Goal: Task Accomplishment & Management: Manage account settings

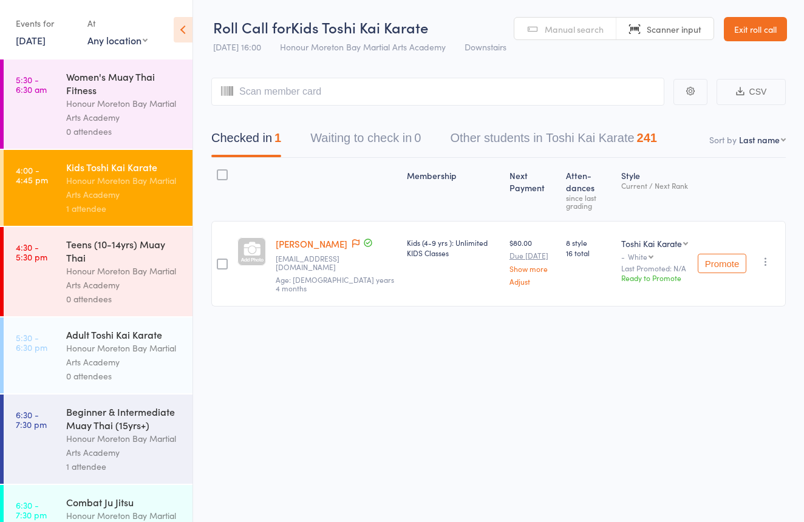
drag, startPoint x: 120, startPoint y: 275, endPoint x: 152, endPoint y: 233, distance: 52.7
click at [120, 275] on div "Honour Moreton Bay Martial Arts Academy" at bounding box center [124, 278] width 116 height 28
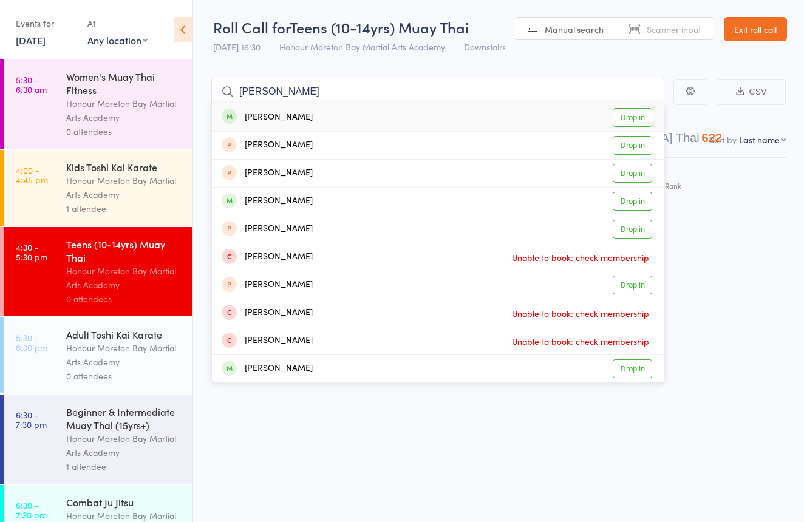
type input "aurelia"
click at [298, 118] on div "Aurelia Smith Drop in" at bounding box center [438, 117] width 452 height 28
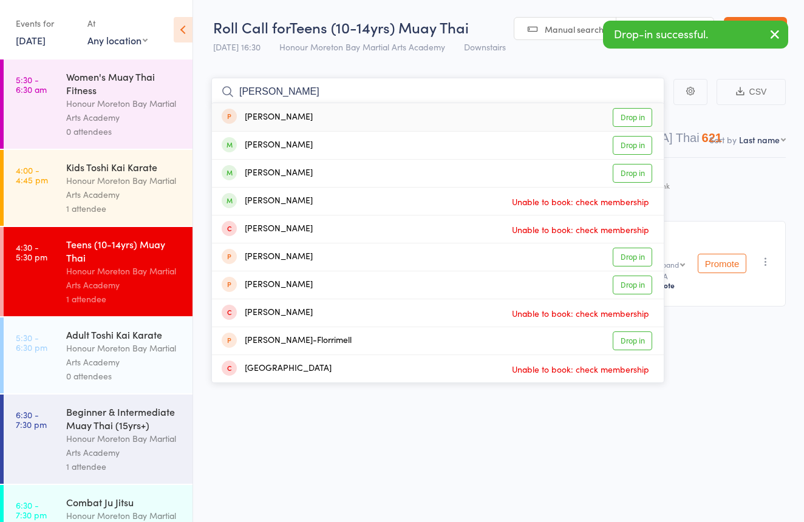
type input "Blake"
drag, startPoint x: 298, startPoint y: 118, endPoint x: 398, endPoint y: 176, distance: 116.0
click at [398, 176] on div "Blake Xuereb Drop in" at bounding box center [438, 173] width 452 height 27
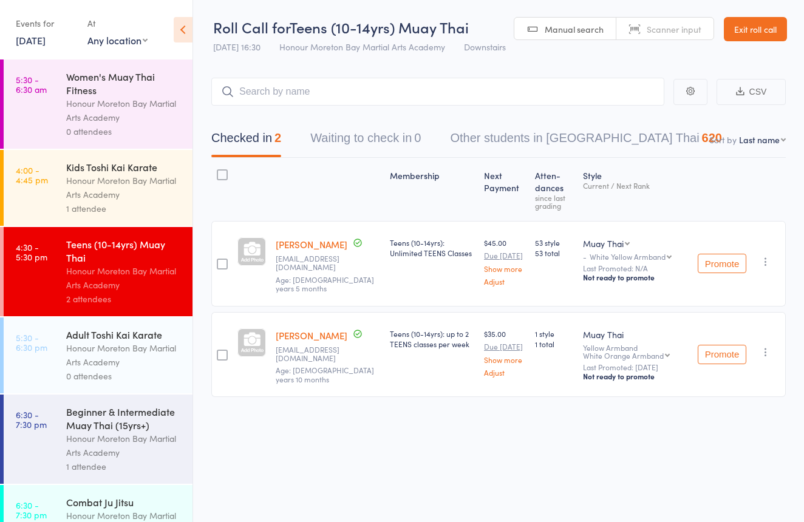
click at [106, 360] on div "Honour Moreton Bay Martial Arts Academy" at bounding box center [124, 355] width 116 height 28
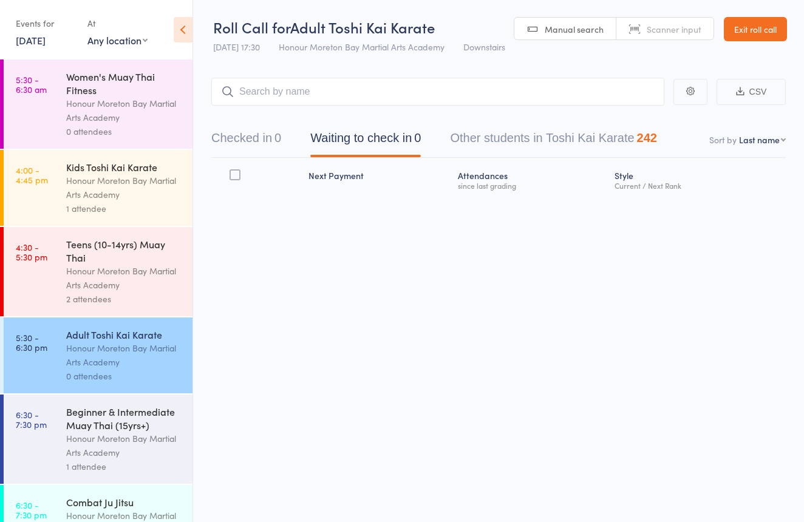
click at [677, 22] on link "Scanner input" at bounding box center [665, 29] width 97 height 23
click at [564, 21] on link "Manual search" at bounding box center [566, 29] width 102 height 23
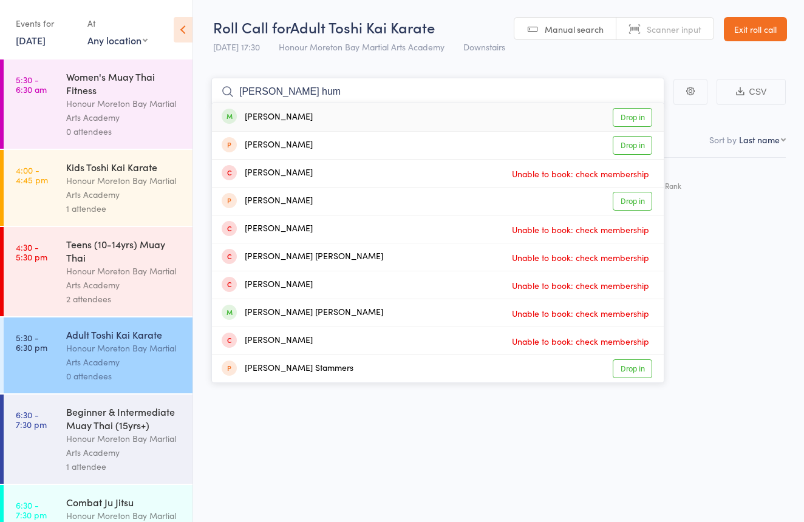
type input "Cooper hum"
click at [637, 114] on link "Drop in" at bounding box center [632, 117] width 39 height 19
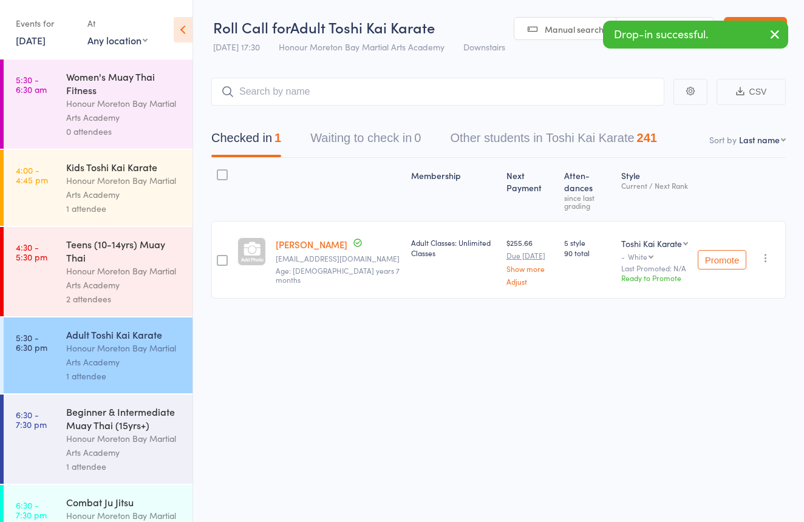
click at [660, 26] on div "Drop-in successful." at bounding box center [695, 35] width 185 height 28
click at [663, 19] on link "Scanner input" at bounding box center [665, 29] width 97 height 23
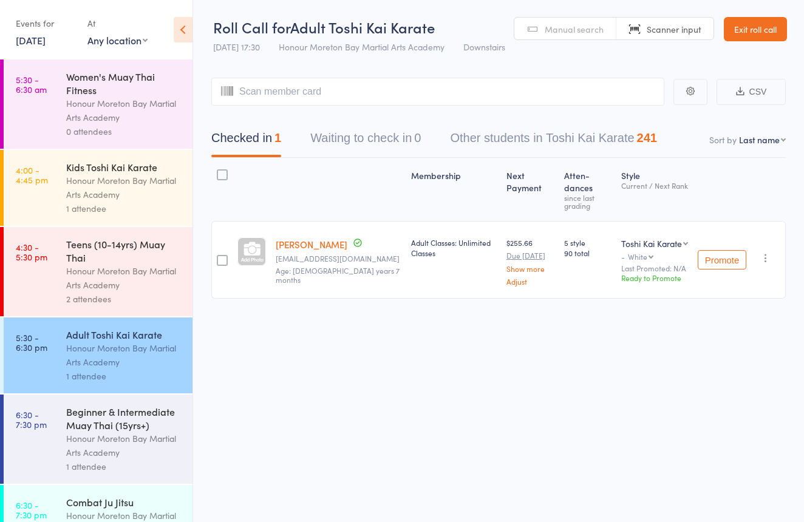
click at [579, 25] on span "Manual search" at bounding box center [574, 29] width 59 height 12
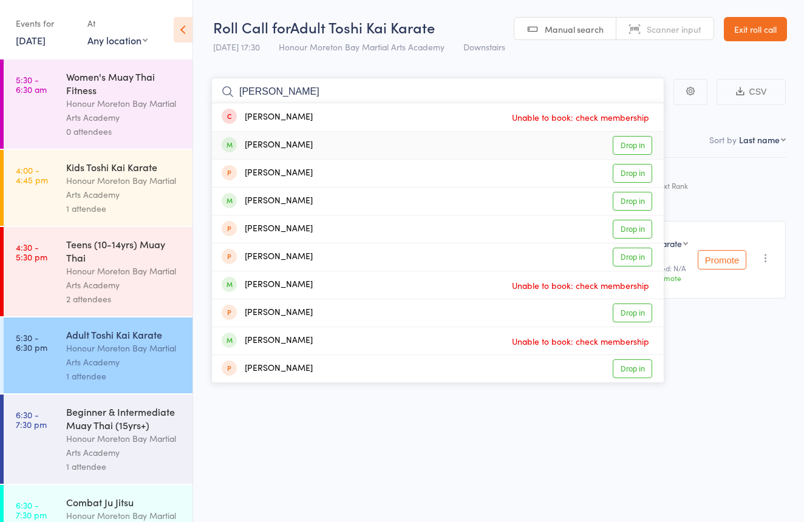
type input "clarence"
click at [541, 137] on div "Clarence Guimbatan Drop in" at bounding box center [438, 145] width 452 height 27
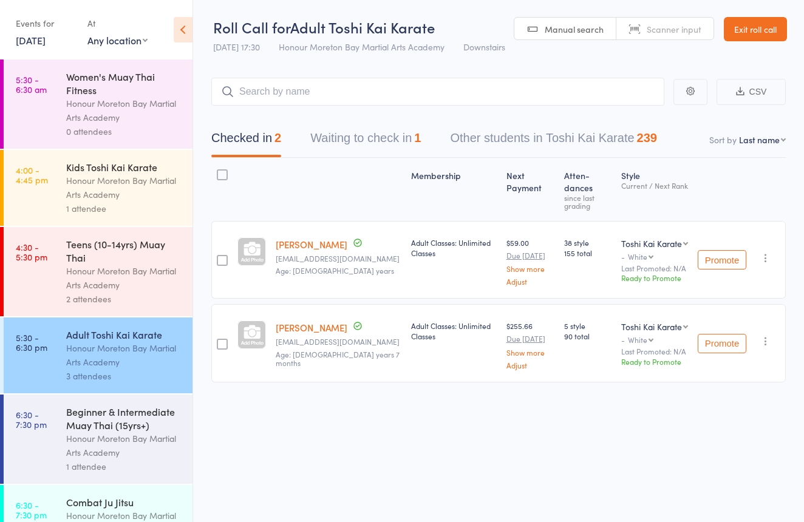
click at [770, 34] on link "Exit roll call" at bounding box center [755, 29] width 63 height 24
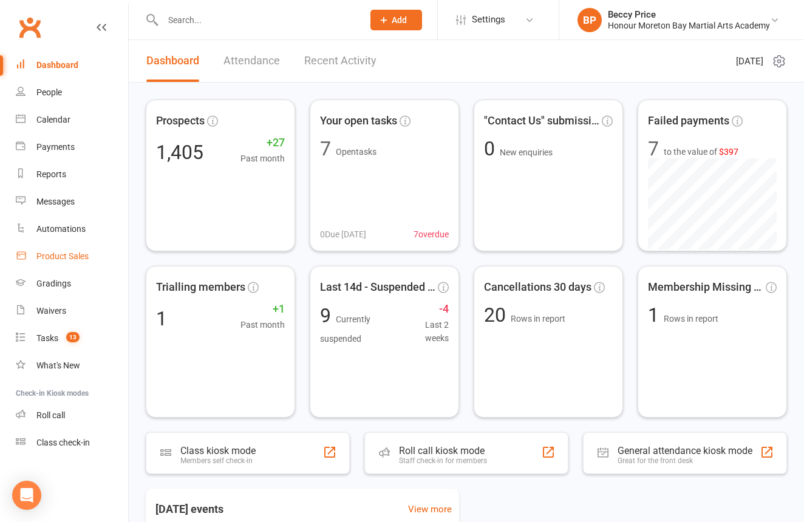
click at [94, 256] on link "Product Sales" at bounding box center [72, 256] width 112 height 27
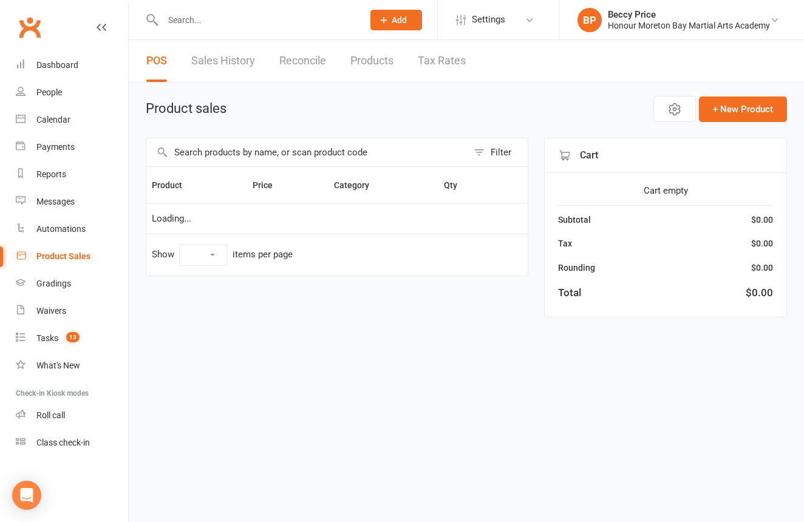
select select "10"
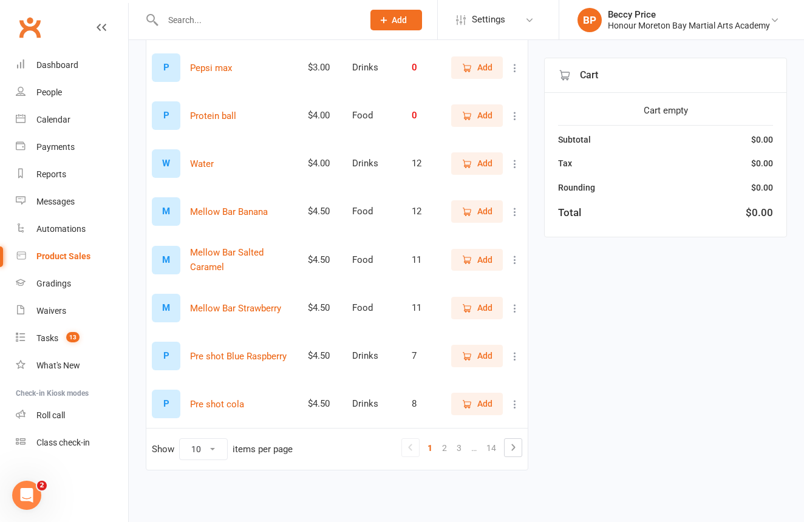
scroll to position [267, 0]
click at [462, 445] on link "3" at bounding box center [459, 448] width 15 height 17
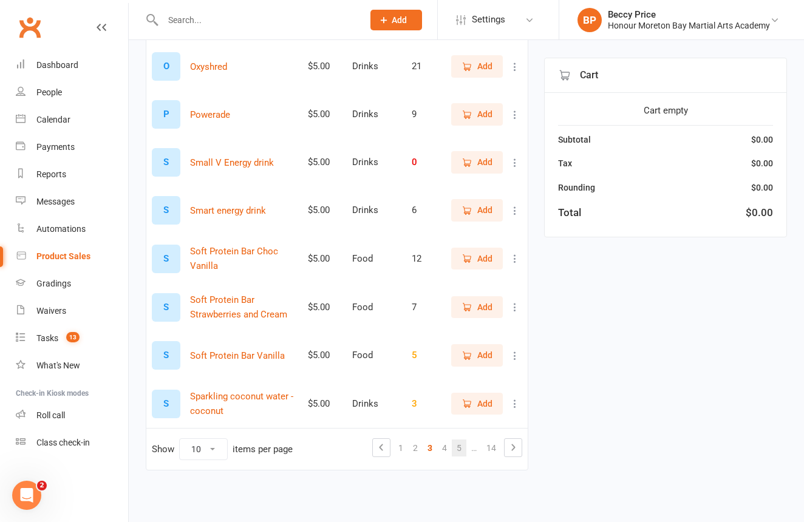
click at [452, 440] on link "5" at bounding box center [459, 448] width 15 height 17
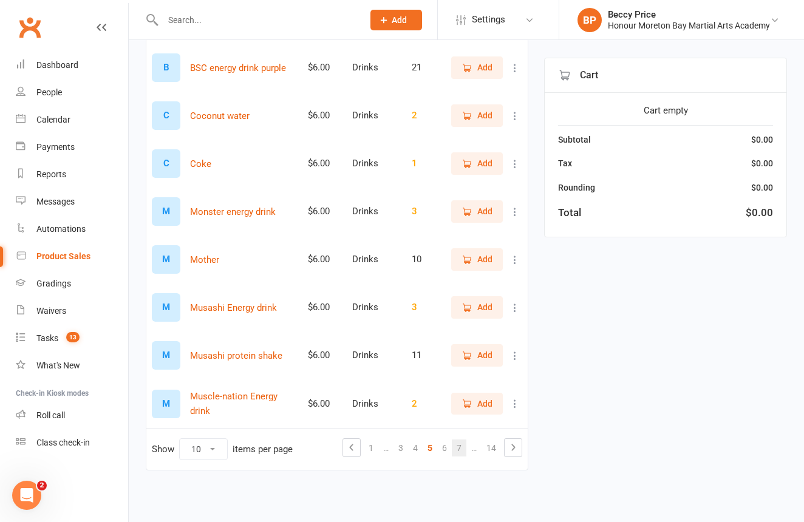
click at [464, 440] on link "7" at bounding box center [459, 448] width 15 height 17
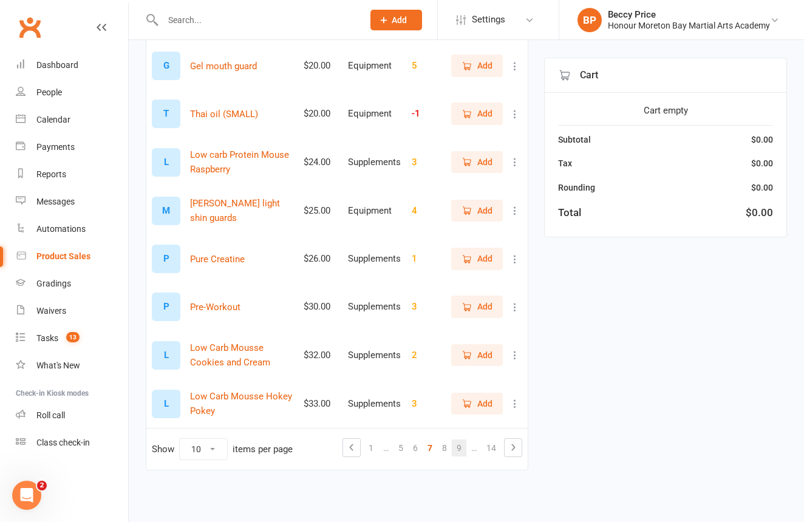
click at [462, 440] on link "9" at bounding box center [459, 448] width 15 height 17
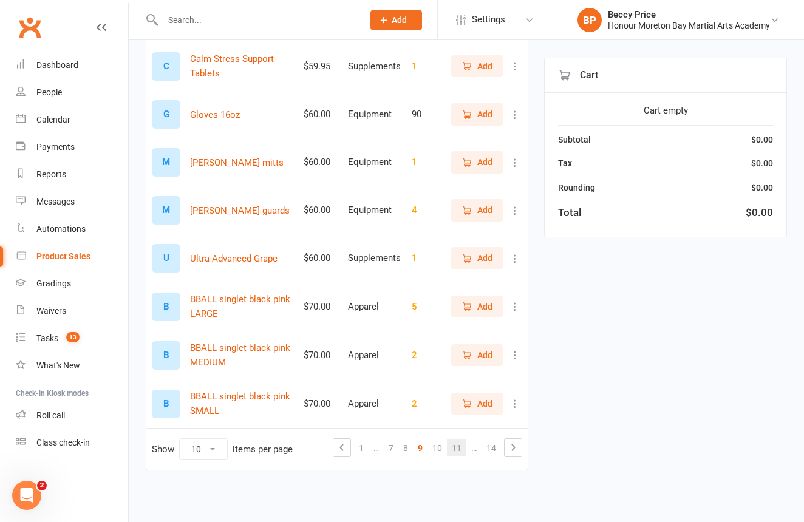
click at [457, 442] on link "11" at bounding box center [456, 448] width 19 height 17
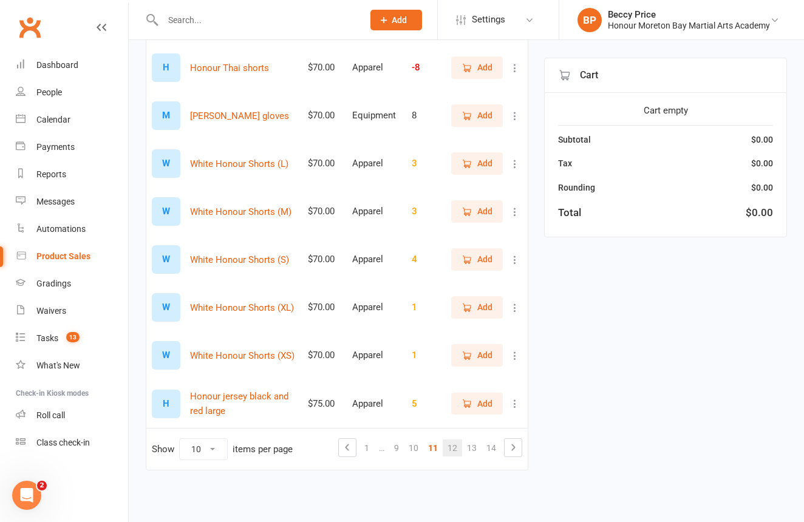
click at [448, 440] on link "12" at bounding box center [452, 448] width 19 height 17
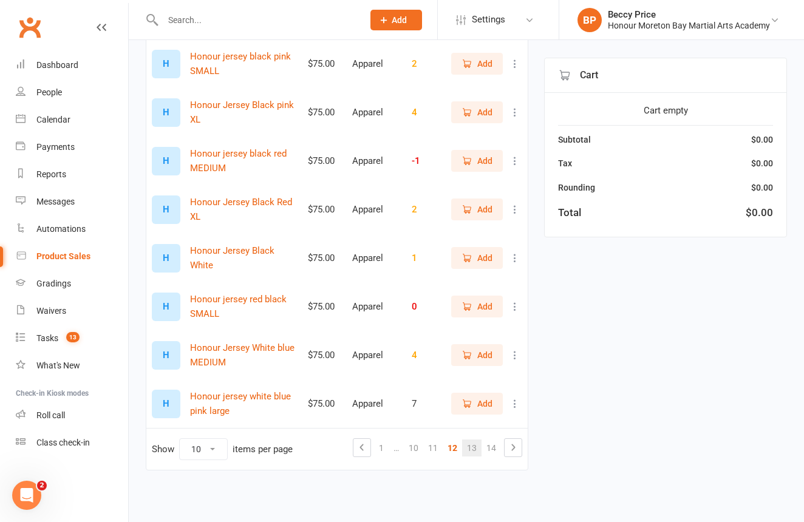
click at [467, 440] on link "13" at bounding box center [471, 448] width 19 height 17
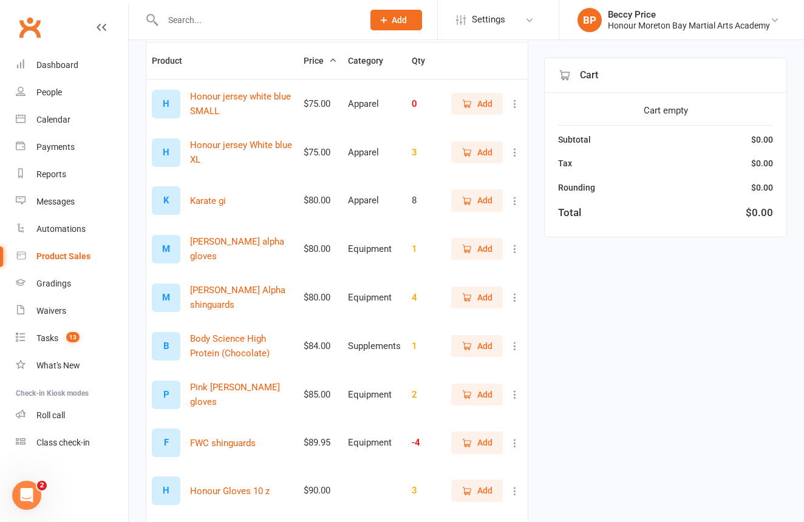
scroll to position [123, 0]
click at [469, 196] on span "Add" at bounding box center [477, 201] width 31 height 13
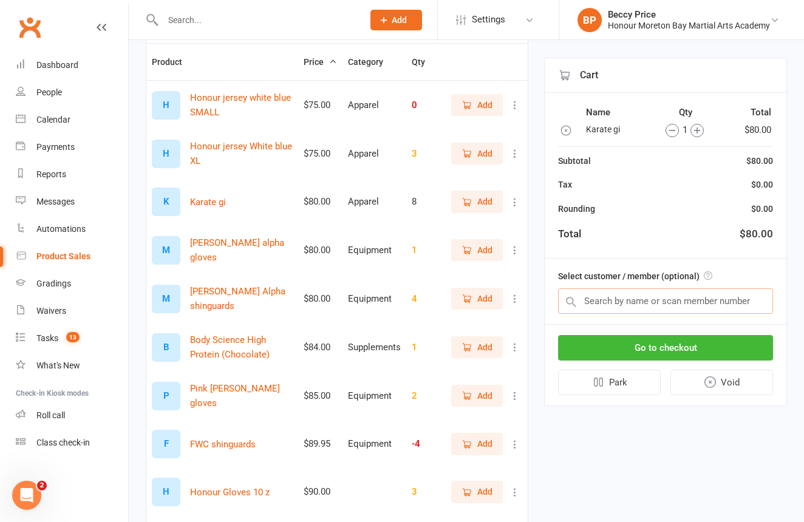
click at [701, 296] on input "text" at bounding box center [665, 302] width 215 height 26
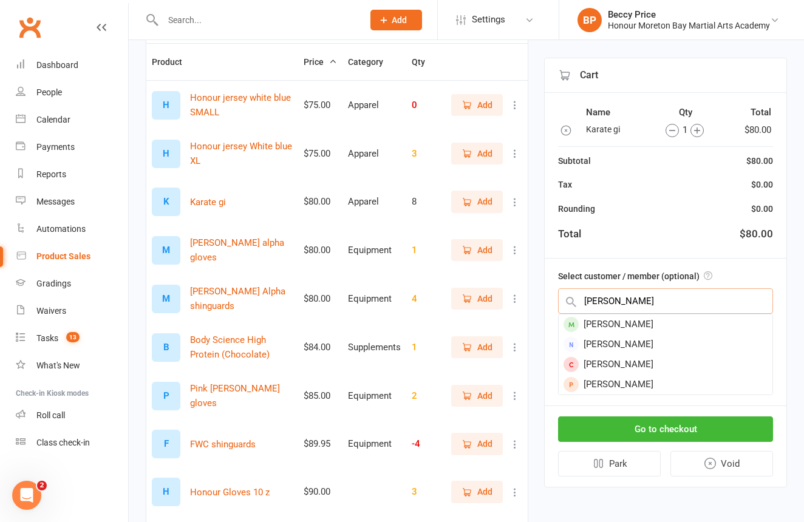
type input "Evelyn"
drag, startPoint x: 702, startPoint y: 296, endPoint x: 714, endPoint y: 324, distance: 31.0
click at [714, 324] on div "Evelyn Beira" at bounding box center [666, 325] width 214 height 20
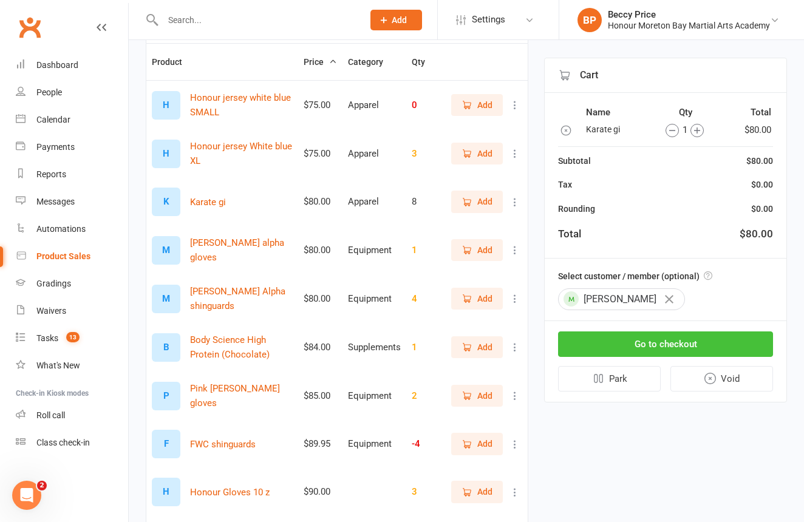
click at [711, 343] on button "Go to checkout" at bounding box center [665, 345] width 215 height 26
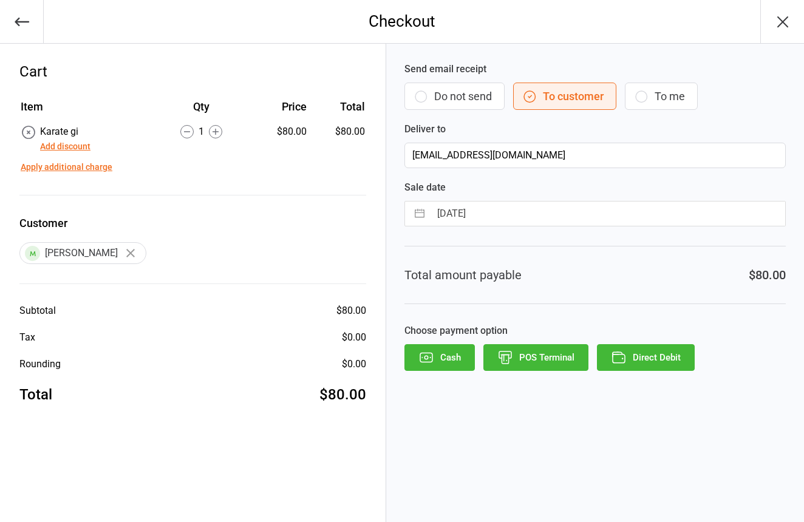
click at [474, 103] on button "Do not send" at bounding box center [455, 96] width 100 height 27
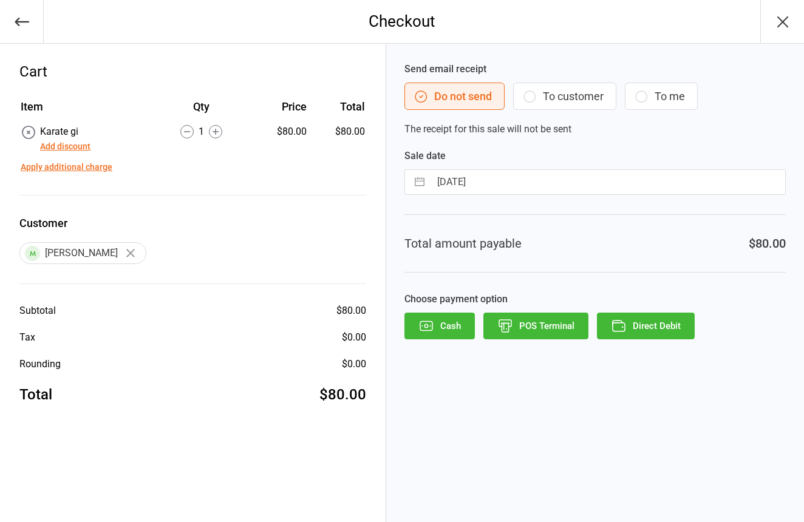
scroll to position [1, 0]
click at [539, 332] on button "POS Terminal" at bounding box center [536, 326] width 105 height 27
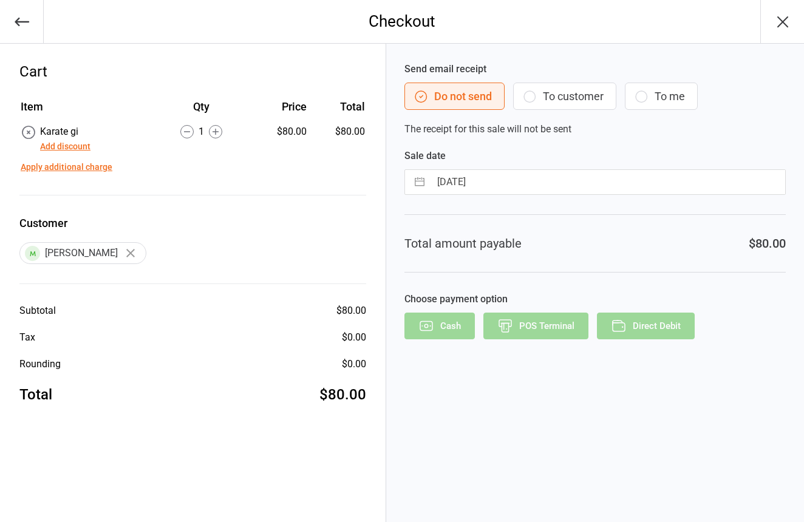
scroll to position [0, 0]
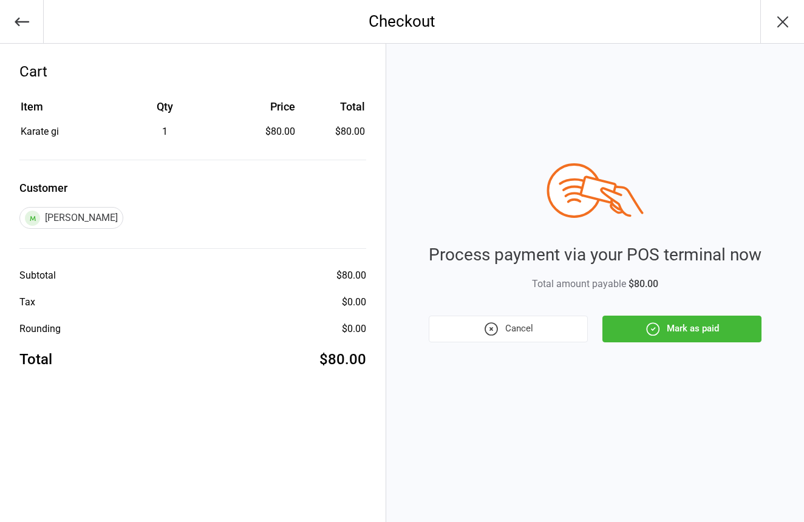
click at [666, 340] on button "Mark as paid" at bounding box center [682, 329] width 159 height 27
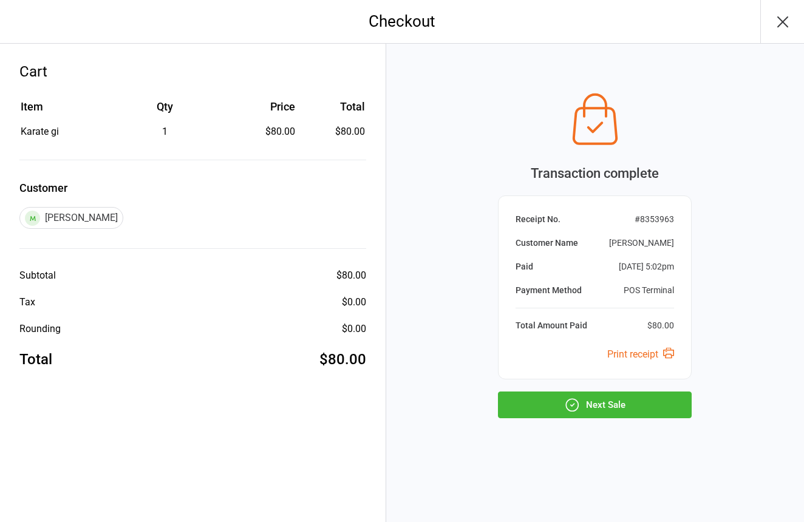
click at [580, 396] on button "Next Sale" at bounding box center [595, 405] width 194 height 27
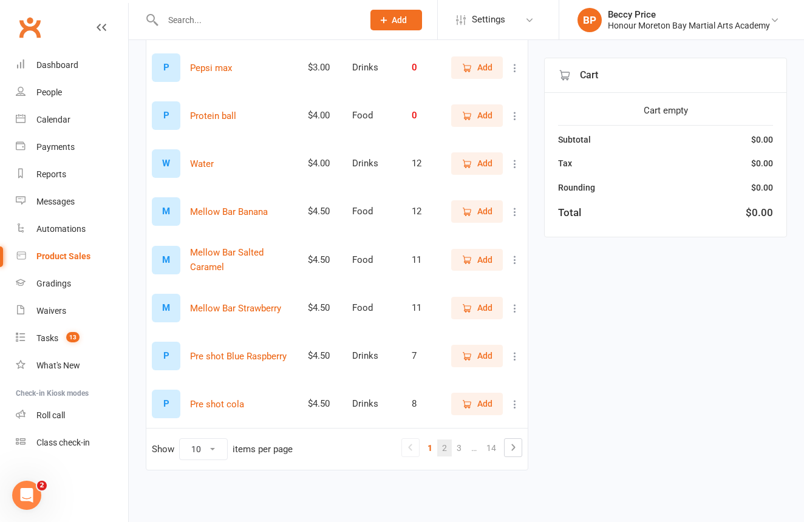
scroll to position [257, 0]
click at [446, 449] on link "2" at bounding box center [444, 448] width 15 height 17
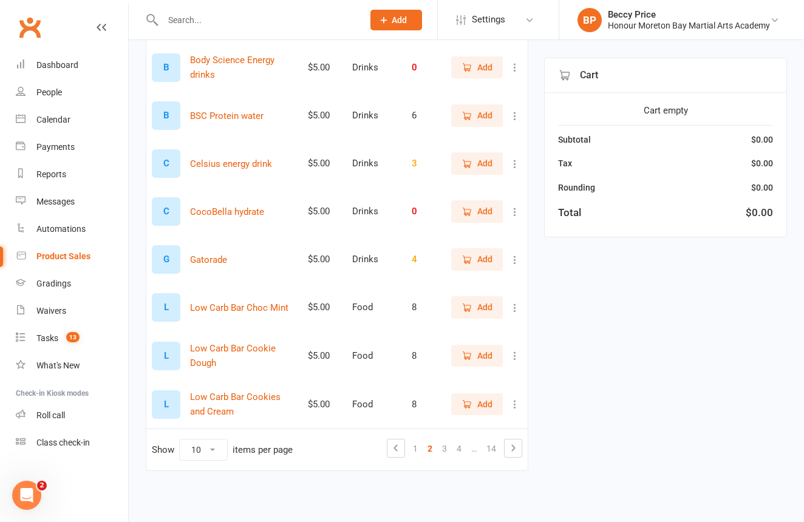
click at [456, 303] on button "Add" at bounding box center [477, 307] width 52 height 22
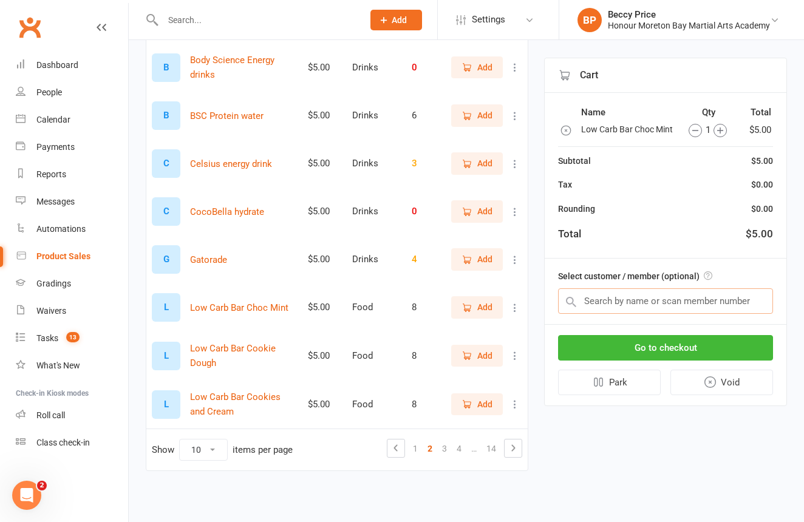
click at [646, 296] on input "text" at bounding box center [665, 302] width 215 height 26
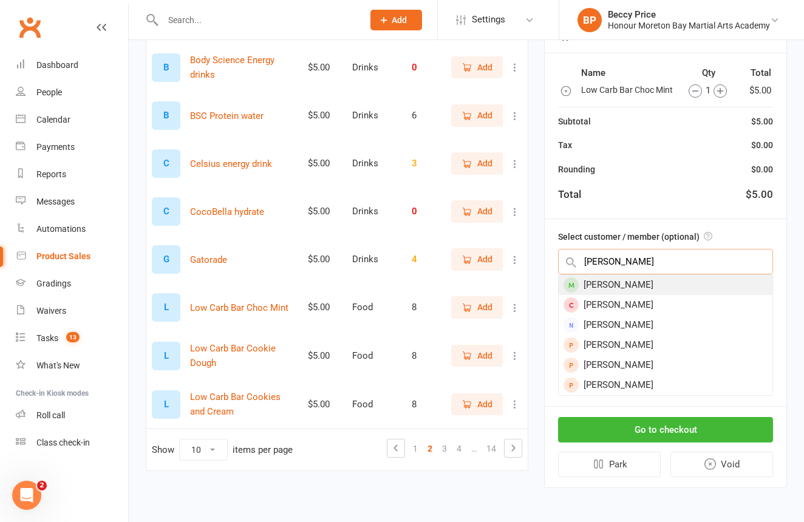
type input "aurelia"
click at [649, 289] on div "Aurelia Smith" at bounding box center [666, 285] width 214 height 20
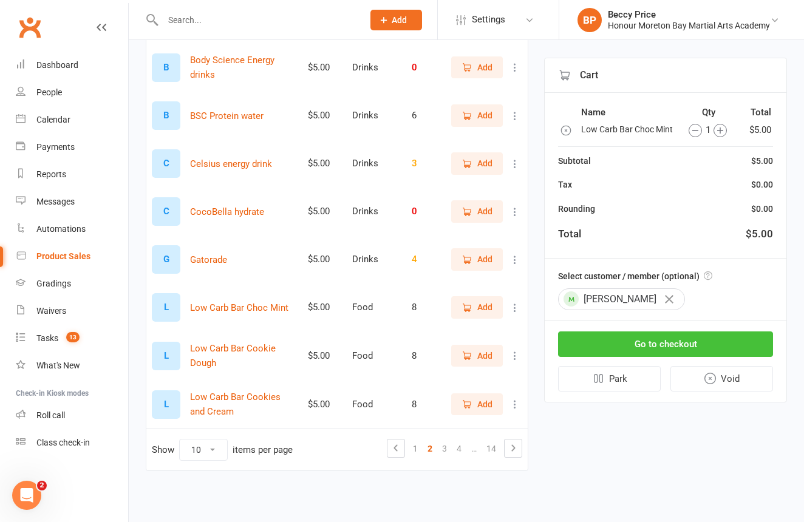
click at [652, 335] on button "Go to checkout" at bounding box center [665, 345] width 215 height 26
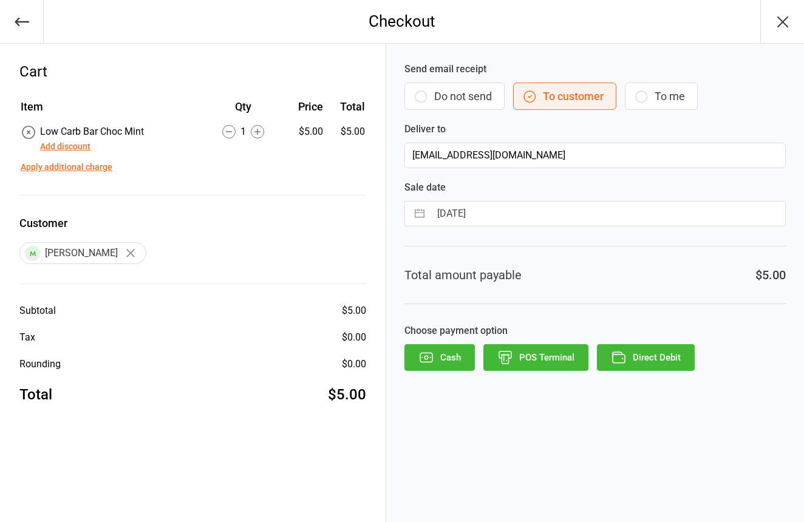
click at [477, 94] on button "Do not send" at bounding box center [455, 96] width 100 height 27
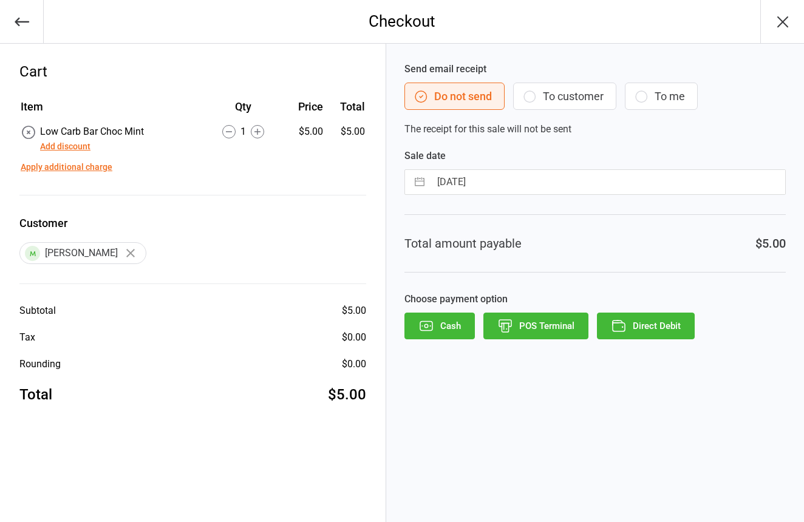
scroll to position [1, 0]
click at [516, 318] on button "POS Terminal" at bounding box center [536, 326] width 105 height 27
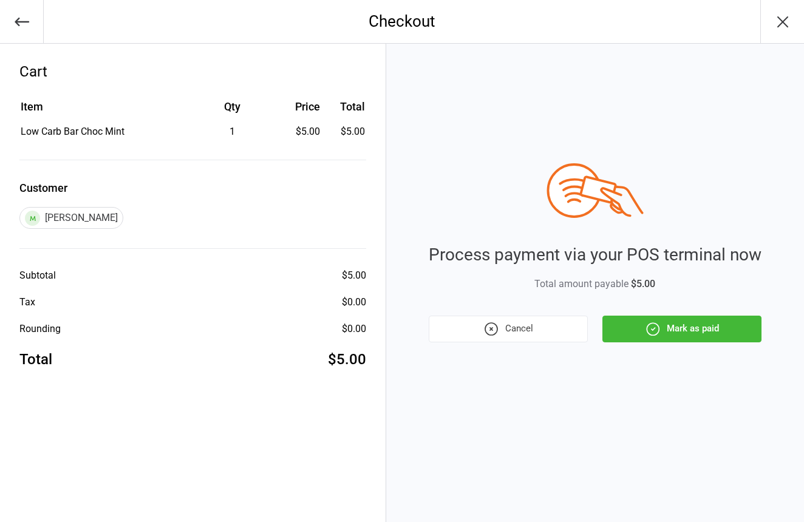
click at [674, 333] on button "Mark as paid" at bounding box center [682, 329] width 159 height 27
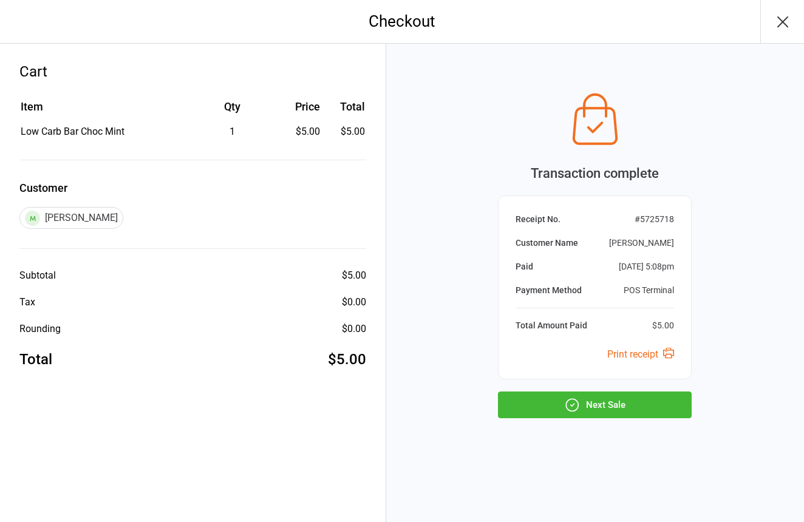
drag, startPoint x: 659, startPoint y: 395, endPoint x: 650, endPoint y: 389, distance: 10.6
click at [655, 392] on button "Next Sale" at bounding box center [595, 405] width 194 height 27
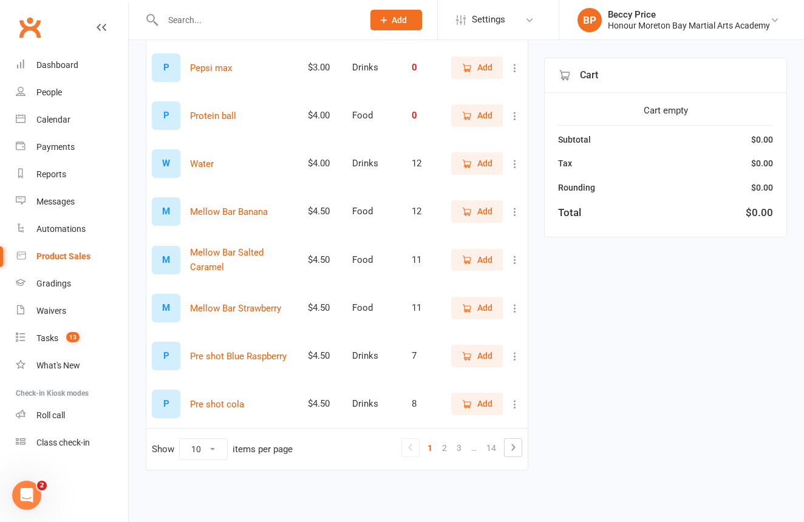
scroll to position [267, 0]
click at [461, 440] on link "3" at bounding box center [459, 448] width 15 height 17
click at [462, 440] on link "3" at bounding box center [459, 448] width 15 height 17
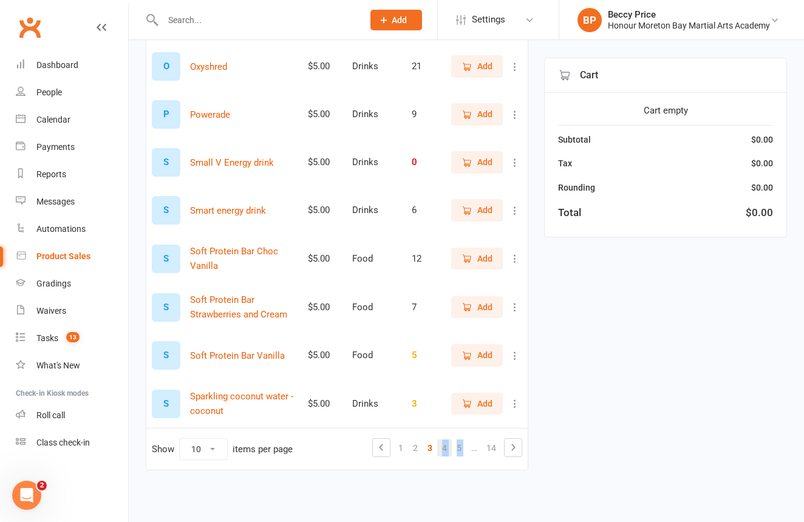
click at [446, 442] on link "4" at bounding box center [444, 448] width 15 height 17
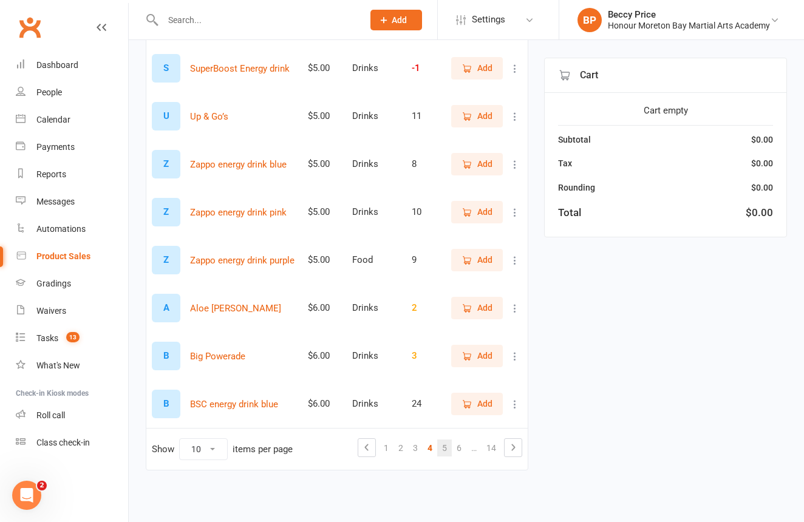
click at [450, 440] on link "5" at bounding box center [444, 448] width 15 height 17
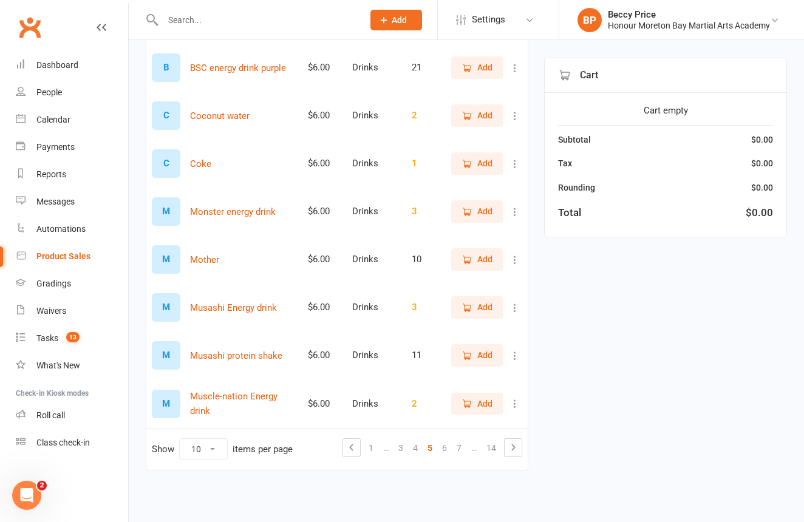
click at [450, 440] on link "6" at bounding box center [444, 448] width 15 height 17
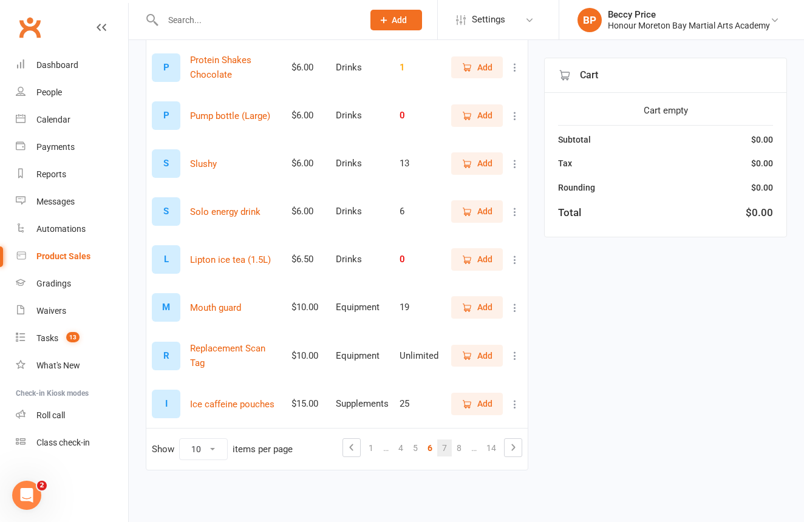
click at [446, 440] on link "7" at bounding box center [444, 448] width 15 height 17
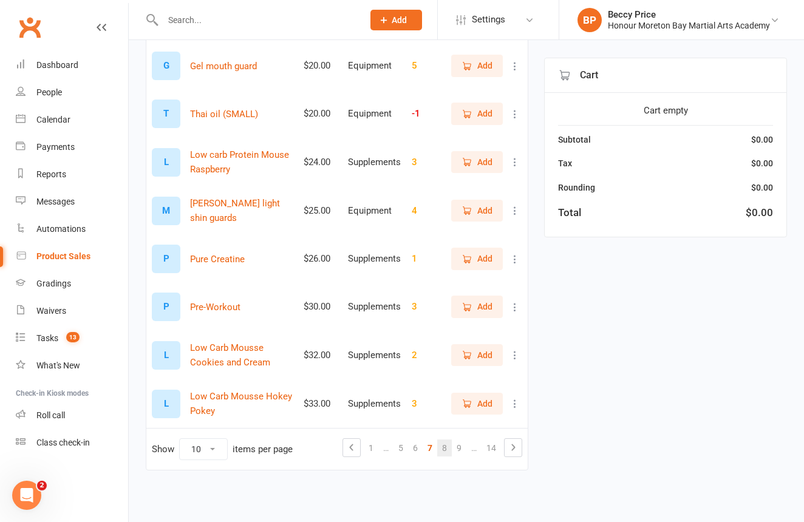
click at [450, 442] on link "8" at bounding box center [444, 448] width 15 height 17
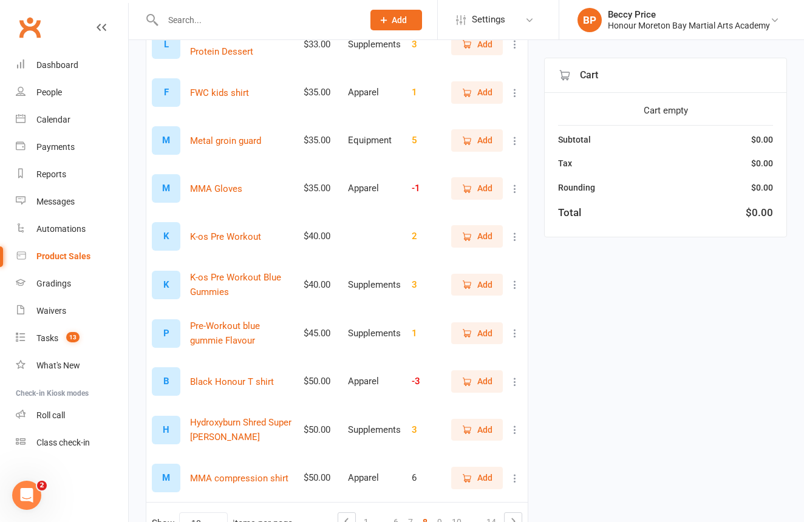
scroll to position [184, 0]
click at [516, 190] on icon at bounding box center [515, 189] width 12 height 12
click at [449, 211] on link "View / Edit" at bounding box center [462, 212] width 120 height 24
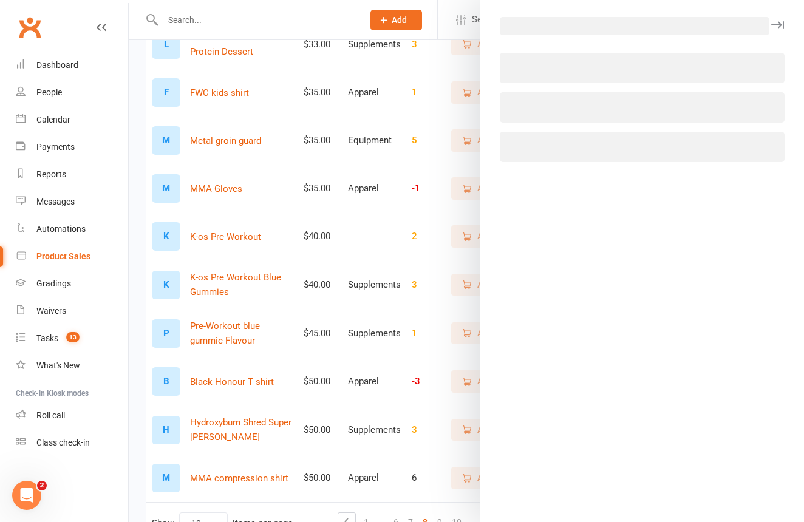
select select "3206"
select select "444"
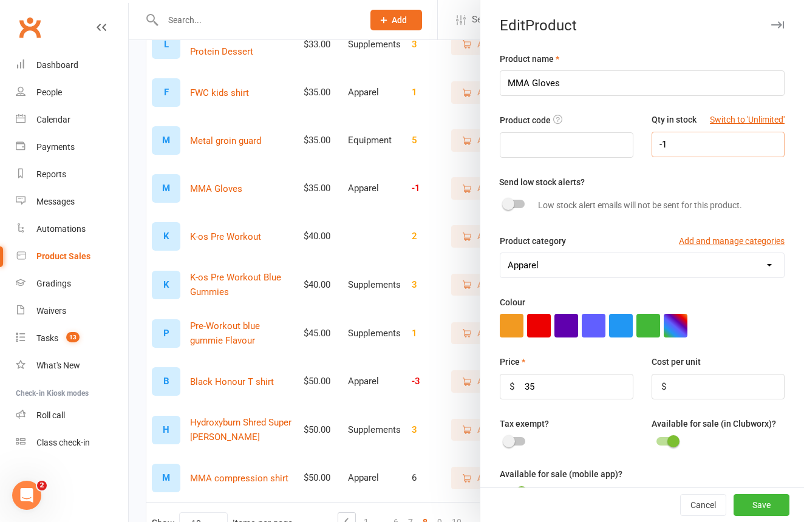
click at [711, 145] on input "-1" at bounding box center [718, 145] width 133 height 26
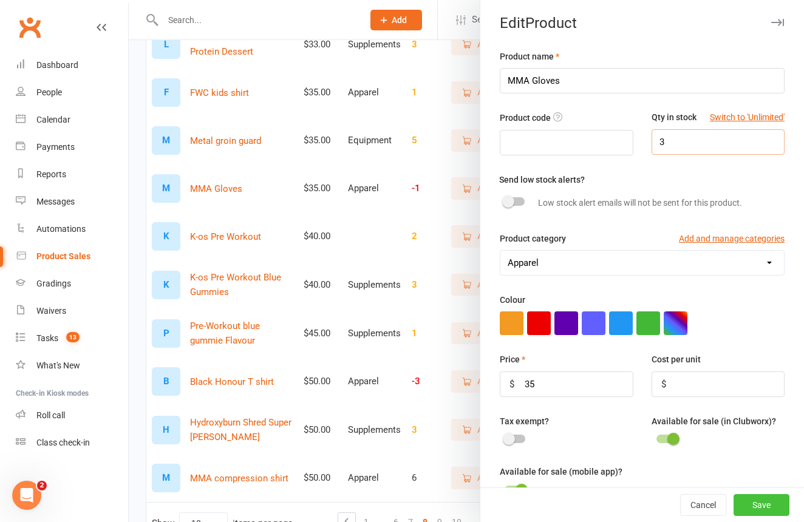
type input "3"
click at [771, 500] on button "Save" at bounding box center [762, 505] width 56 height 22
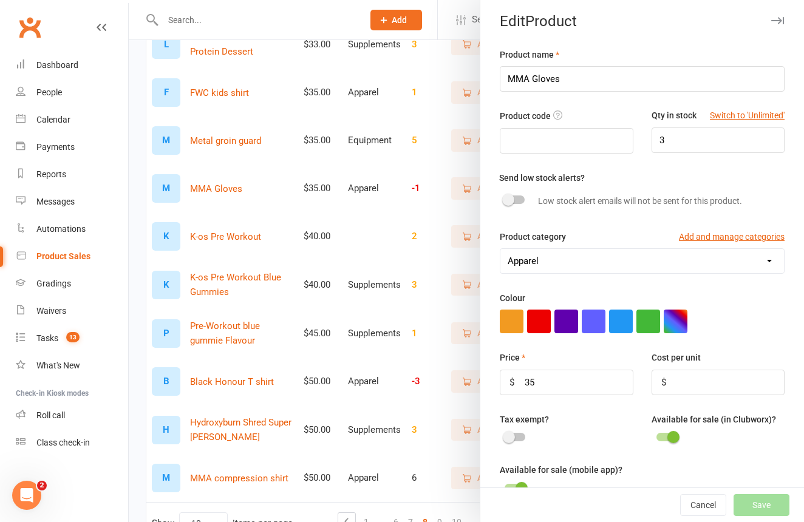
scroll to position [184, 0]
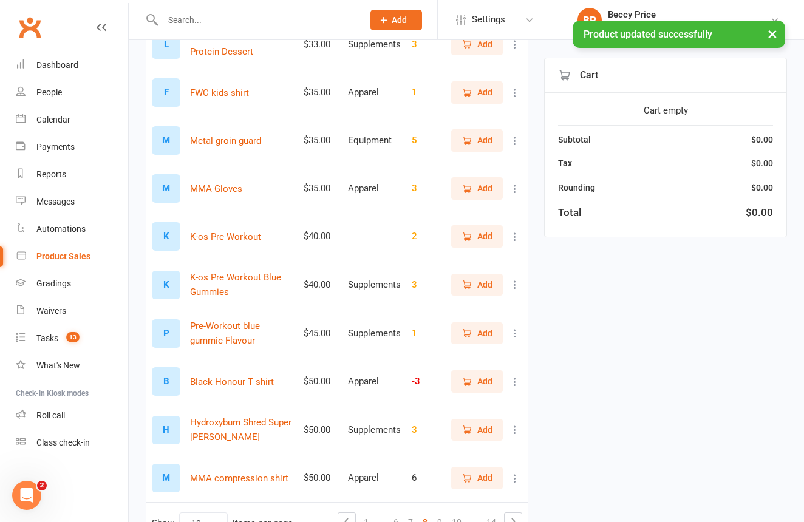
click at [490, 189] on span "Add" at bounding box center [484, 188] width 15 height 13
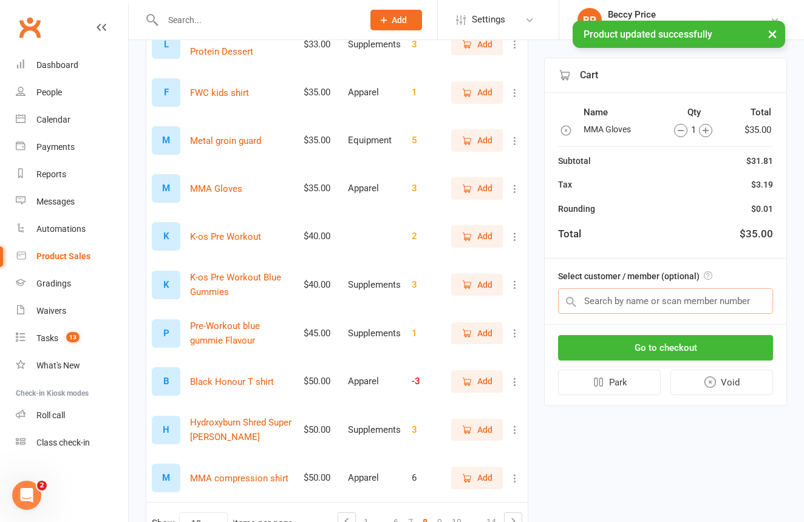
click at [598, 309] on input "text" at bounding box center [665, 302] width 215 height 26
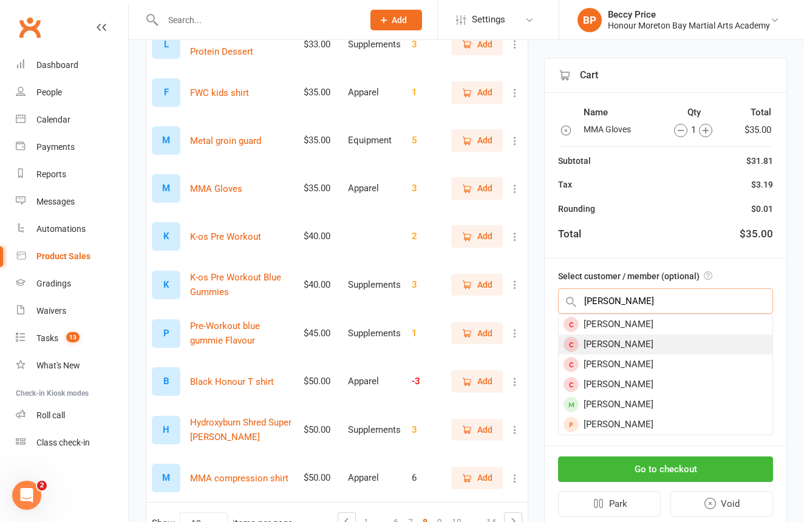
type input "Tyler mc"
click at [737, 344] on div "Tyler Mcgoldrick" at bounding box center [666, 345] width 214 height 20
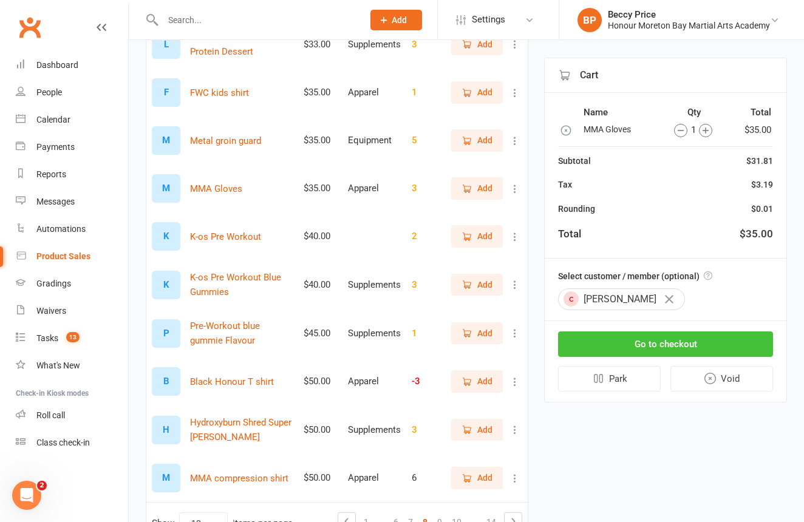
click at [727, 343] on button "Go to checkout" at bounding box center [665, 345] width 215 height 26
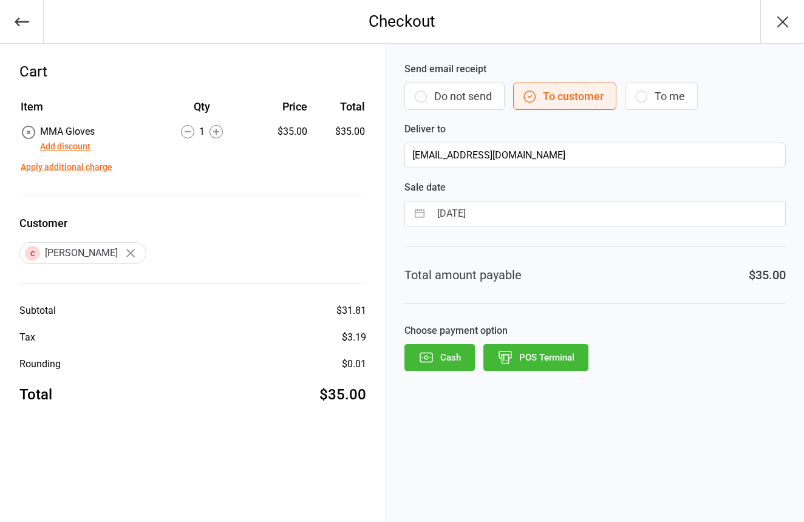
click at [467, 84] on button "Do not send" at bounding box center [455, 96] width 100 height 27
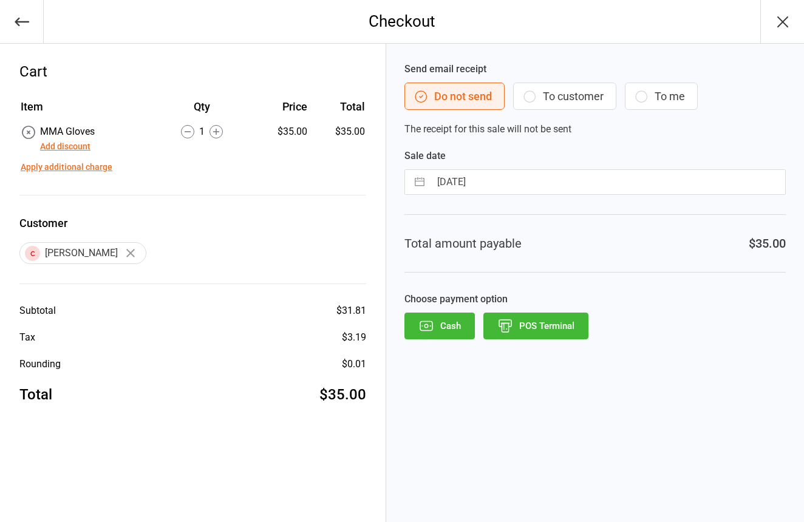
click at [561, 340] on div "Send email receipt Do not send To customer To me The receipt for this sale will…" at bounding box center [595, 283] width 418 height 479
click at [563, 332] on button "POS Terminal" at bounding box center [536, 326] width 105 height 27
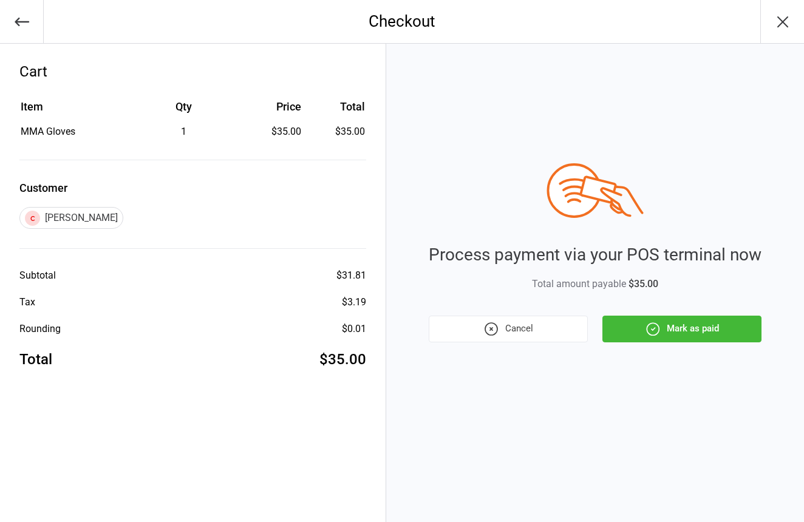
click at [652, 338] on button "Mark as paid" at bounding box center [682, 329] width 159 height 27
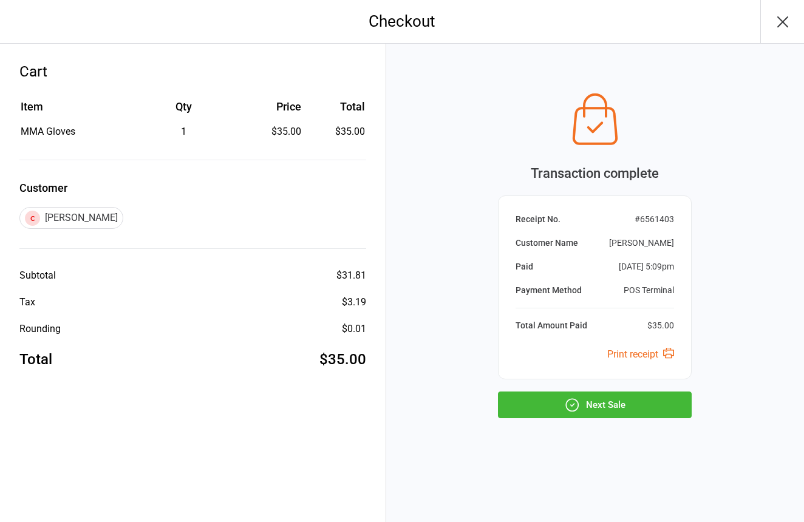
click at [547, 394] on button "Next Sale" at bounding box center [595, 405] width 194 height 27
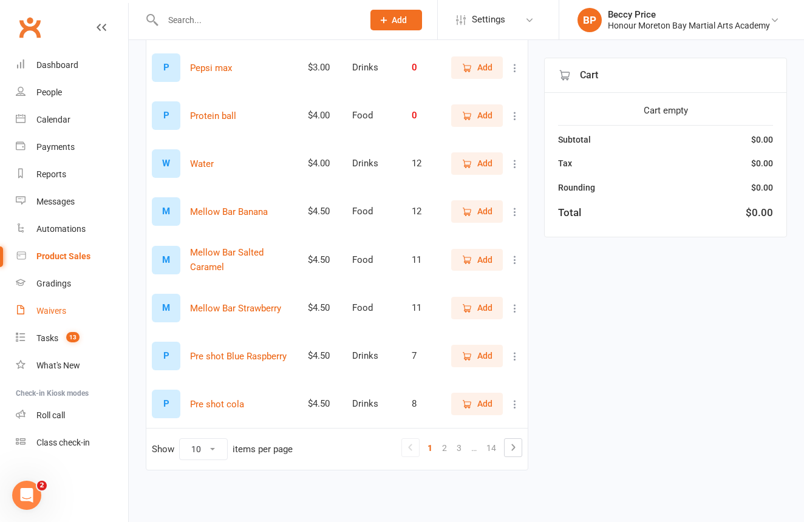
scroll to position [267, 0]
click at [480, 205] on span "Add" at bounding box center [484, 211] width 15 height 13
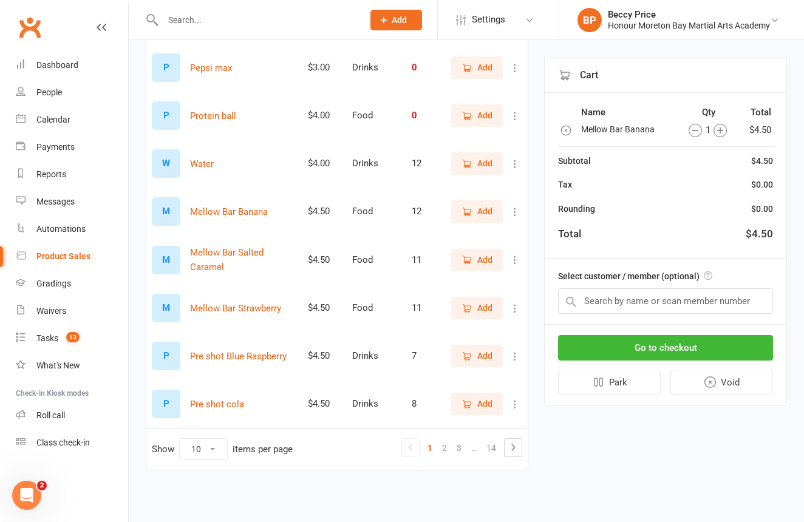
click at [473, 253] on span "Add" at bounding box center [477, 259] width 31 height 13
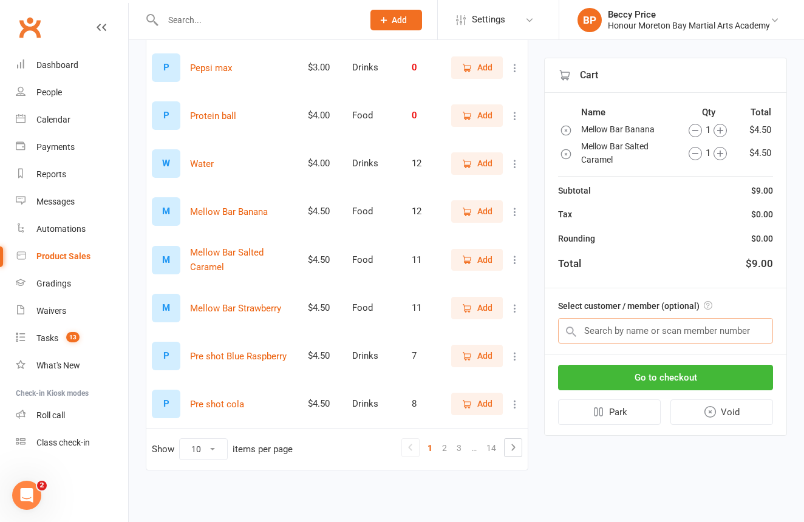
click at [655, 327] on input "text" at bounding box center [665, 331] width 215 height 26
type input "h"
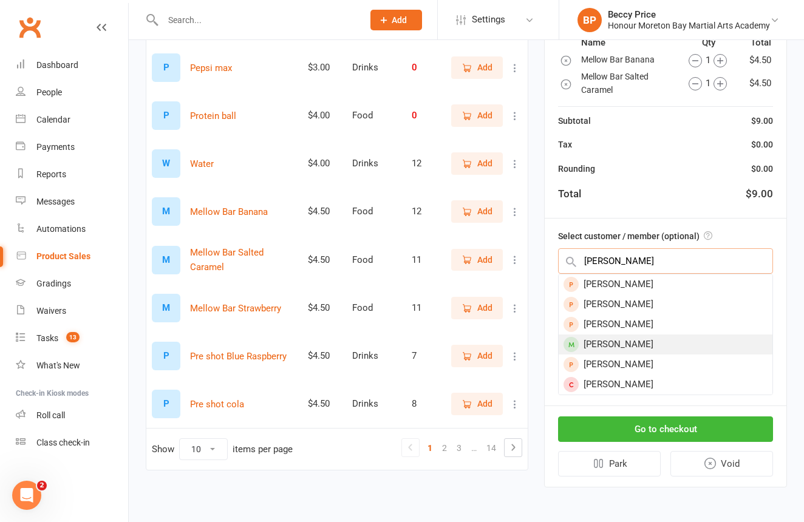
type input "James c"
click at [657, 335] on div "James Cuthbertson" at bounding box center [666, 345] width 214 height 20
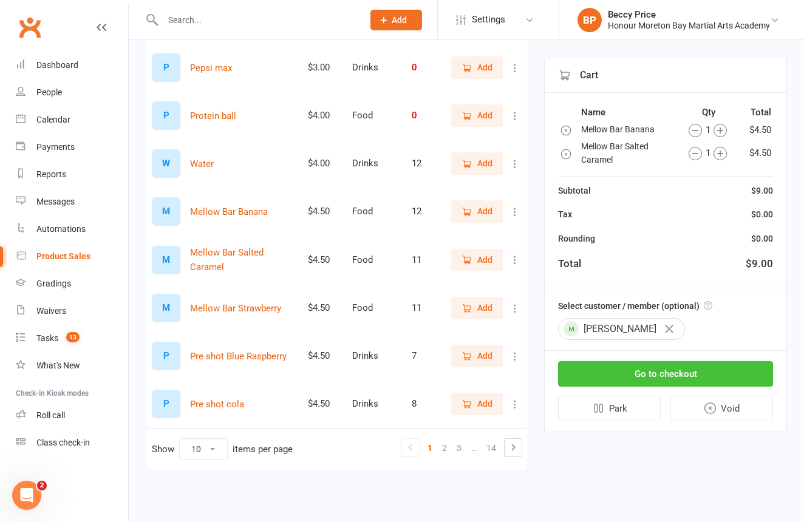
click at [654, 372] on button "Go to checkout" at bounding box center [665, 374] width 215 height 26
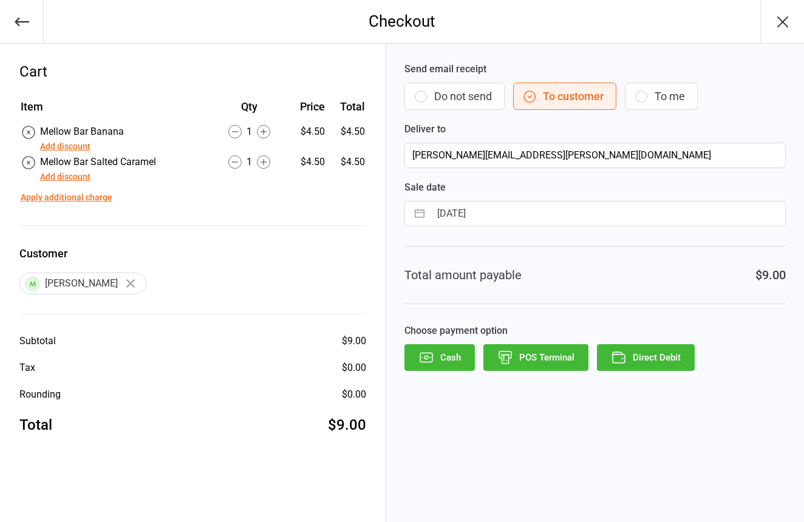
click at [428, 89] on icon "button" at bounding box center [421, 96] width 15 height 15
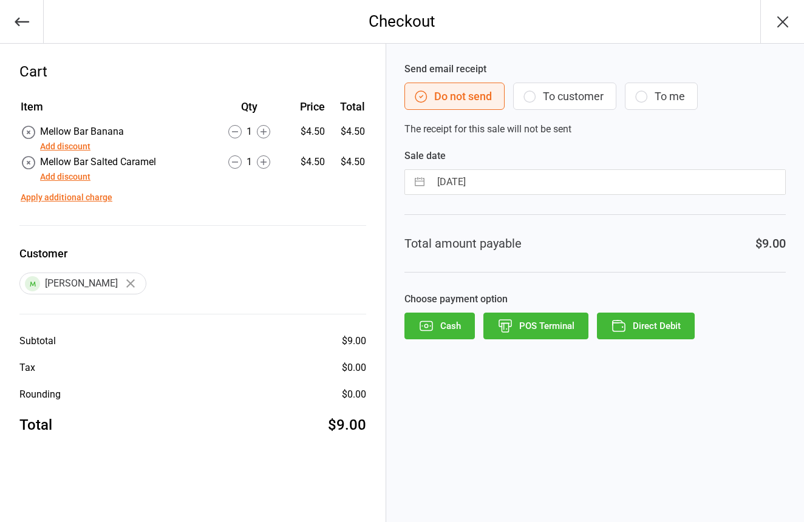
click at [544, 324] on button "POS Terminal" at bounding box center [536, 326] width 105 height 27
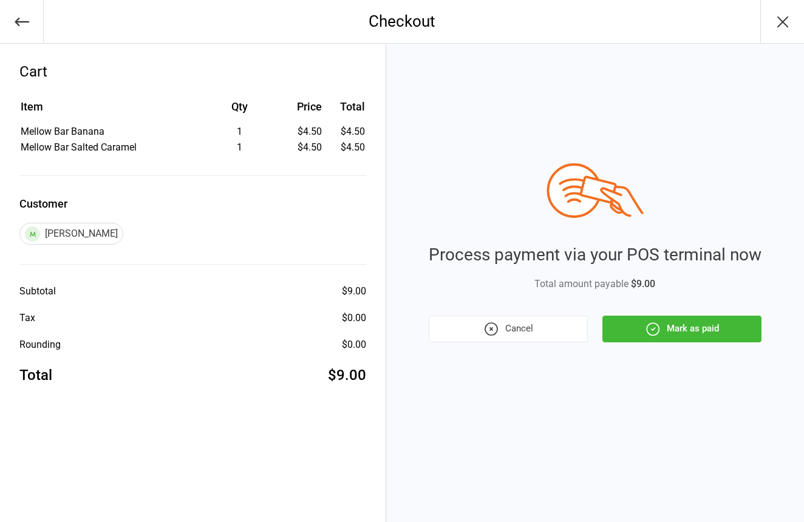
click at [735, 326] on button "Mark as paid" at bounding box center [682, 329] width 159 height 27
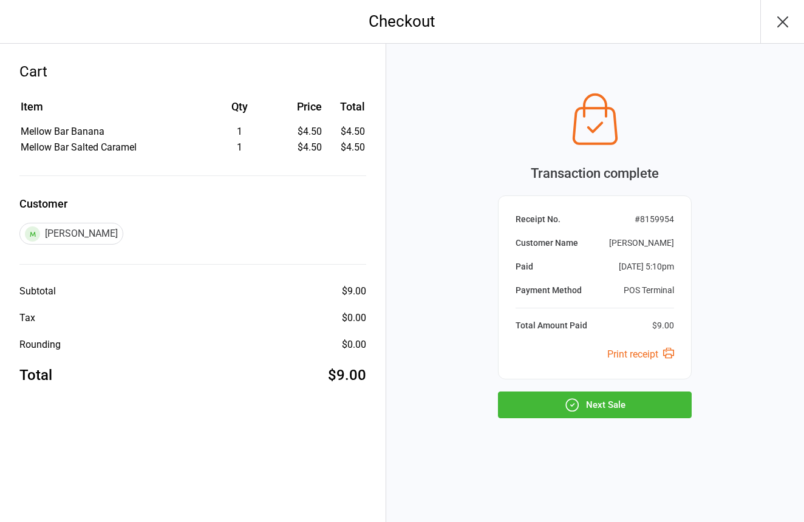
click at [651, 413] on button "Next Sale" at bounding box center [595, 405] width 194 height 27
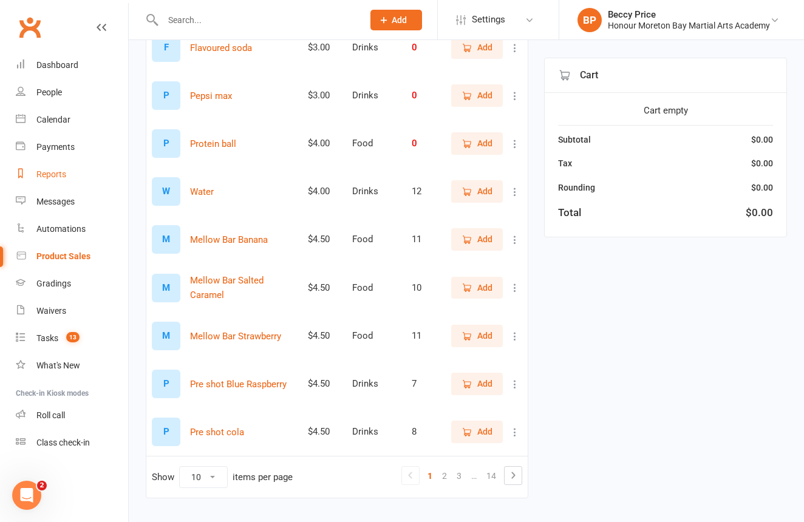
scroll to position [230, 0]
click at [462, 479] on link "3" at bounding box center [459, 475] width 15 height 17
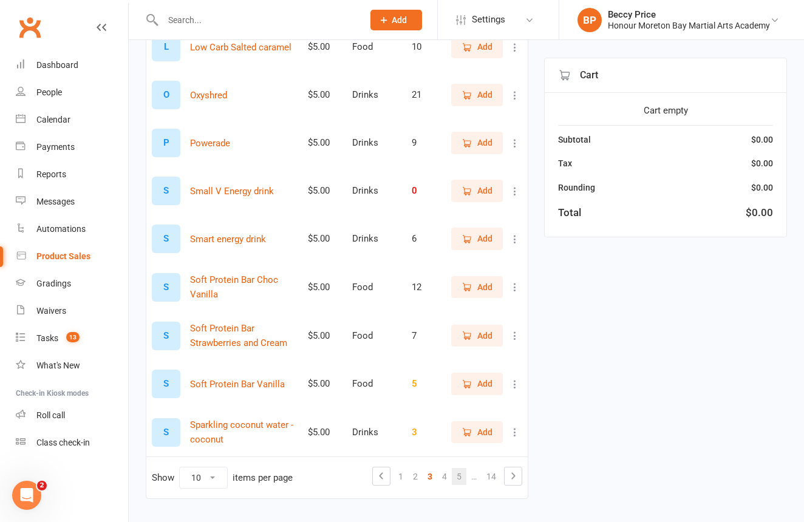
click at [460, 472] on link "5" at bounding box center [459, 476] width 15 height 17
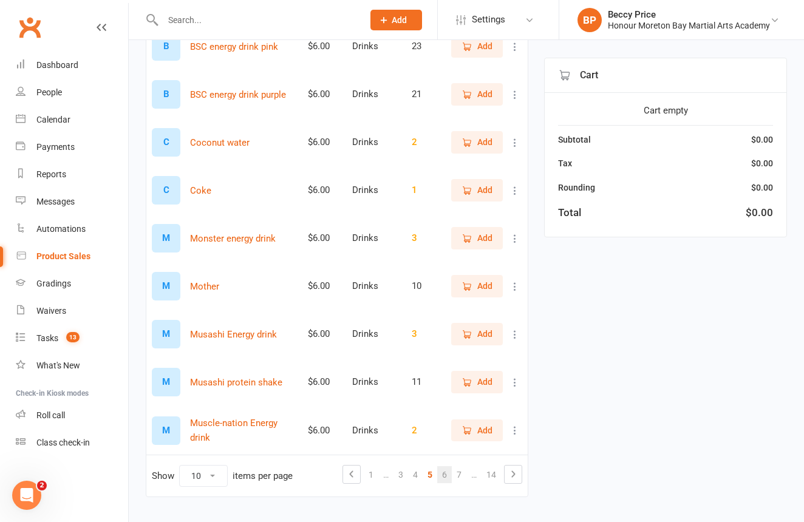
click at [444, 470] on link "6" at bounding box center [444, 475] width 15 height 17
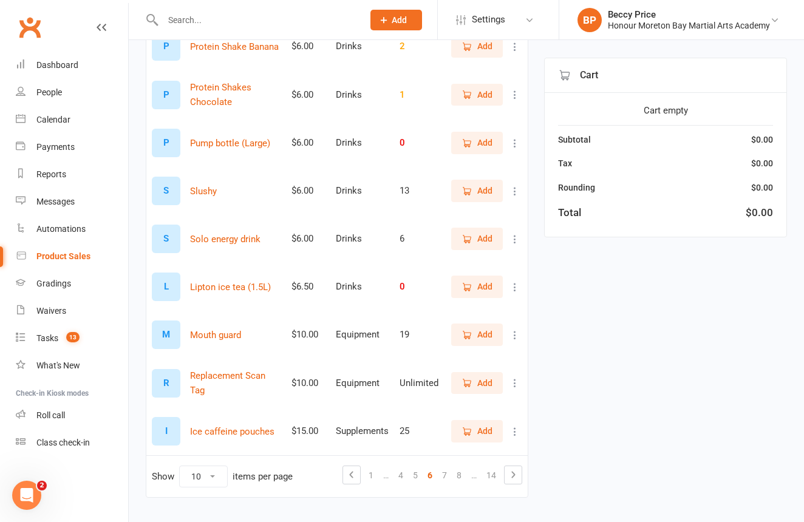
click at [479, 188] on span "Add" at bounding box center [484, 190] width 15 height 13
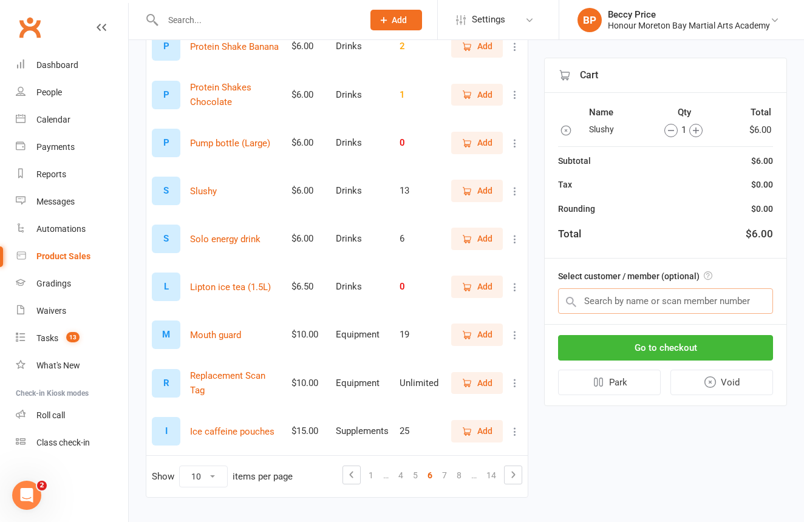
click at [708, 300] on input "text" at bounding box center [665, 302] width 215 height 26
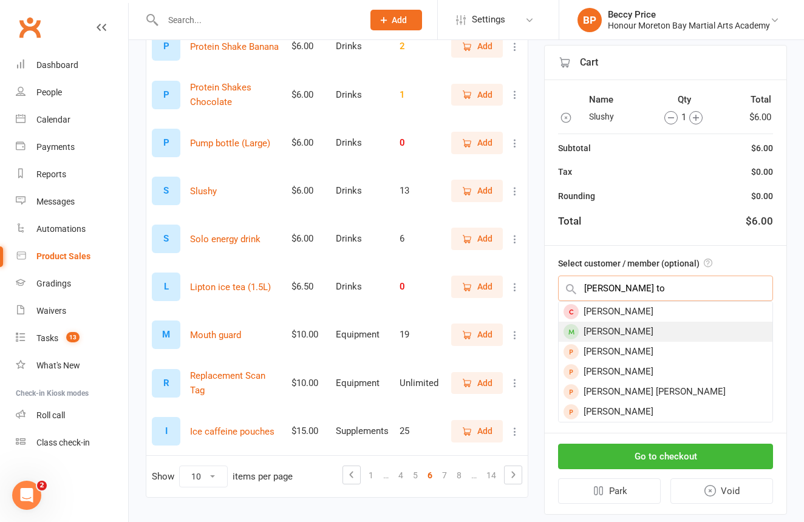
type input "christine to"
click at [621, 335] on div "Christine Toirkens" at bounding box center [666, 332] width 214 height 20
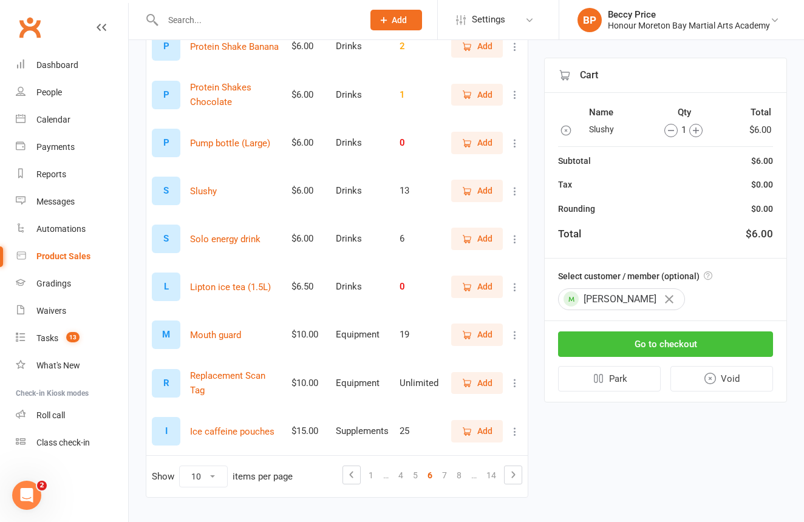
click at [727, 335] on button "Go to checkout" at bounding box center [665, 345] width 215 height 26
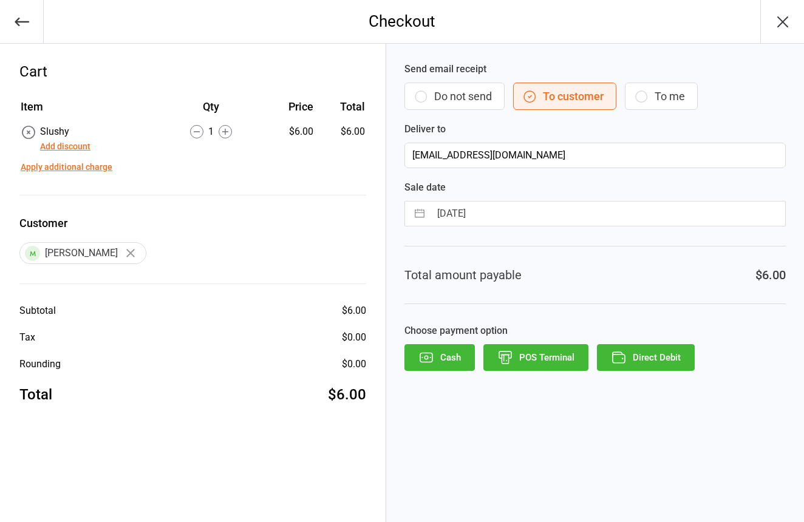
click at [442, 94] on button "Do not send" at bounding box center [455, 96] width 100 height 27
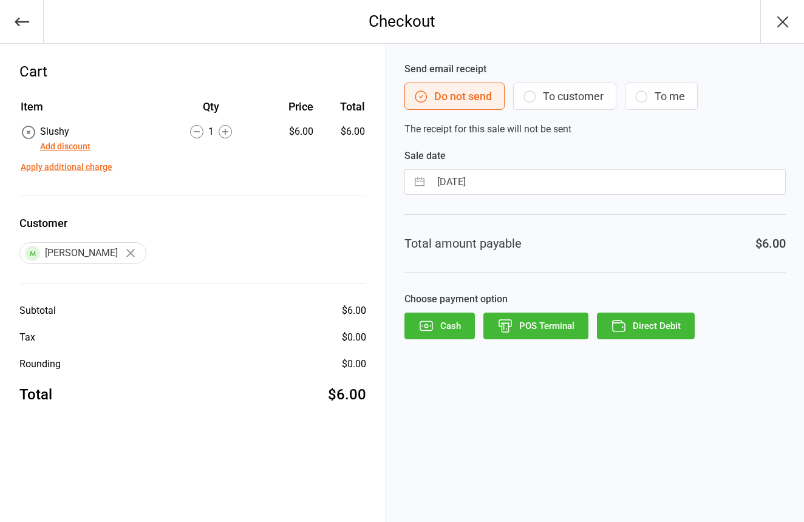
click at [537, 319] on button "POS Terminal" at bounding box center [536, 326] width 105 height 27
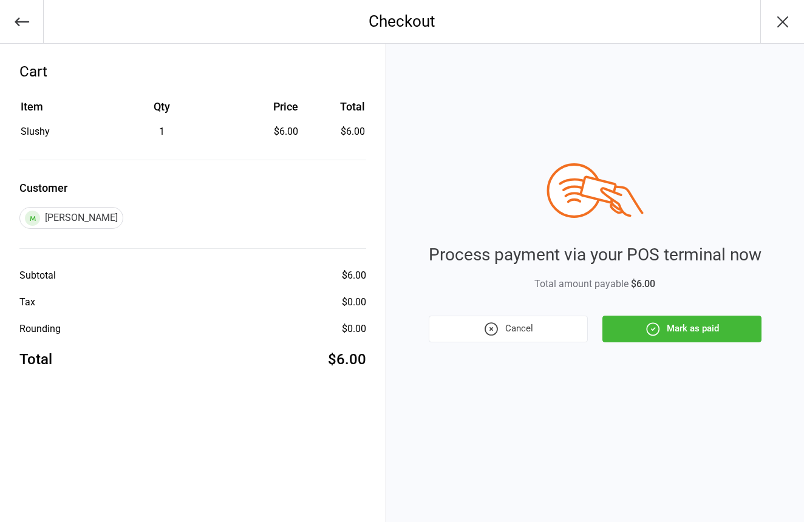
click at [719, 333] on button "Mark as paid" at bounding box center [682, 329] width 159 height 27
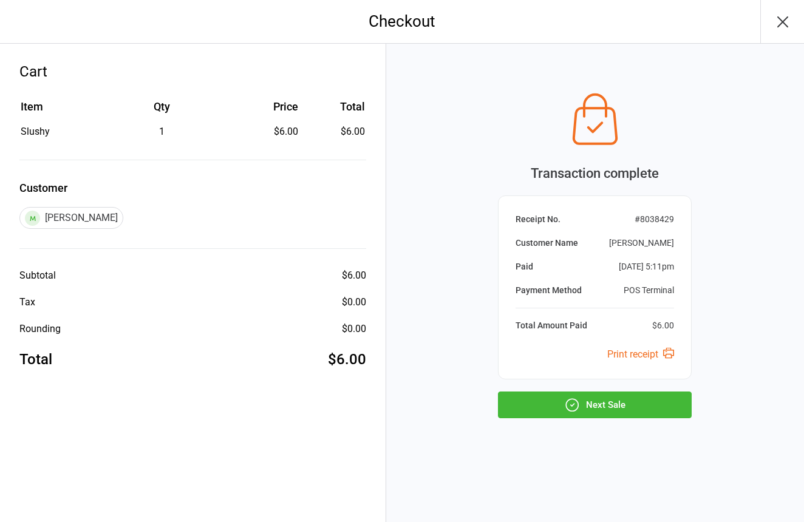
click at [649, 399] on button "Next Sale" at bounding box center [595, 405] width 194 height 27
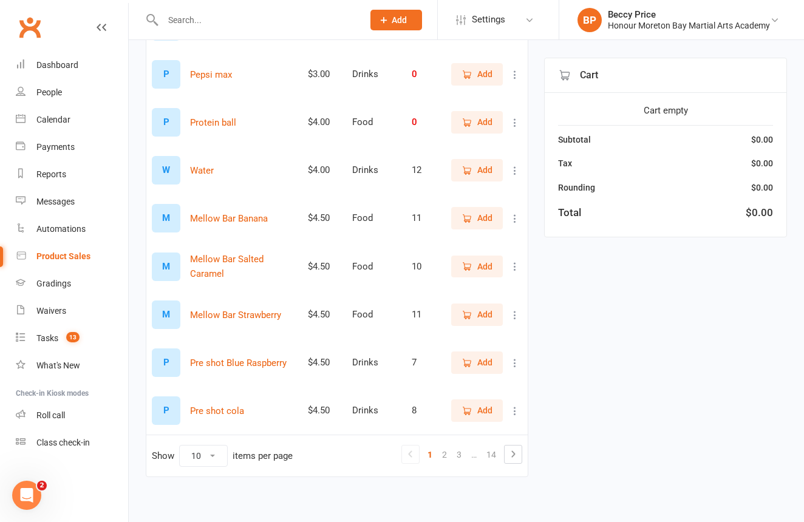
scroll to position [251, 0]
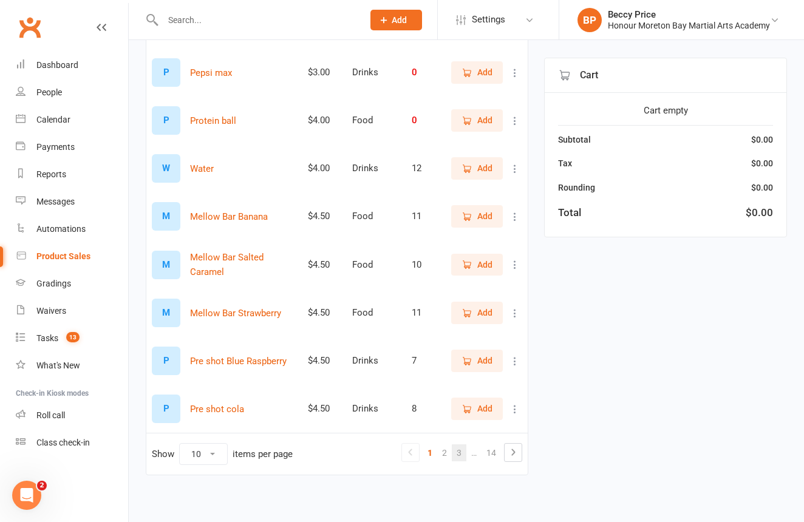
click at [455, 448] on link "3" at bounding box center [459, 453] width 15 height 17
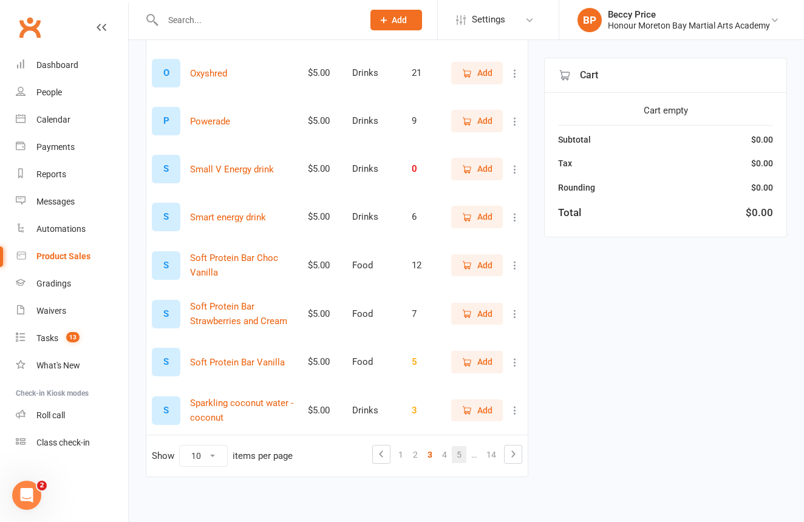
click at [462, 456] on link "5" at bounding box center [459, 454] width 15 height 17
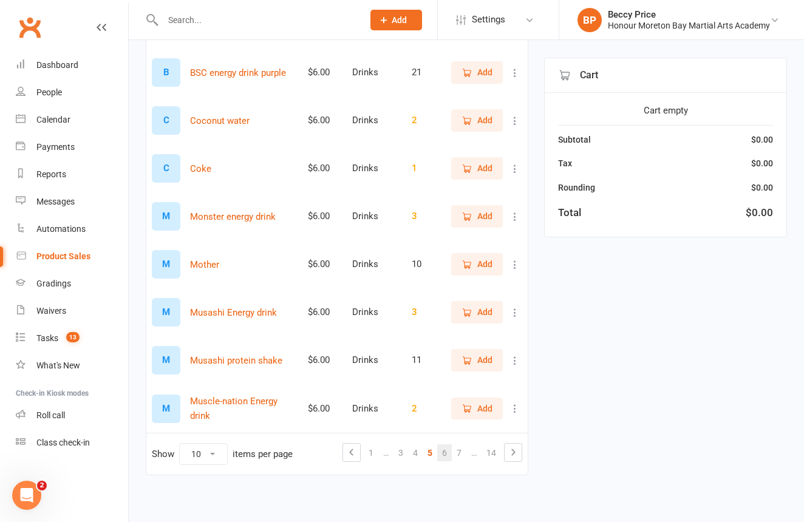
click at [443, 454] on link "6" at bounding box center [444, 453] width 15 height 17
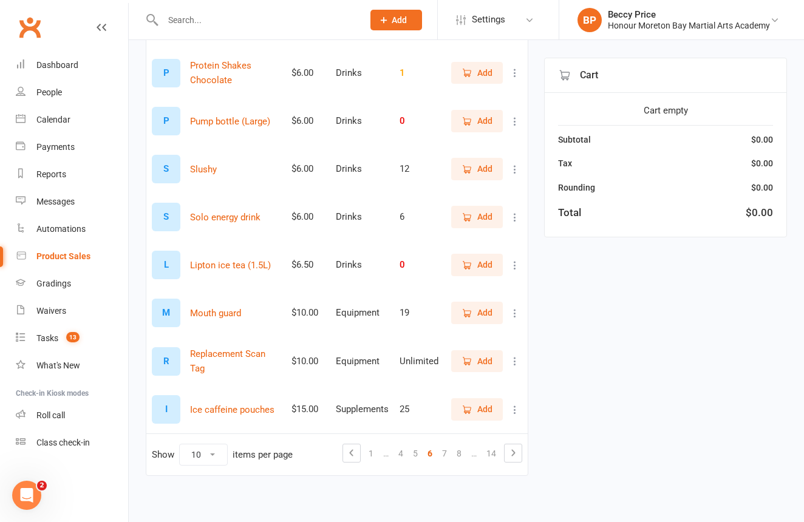
click at [485, 164] on span "Add" at bounding box center [484, 168] width 15 height 13
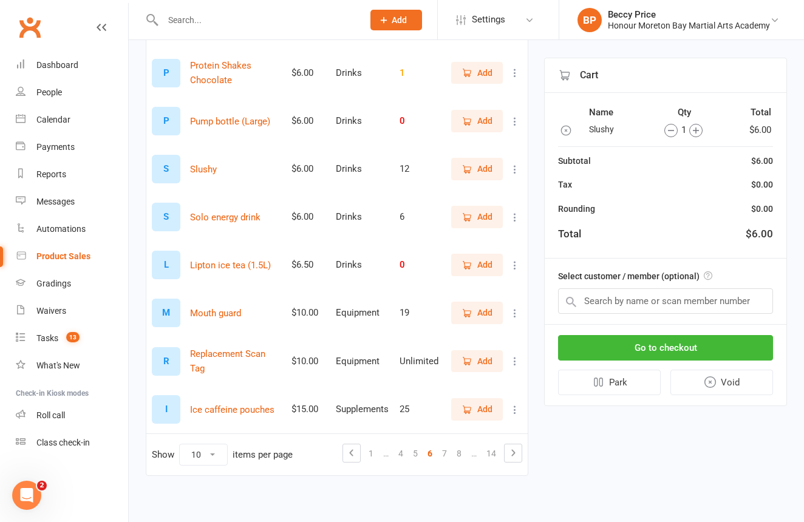
click at [485, 164] on span "Add" at bounding box center [484, 168] width 15 height 13
click at [617, 296] on input "text" at bounding box center [665, 302] width 215 height 26
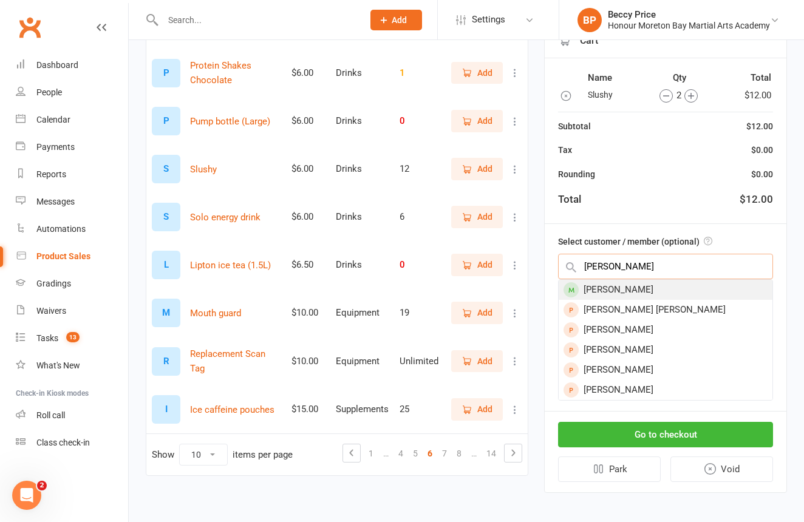
type input "teisha"
click at [624, 292] on div "Teisha Chapman" at bounding box center [666, 290] width 214 height 20
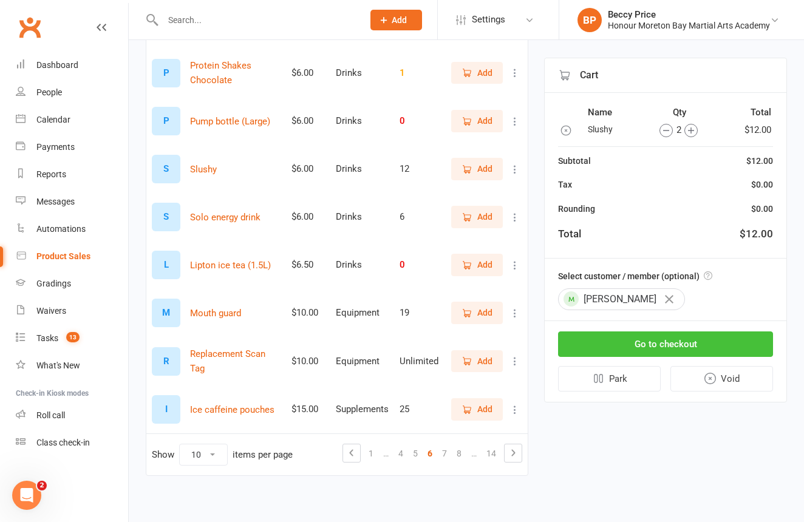
click at [688, 343] on button "Go to checkout" at bounding box center [665, 345] width 215 height 26
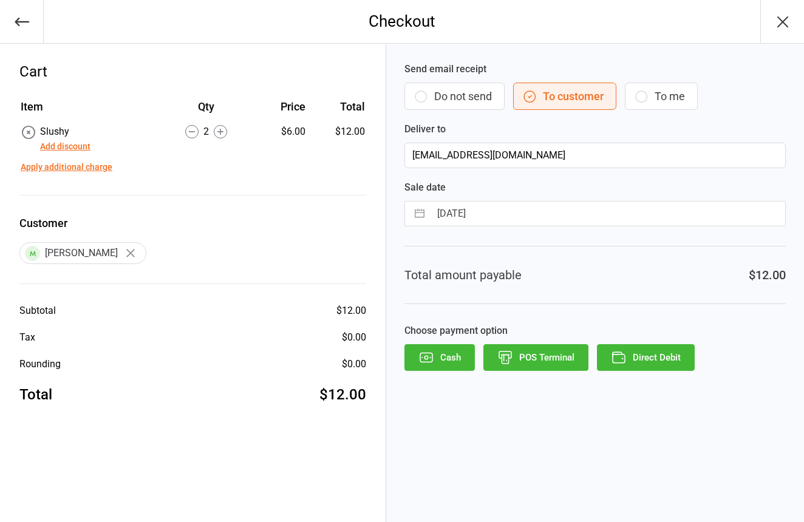
click at [471, 97] on button "Do not send" at bounding box center [455, 96] width 100 height 27
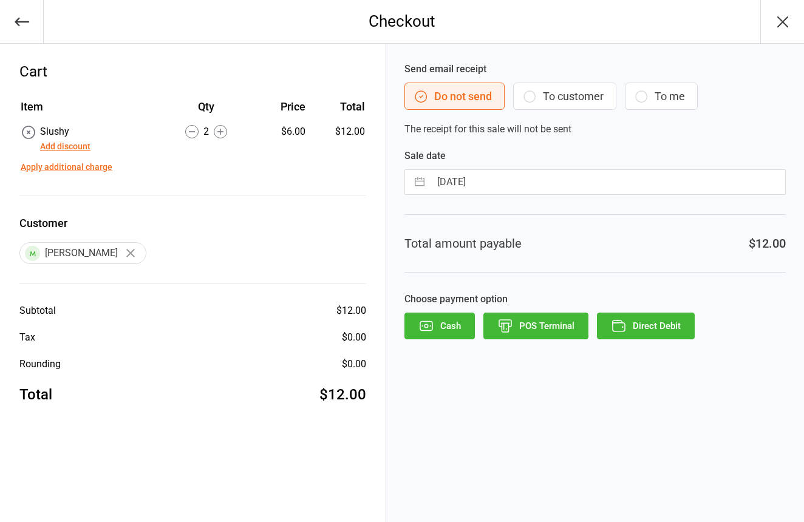
click at [531, 324] on button "POS Terminal" at bounding box center [536, 326] width 105 height 27
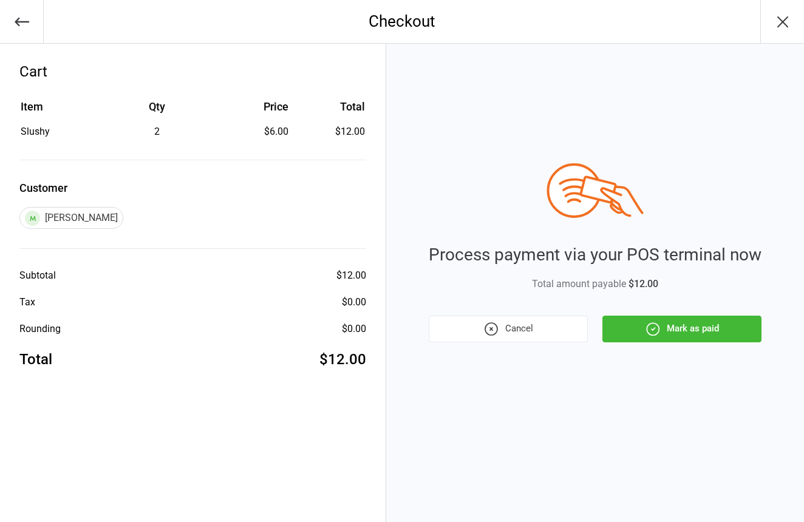
click at [706, 326] on button "Mark as paid" at bounding box center [682, 329] width 159 height 27
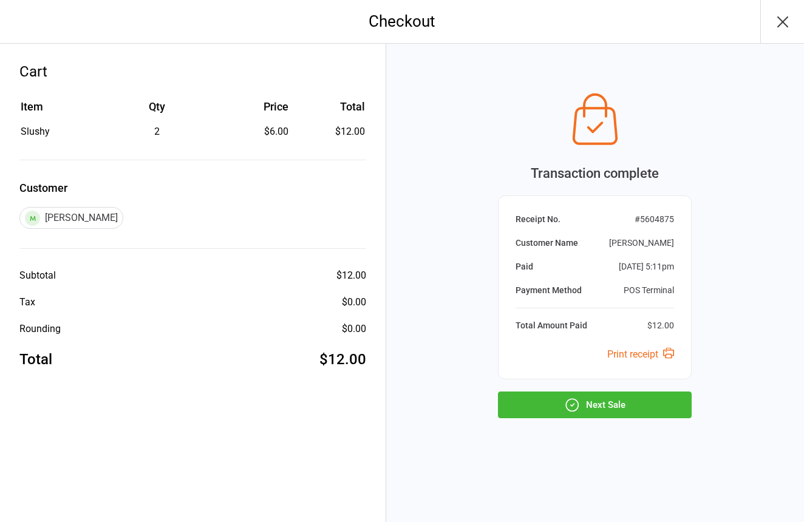
click at [683, 402] on button "Next Sale" at bounding box center [595, 405] width 194 height 27
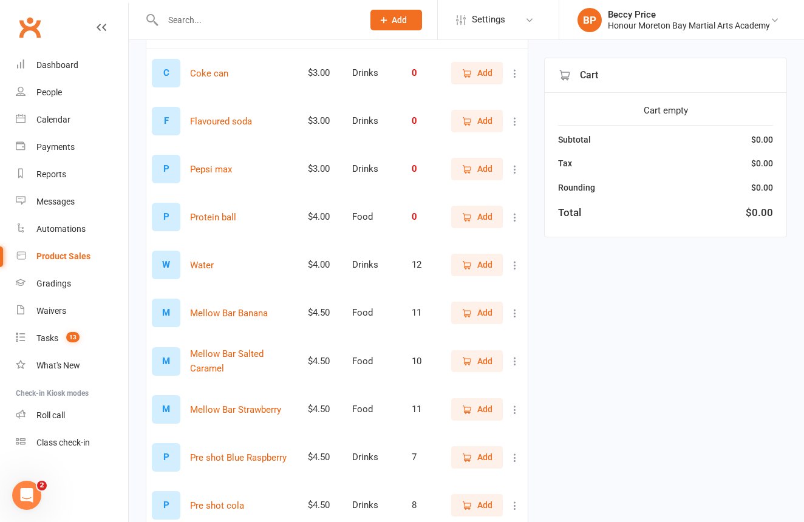
scroll to position [213, 0]
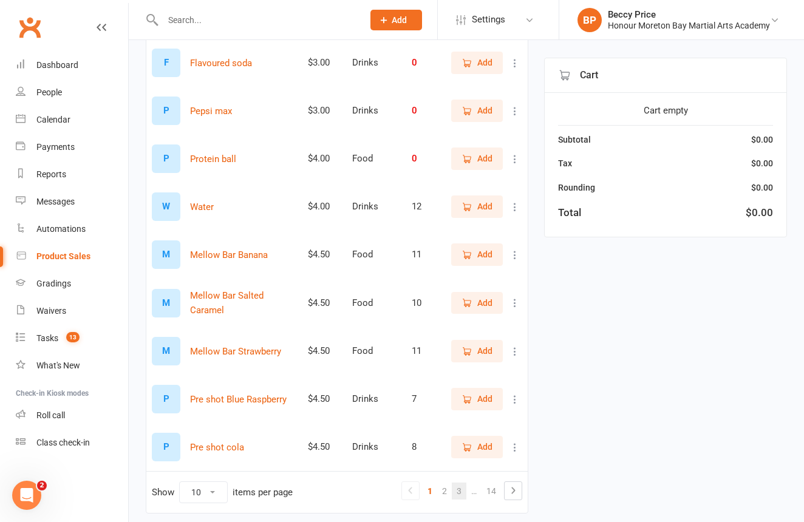
click at [462, 489] on link "3" at bounding box center [459, 491] width 15 height 17
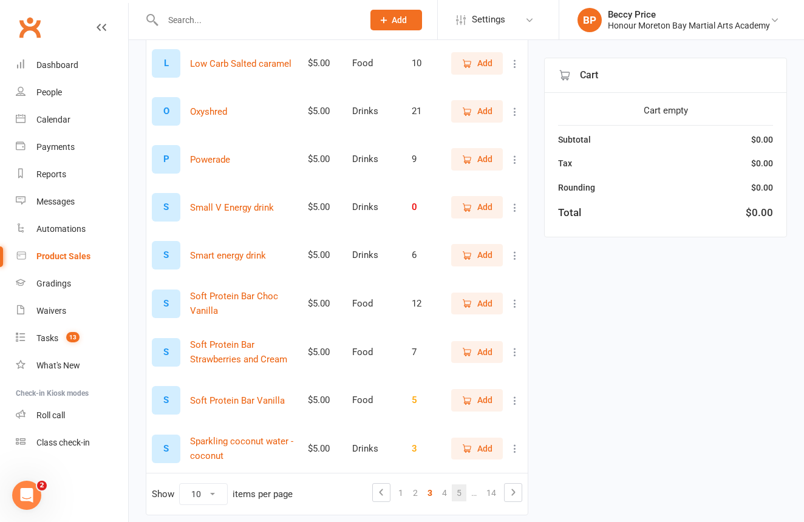
click at [460, 489] on link "5" at bounding box center [459, 493] width 15 height 17
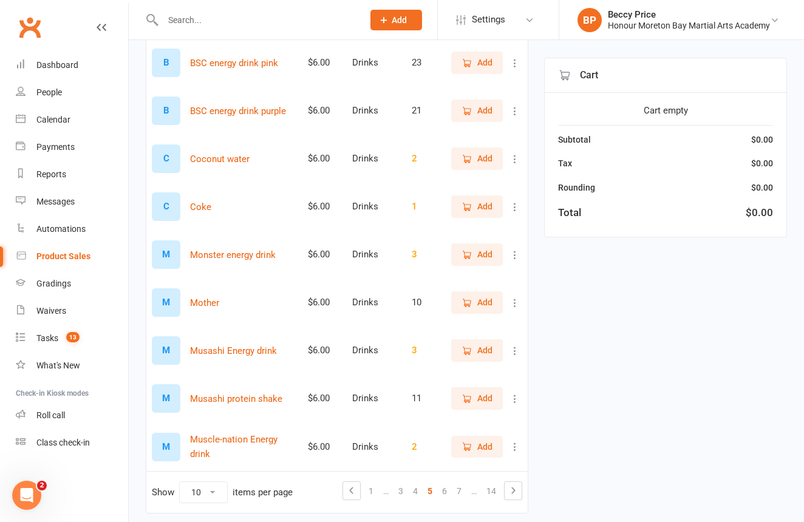
drag, startPoint x: 449, startPoint y: 490, endPoint x: 431, endPoint y: 484, distance: 19.4
click at [449, 490] on link "6" at bounding box center [444, 491] width 15 height 17
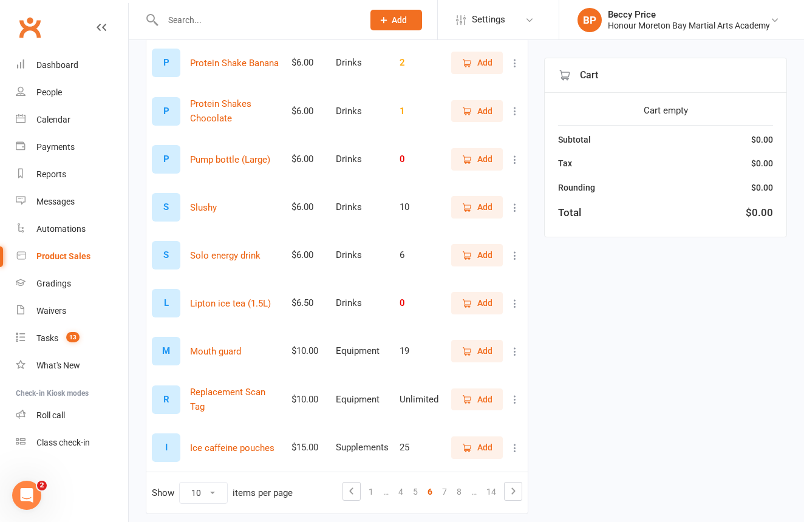
click at [493, 213] on button "Add" at bounding box center [477, 207] width 52 height 22
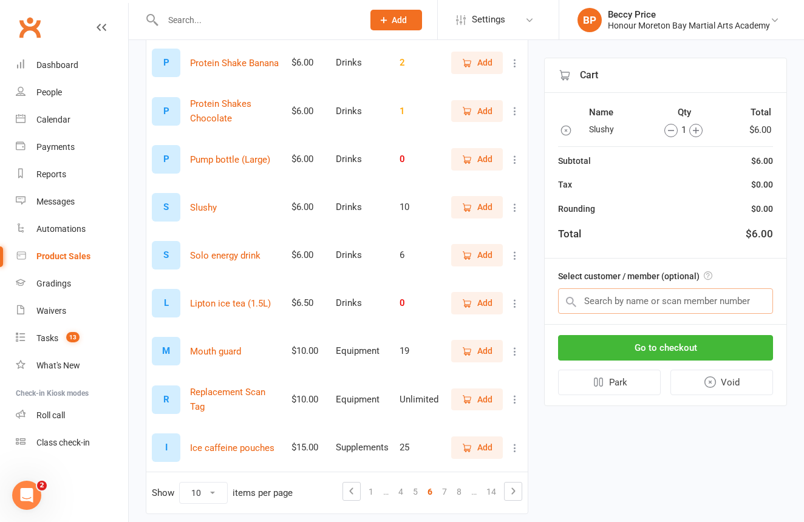
click at [708, 293] on input "text" at bounding box center [665, 302] width 215 height 26
type input "kiara"
click at [633, 311] on input "text" at bounding box center [665, 302] width 215 height 26
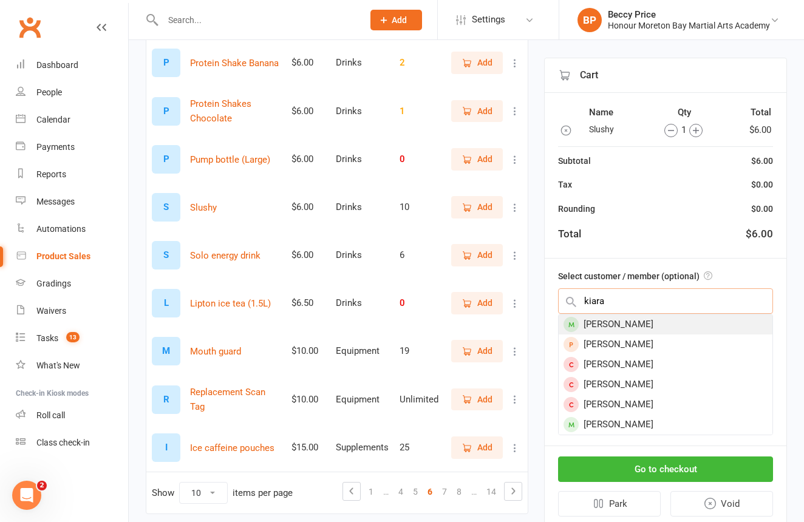
type input "kiara"
click at [643, 323] on div "[PERSON_NAME]" at bounding box center [666, 325] width 214 height 20
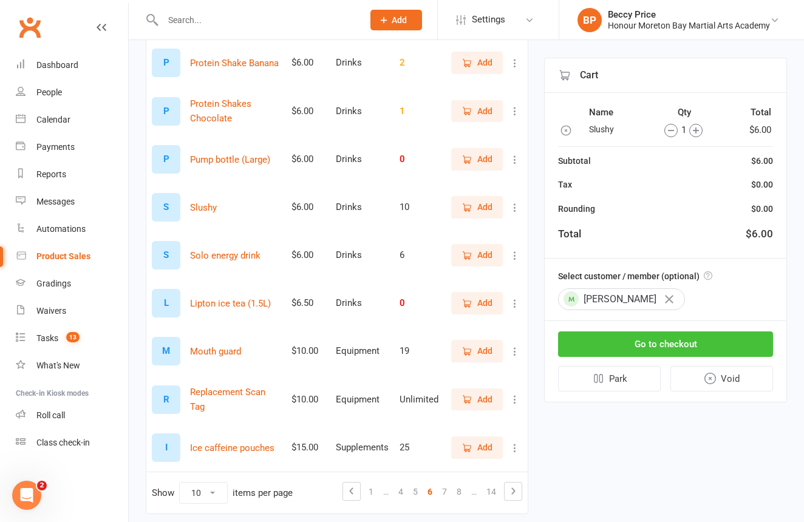
click at [660, 346] on button "Go to checkout" at bounding box center [665, 345] width 215 height 26
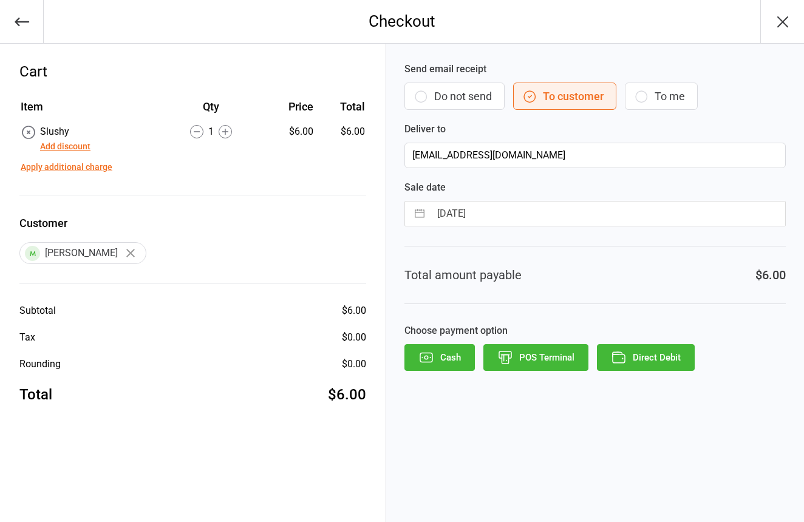
click at [475, 94] on button "Do not send" at bounding box center [455, 96] width 100 height 27
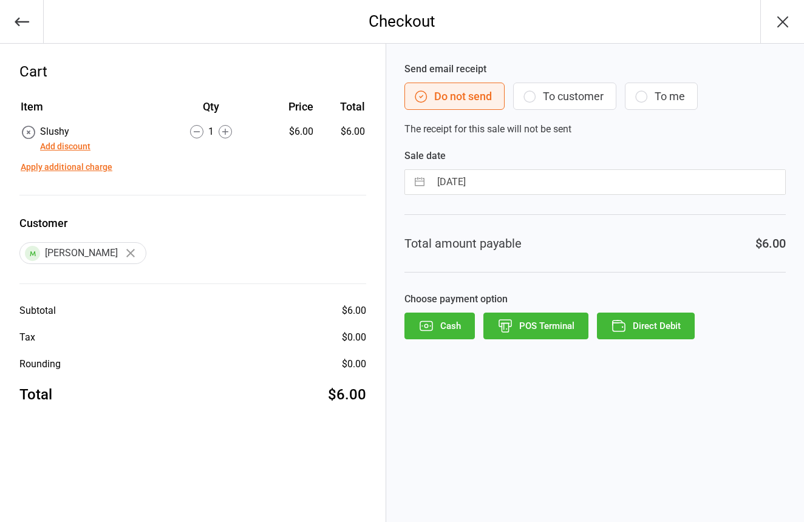
click at [559, 322] on button "POS Terminal" at bounding box center [536, 326] width 105 height 27
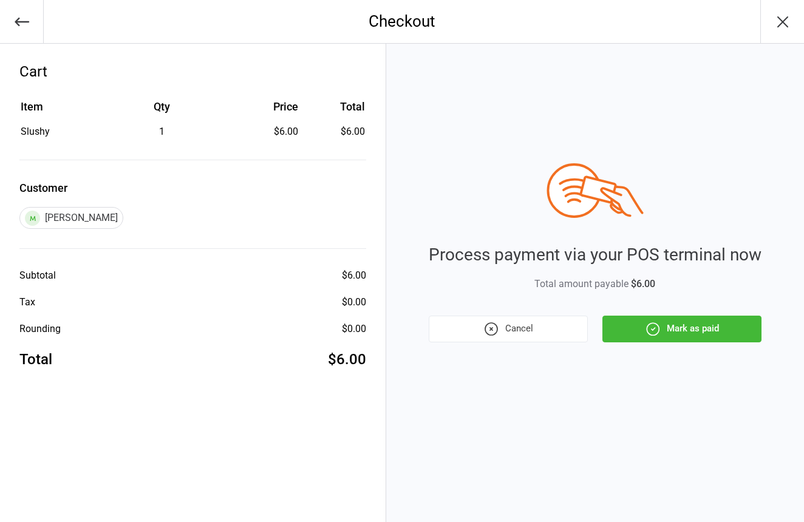
click at [687, 324] on button "Mark as paid" at bounding box center [682, 329] width 159 height 27
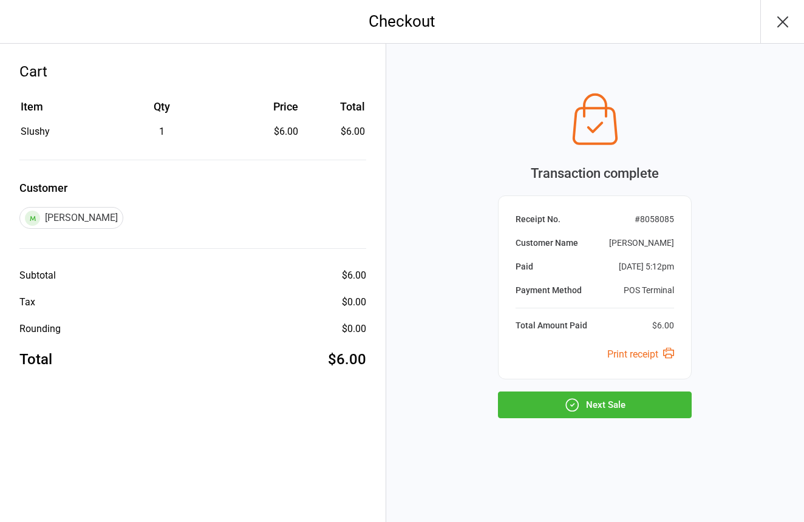
click at [668, 392] on button "Next Sale" at bounding box center [595, 405] width 194 height 27
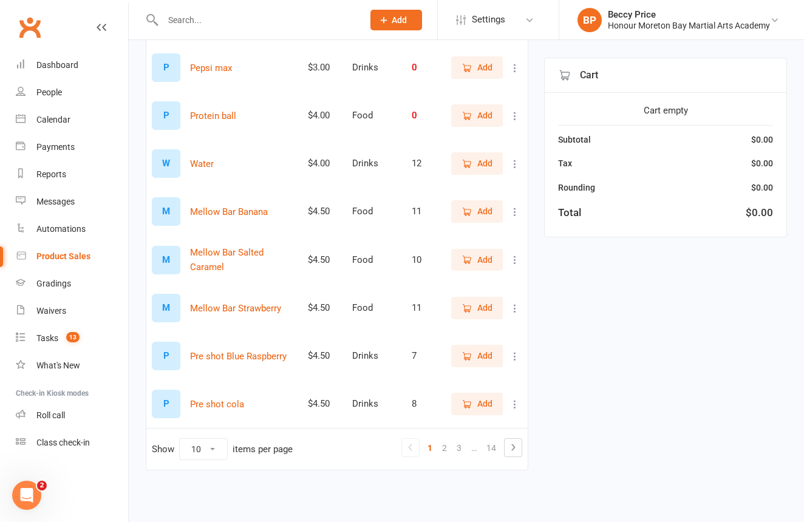
scroll to position [267, 0]
click at [463, 440] on link "3" at bounding box center [459, 448] width 15 height 17
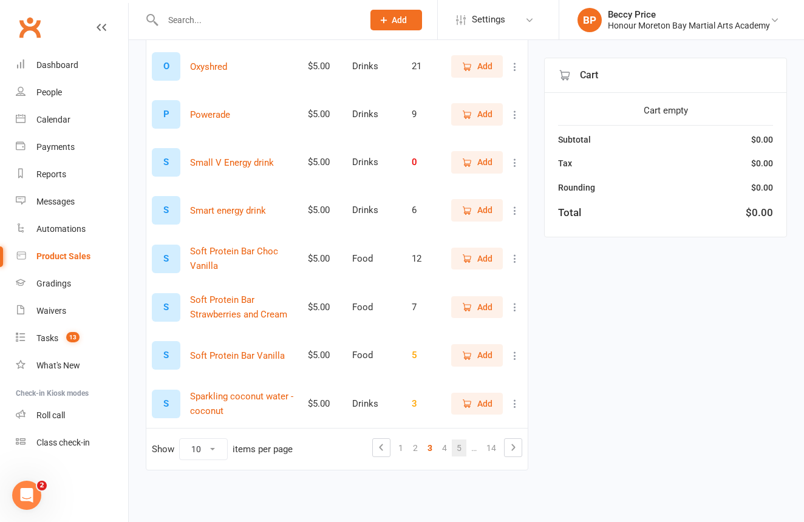
click at [459, 440] on link "5" at bounding box center [459, 448] width 15 height 17
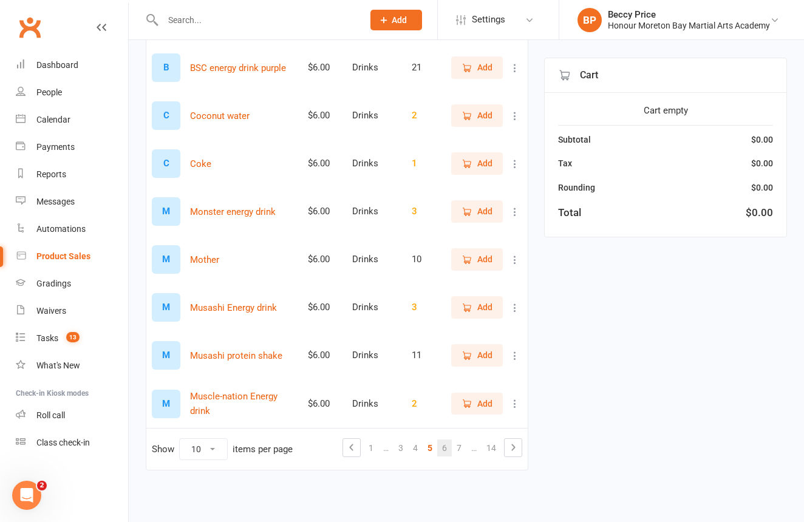
click at [444, 440] on link "6" at bounding box center [444, 448] width 15 height 17
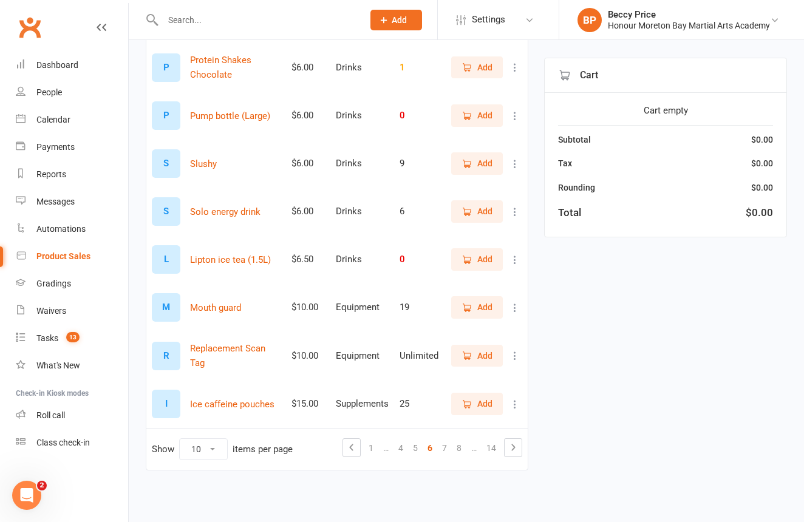
click at [490, 157] on span "Add" at bounding box center [484, 163] width 15 height 13
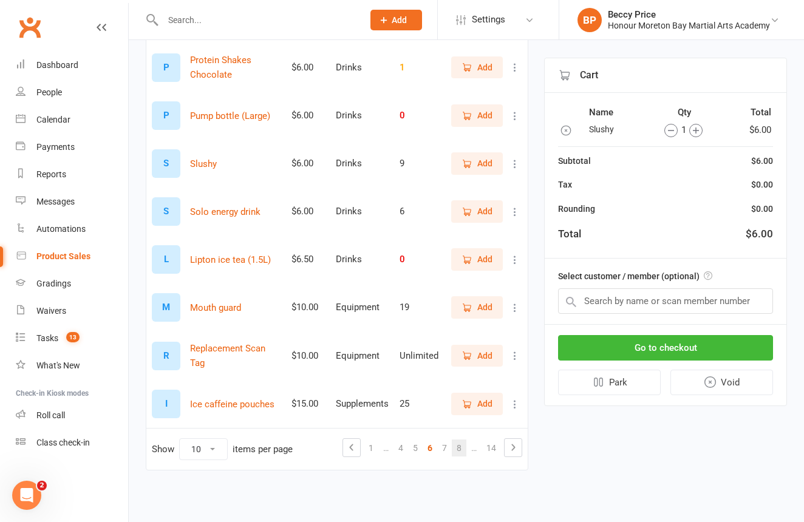
click at [463, 440] on link "8" at bounding box center [459, 448] width 15 height 17
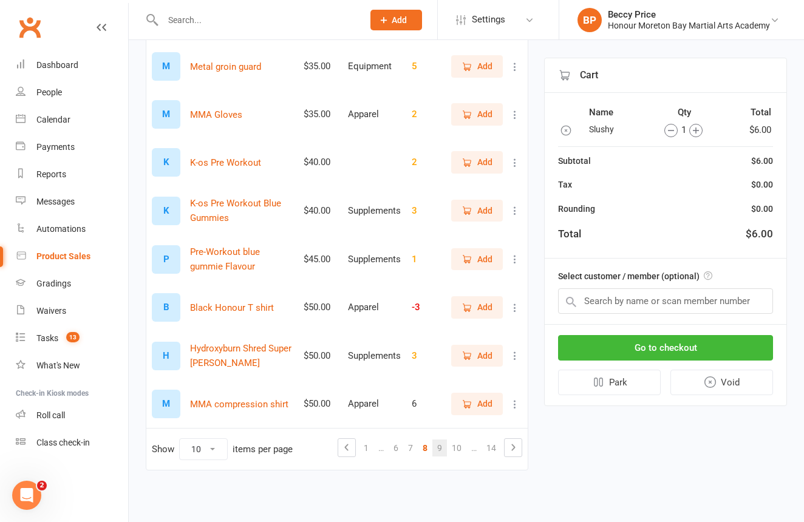
click at [442, 442] on link "9" at bounding box center [440, 448] width 15 height 17
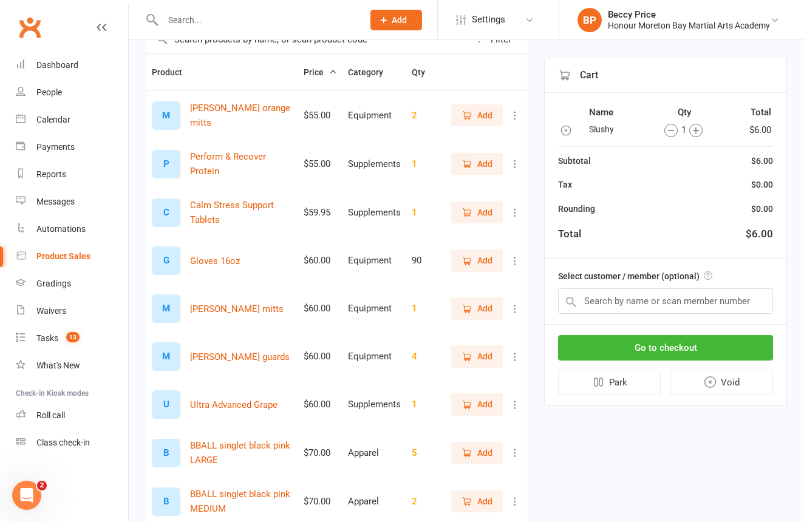
scroll to position [112, 0]
click at [487, 113] on span "Add" at bounding box center [484, 115] width 15 height 13
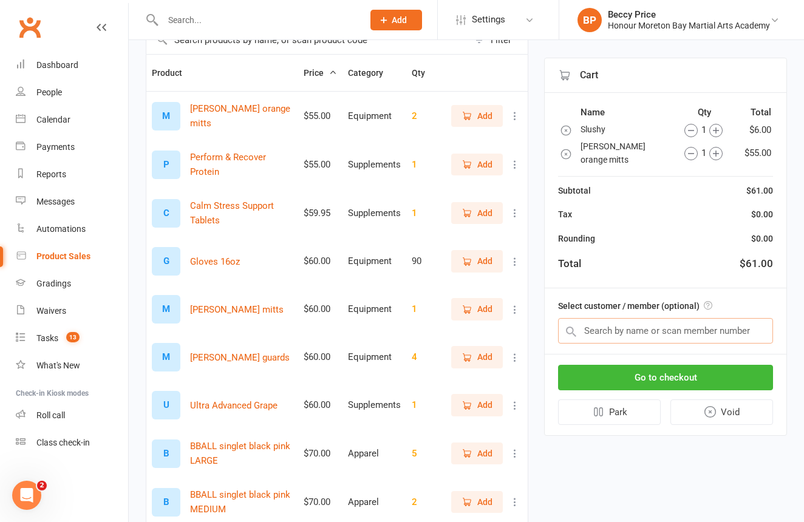
click at [671, 318] on input "text" at bounding box center [665, 331] width 215 height 26
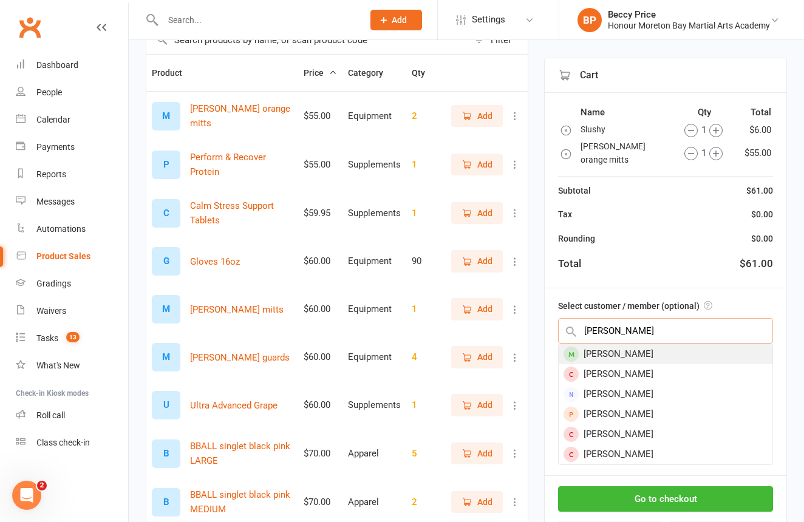
type input "Cooper hu"
click at [658, 344] on div "[PERSON_NAME]" at bounding box center [666, 354] width 214 height 20
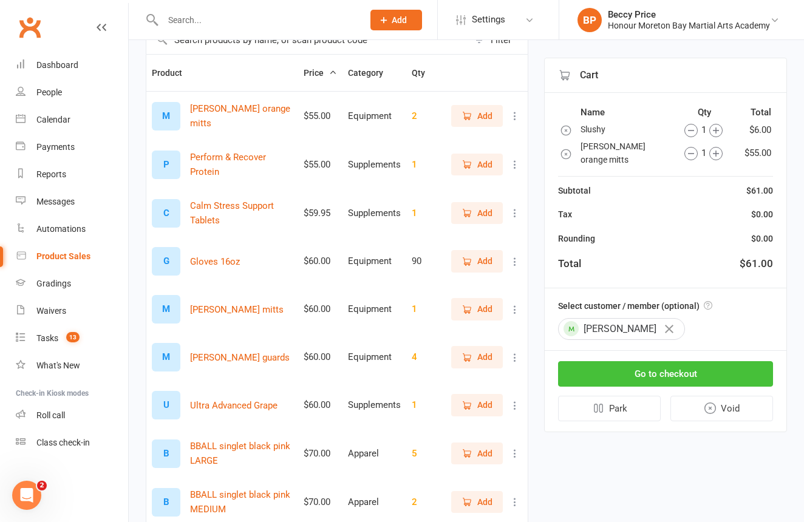
click at [662, 361] on button "Go to checkout" at bounding box center [665, 374] width 215 height 26
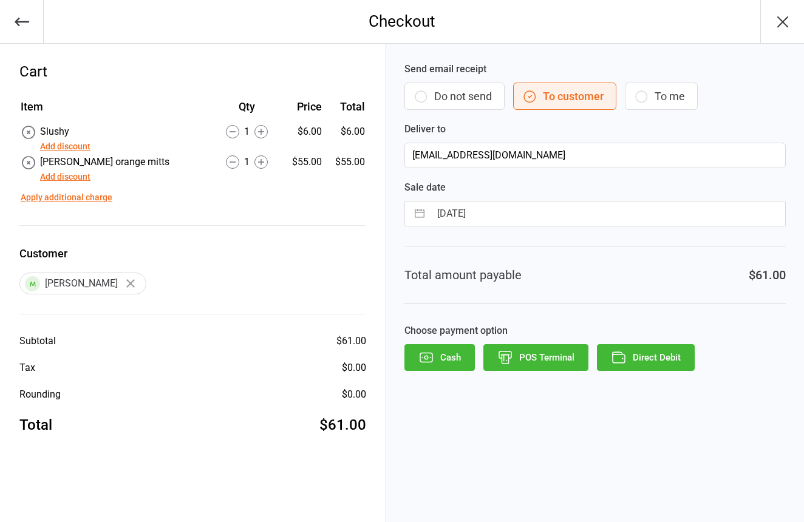
click at [429, 91] on button "Do not send" at bounding box center [455, 96] width 100 height 27
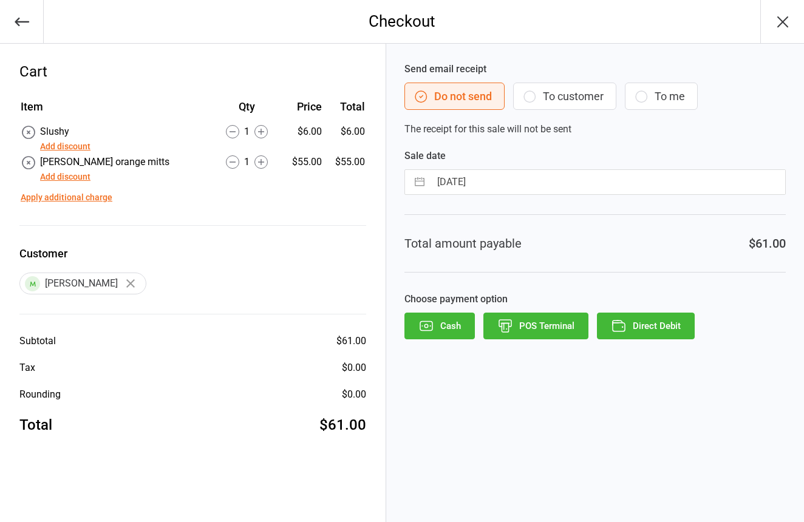
click at [550, 337] on button "POS Terminal" at bounding box center [536, 326] width 105 height 27
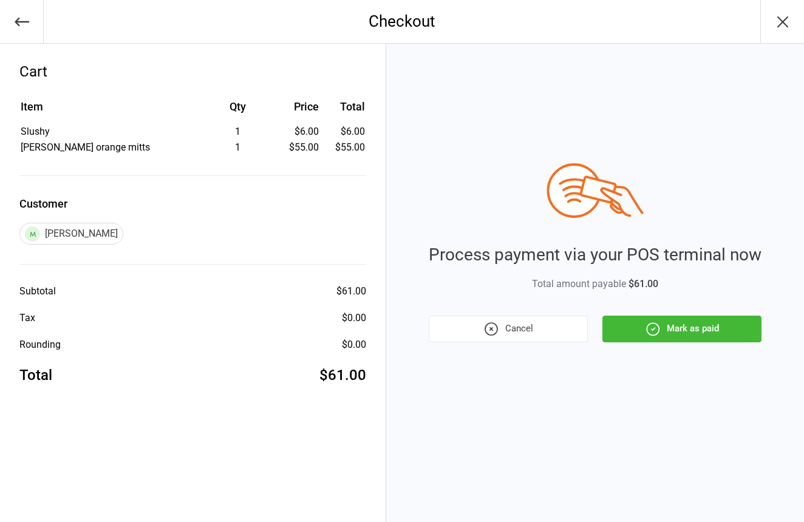
click at [702, 337] on button "Mark as paid" at bounding box center [682, 329] width 159 height 27
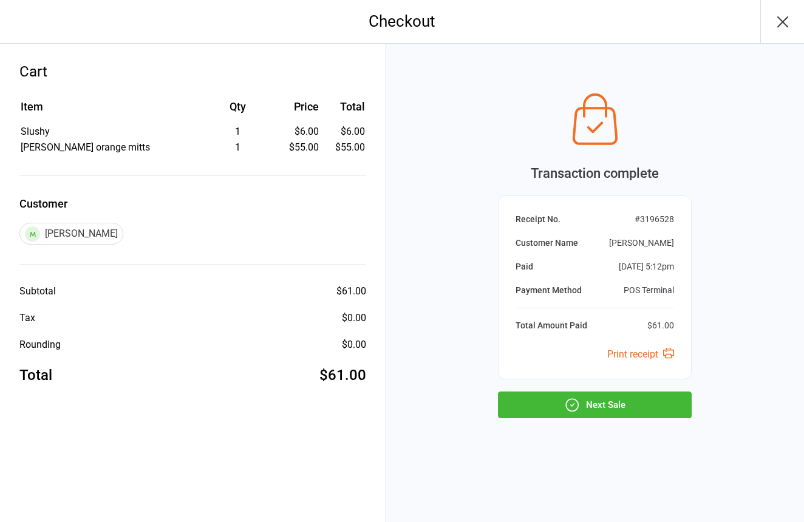
click at [632, 400] on button "Next Sale" at bounding box center [595, 405] width 194 height 27
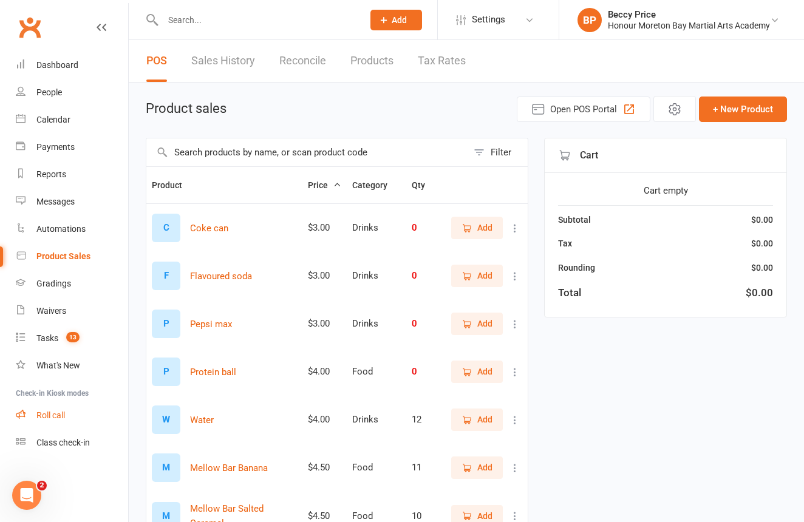
click at [47, 420] on link "Roll call" at bounding box center [72, 415] width 112 height 27
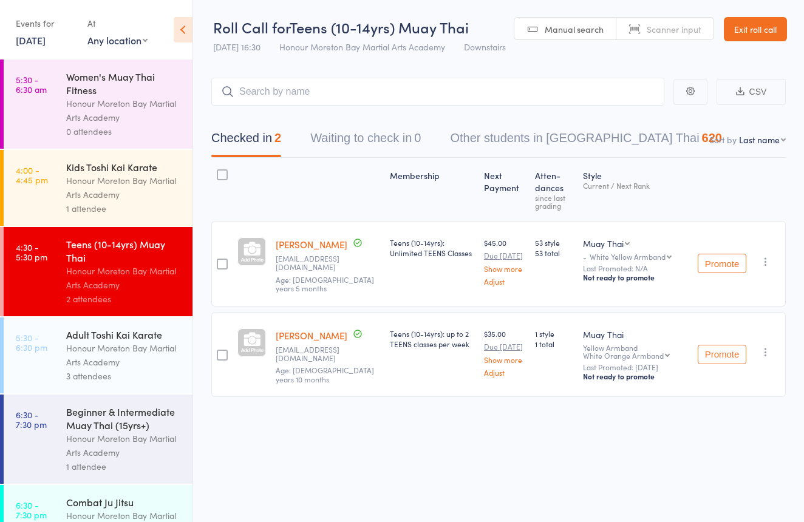
drag, startPoint x: 104, startPoint y: 360, endPoint x: 129, endPoint y: 345, distance: 28.3
click at [105, 360] on div "Honour Moreton Bay Martial Arts Academy" at bounding box center [124, 355] width 116 height 28
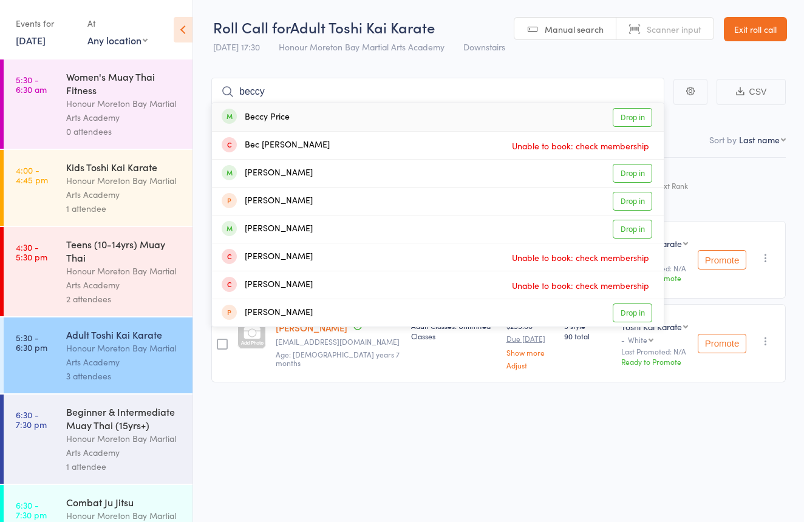
type input "beccy"
click at [316, 109] on div "Beccy Price Drop in" at bounding box center [438, 117] width 452 height 28
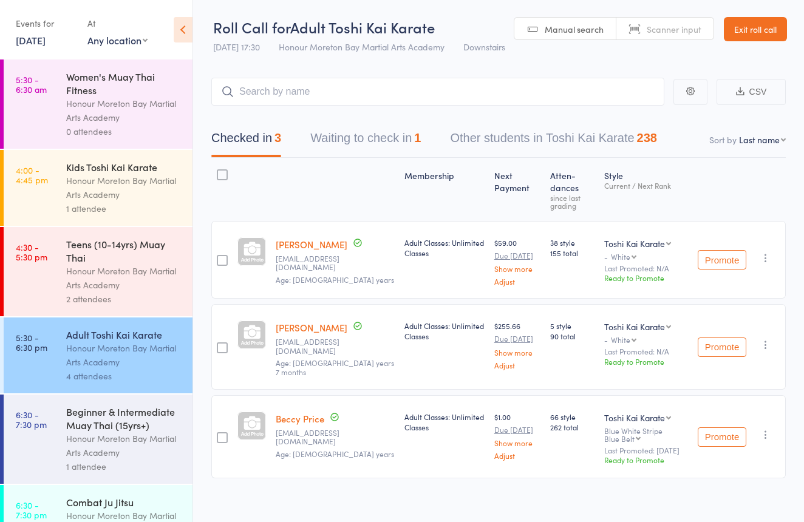
click at [131, 203] on div "1 attendee" at bounding box center [124, 209] width 116 height 14
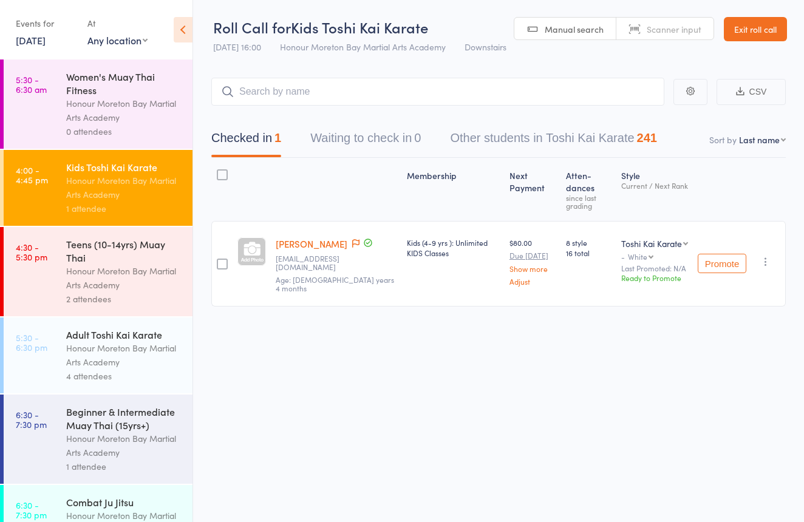
click at [631, 36] on link "Scanner input" at bounding box center [665, 29] width 97 height 23
type input "0606"
click at [141, 354] on div "Honour Moreton Bay Martial Arts Academy" at bounding box center [124, 355] width 116 height 28
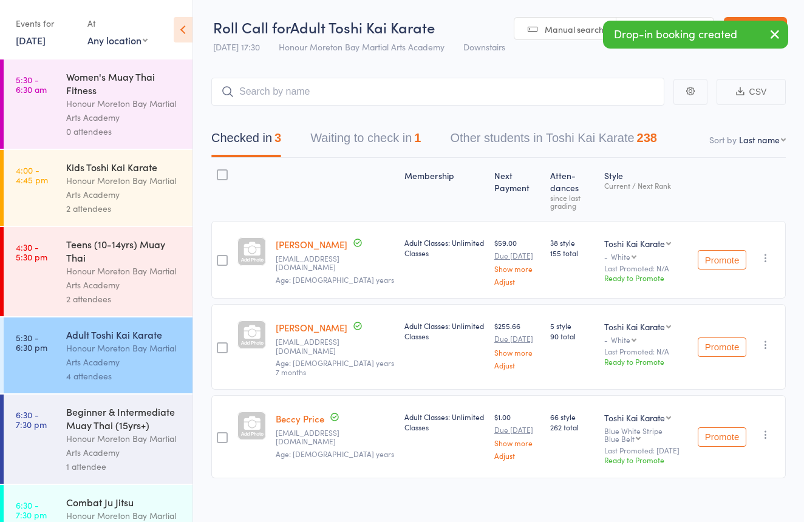
click at [646, 17] on div "Manual search Scanner input" at bounding box center [614, 28] width 200 height 23
click at [646, 21] on div "Drop-in booking created" at bounding box center [695, 35] width 185 height 28
click at [649, 23] on div "Drop-in booking created" at bounding box center [695, 35] width 185 height 28
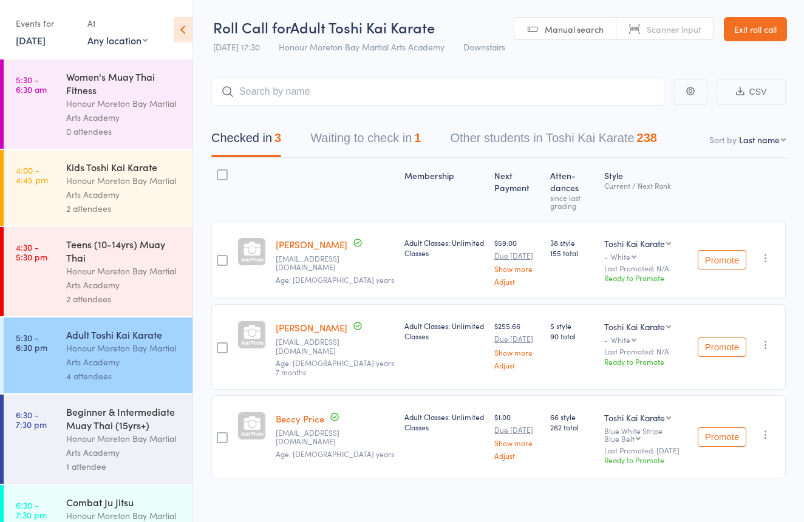
click at [654, 18] on link "Scanner input" at bounding box center [665, 29] width 97 height 23
type input "1042"
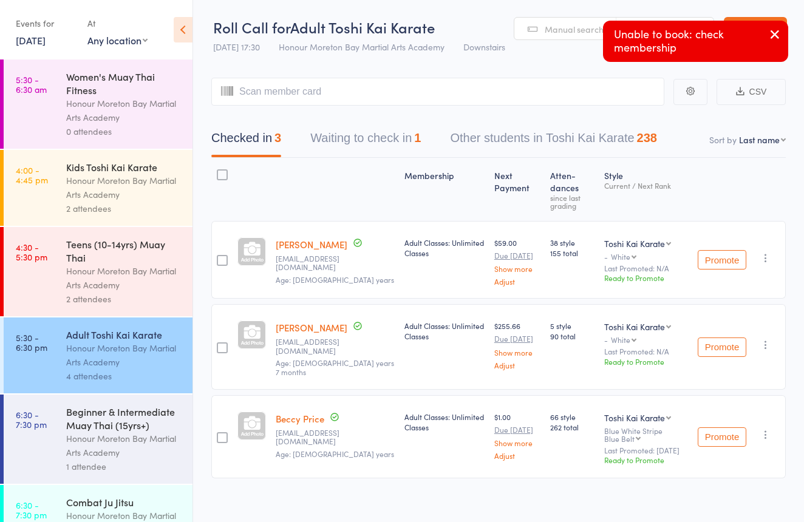
click at [753, 19] on link "Exit roll call" at bounding box center [755, 29] width 63 height 24
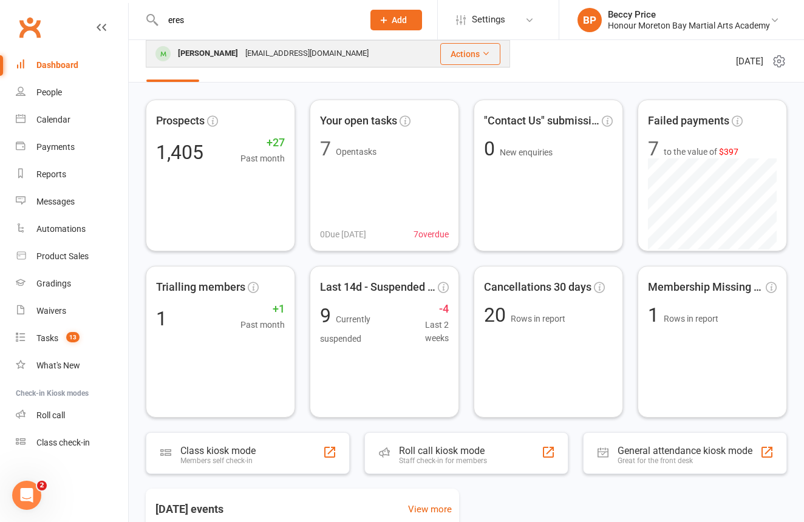
type input "eres"
click at [262, 49] on div "treverhenrytransport@hotmail.com" at bounding box center [307, 54] width 131 height 18
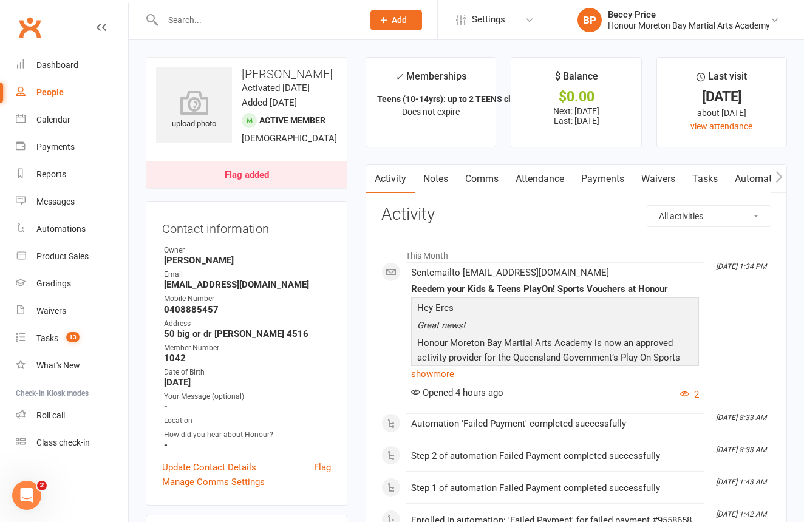
click at [616, 174] on link "Payments" at bounding box center [603, 179] width 60 height 28
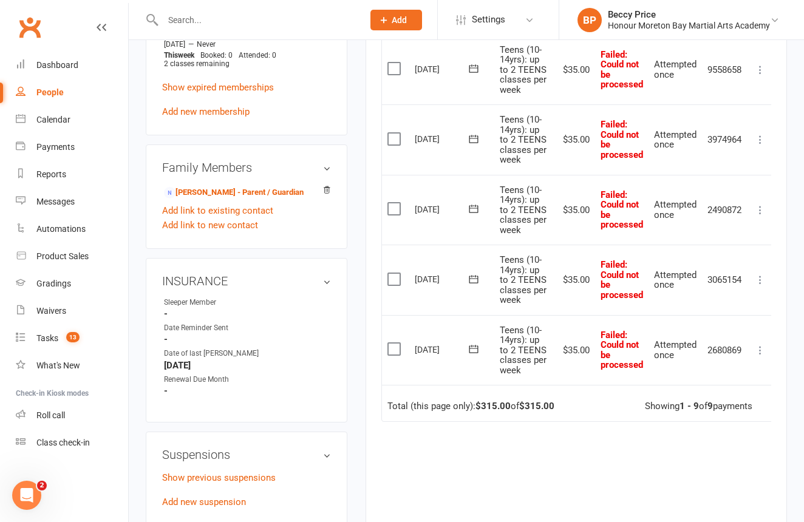
scroll to position [643, 0]
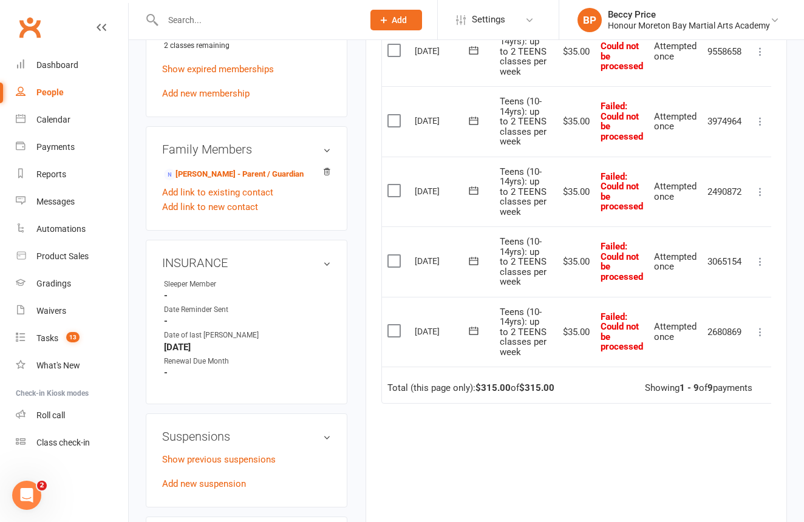
click at [759, 326] on icon at bounding box center [760, 332] width 12 height 12
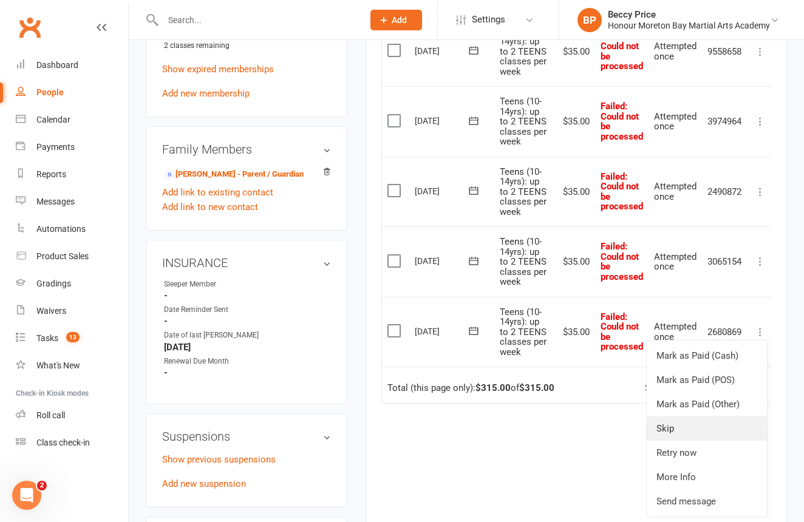
click at [694, 417] on link "Skip" at bounding box center [707, 429] width 120 height 24
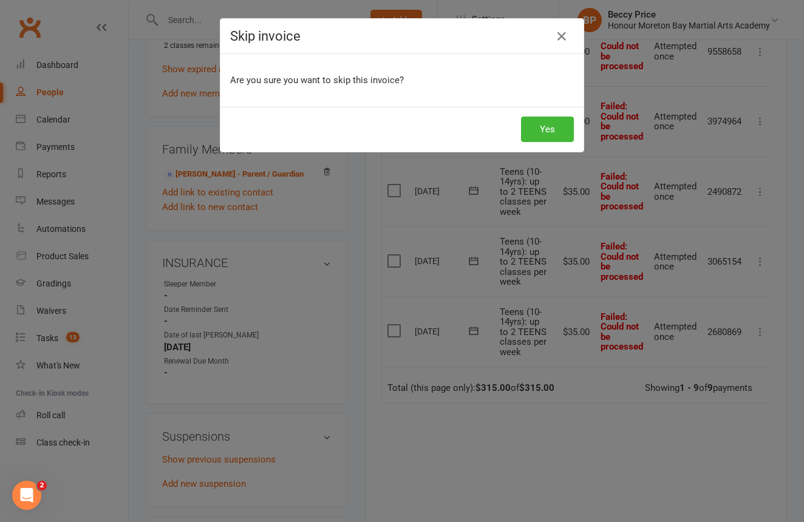
click at [564, 129] on button "Yes" at bounding box center [547, 130] width 53 height 26
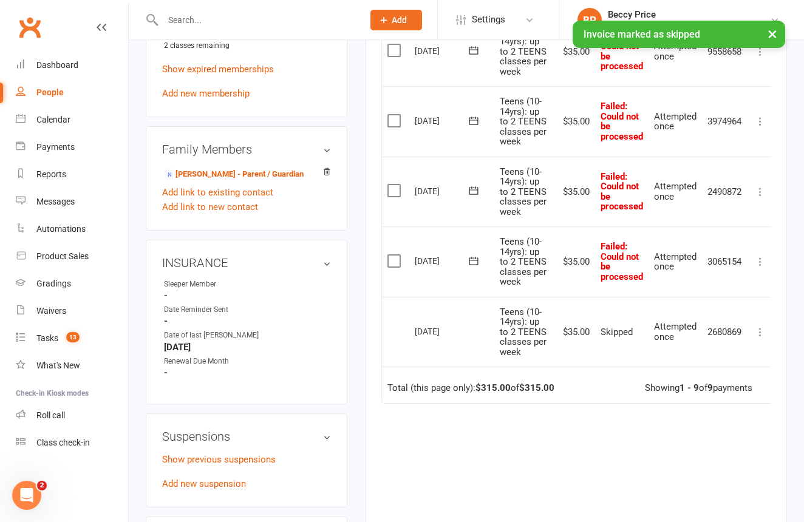
click at [761, 256] on icon at bounding box center [760, 262] width 12 height 12
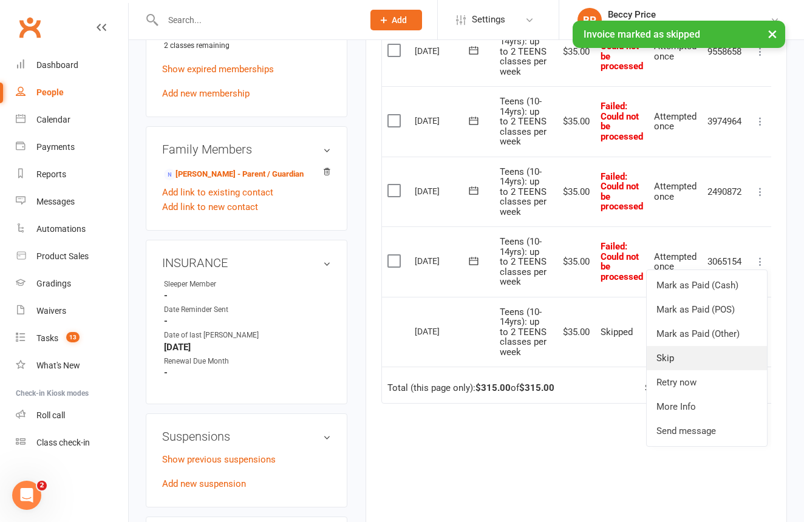
click at [718, 346] on link "Skip" at bounding box center [707, 358] width 120 height 24
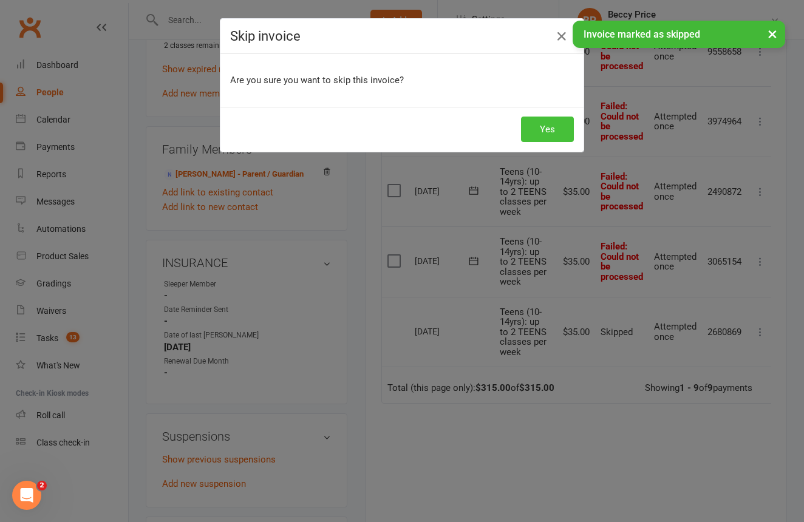
click at [570, 125] on button "Yes" at bounding box center [547, 130] width 53 height 26
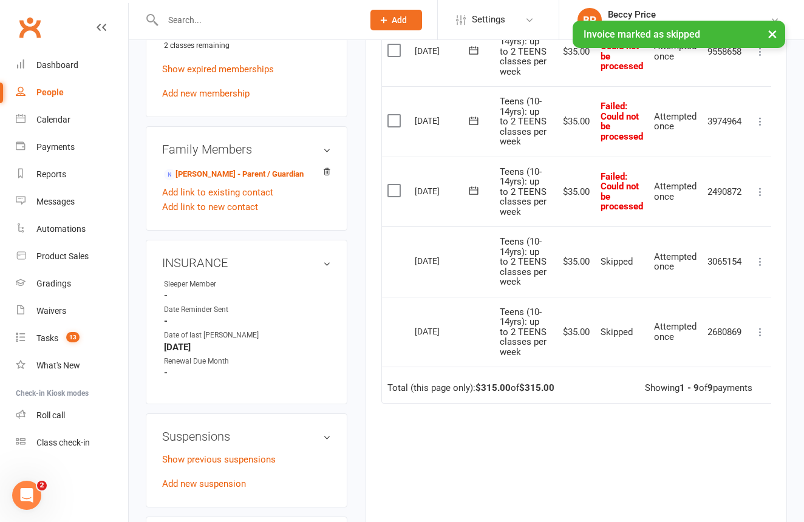
click at [764, 256] on icon at bounding box center [760, 262] width 12 height 12
click at [761, 255] on button at bounding box center [760, 262] width 15 height 15
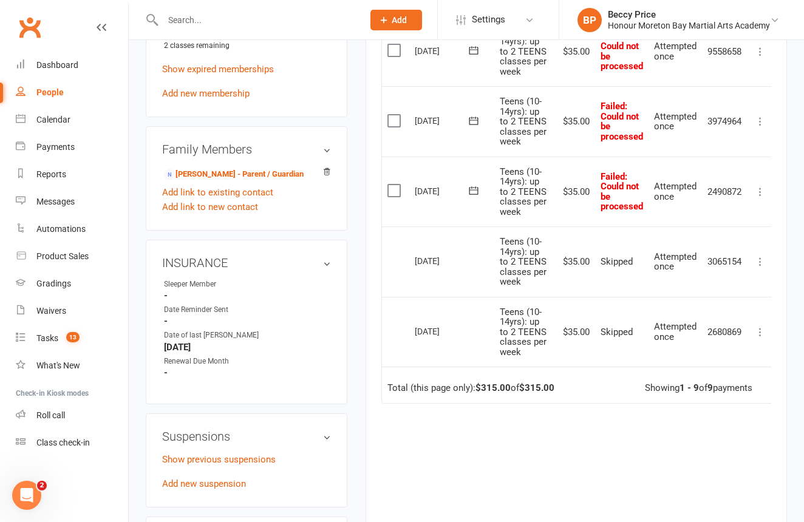
click at [761, 255] on button at bounding box center [760, 262] width 15 height 15
click at [773, 178] on div "Activity Notes Comms Attendance Payments Waivers Tasks Automations Gradings / P…" at bounding box center [577, 50] width 422 height 1057
click at [761, 186] on icon at bounding box center [760, 192] width 12 height 12
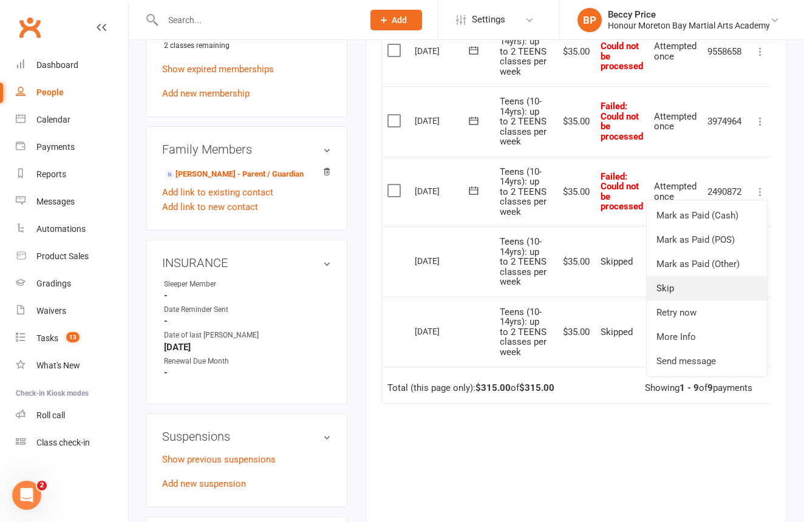
click at [727, 276] on link "Skip" at bounding box center [707, 288] width 120 height 24
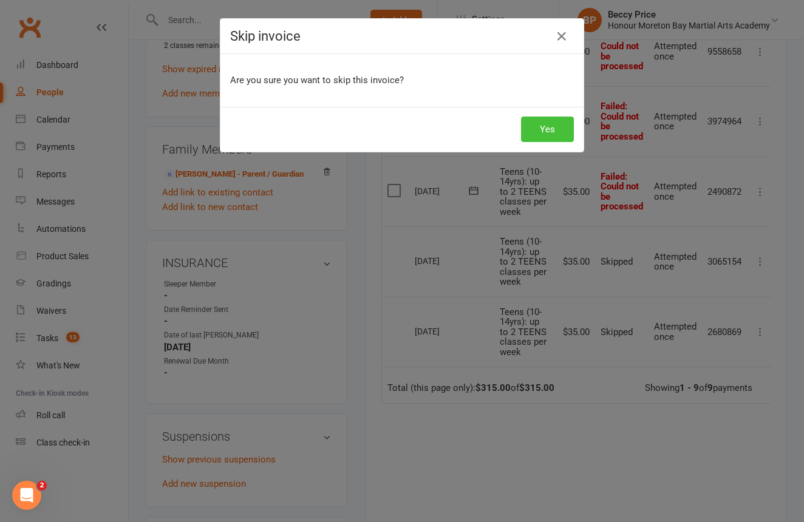
click at [550, 133] on button "Yes" at bounding box center [547, 130] width 53 height 26
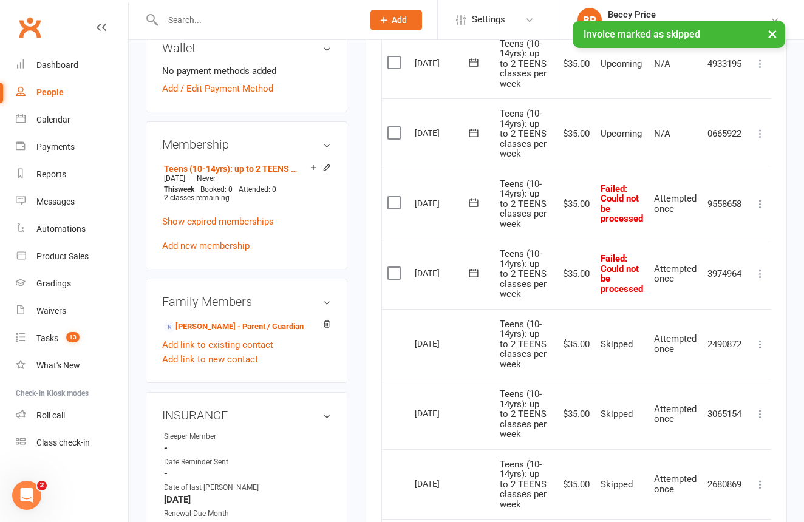
scroll to position [0, 1]
click at [759, 268] on icon at bounding box center [759, 274] width 12 height 12
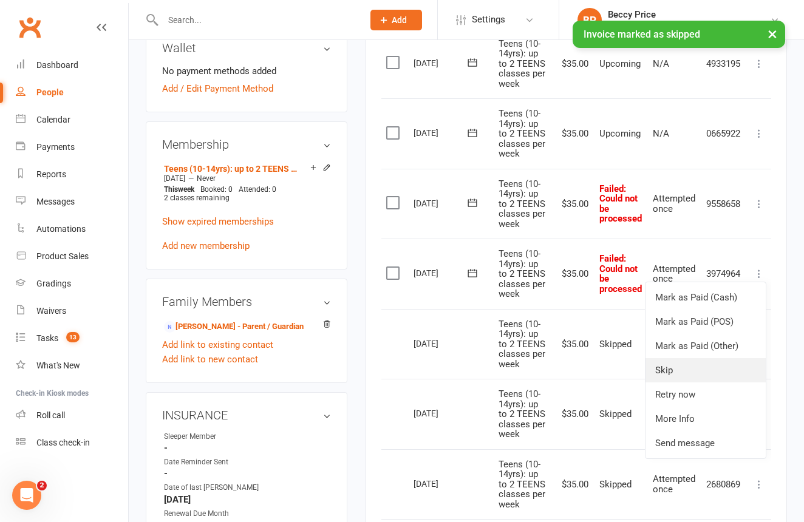
click at [704, 358] on link "Skip" at bounding box center [706, 370] width 120 height 24
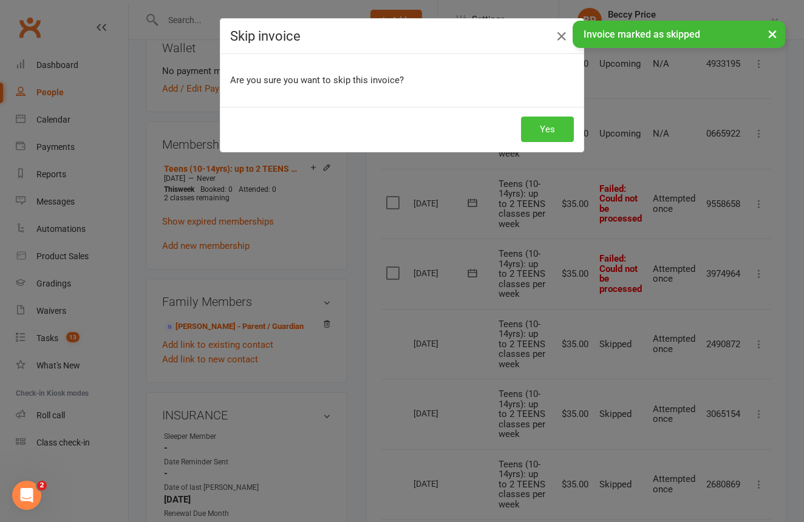
click at [564, 129] on button "Yes" at bounding box center [547, 130] width 53 height 26
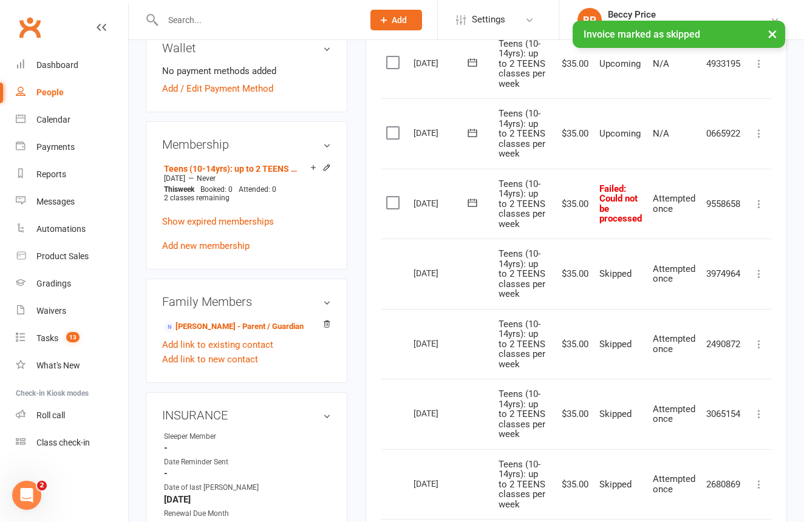
click at [762, 198] on icon at bounding box center [759, 204] width 12 height 12
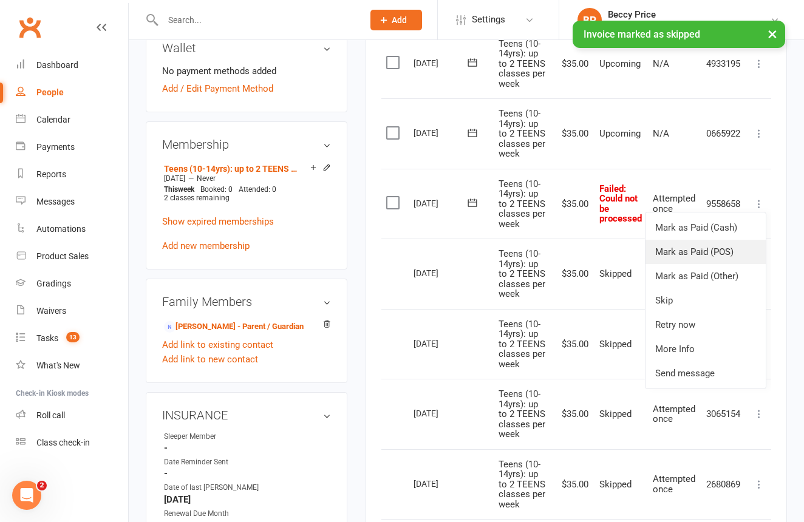
click at [730, 246] on link "Mark as Paid (POS)" at bounding box center [706, 252] width 120 height 24
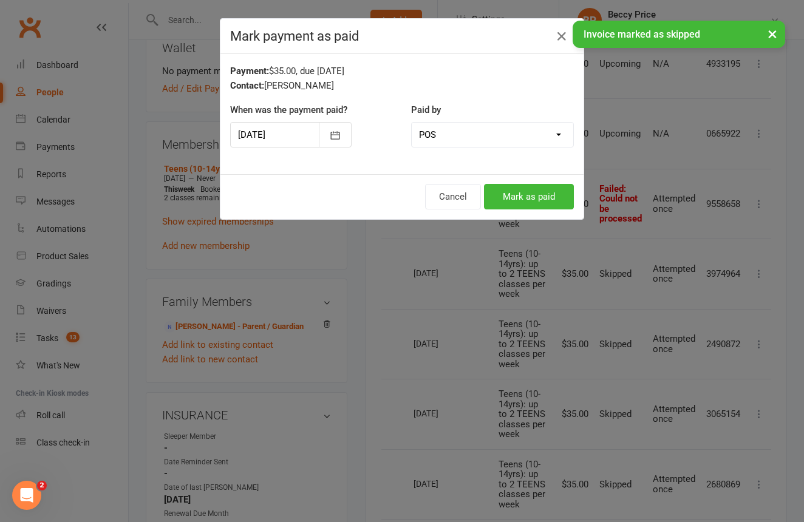
drag, startPoint x: 526, startPoint y: 198, endPoint x: 510, endPoint y: 194, distance: 16.2
click at [525, 198] on button "Mark as paid" at bounding box center [529, 197] width 90 height 26
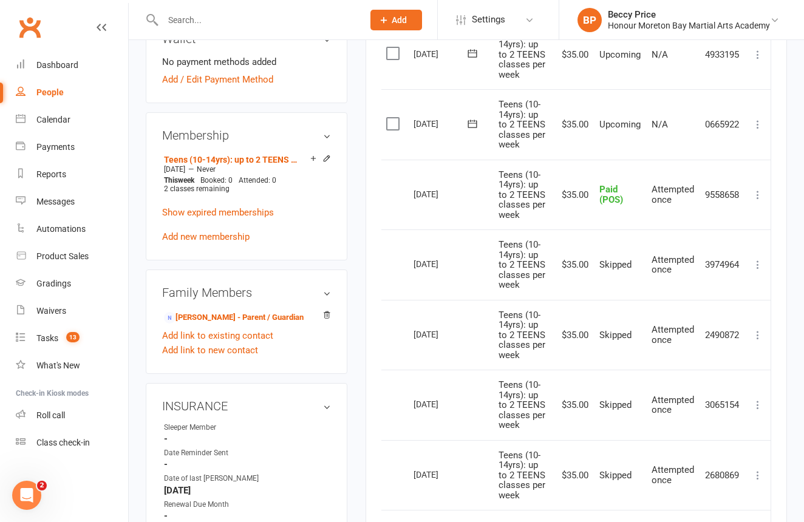
scroll to position [495, 0]
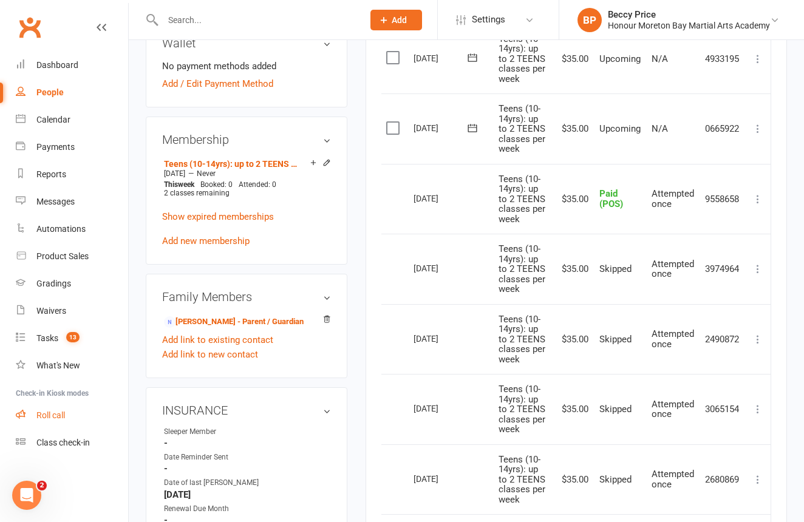
click at [62, 419] on div "Roll call" at bounding box center [50, 416] width 29 height 10
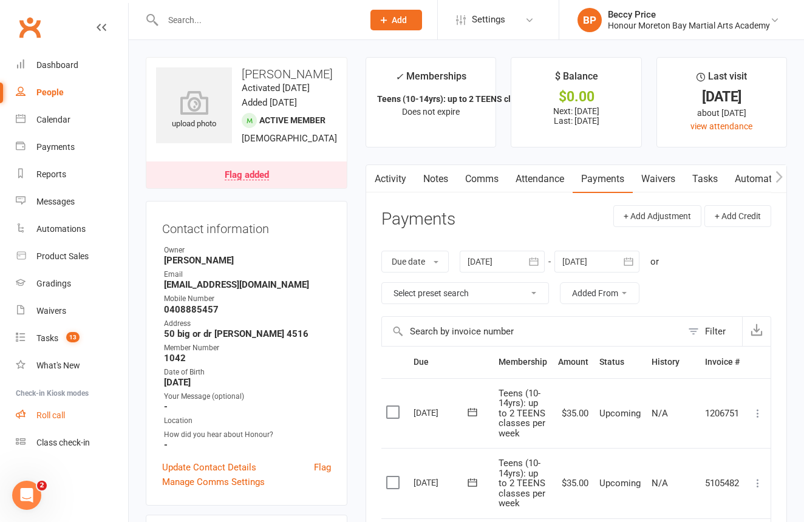
click at [62, 419] on div "Roll call" at bounding box center [50, 416] width 29 height 10
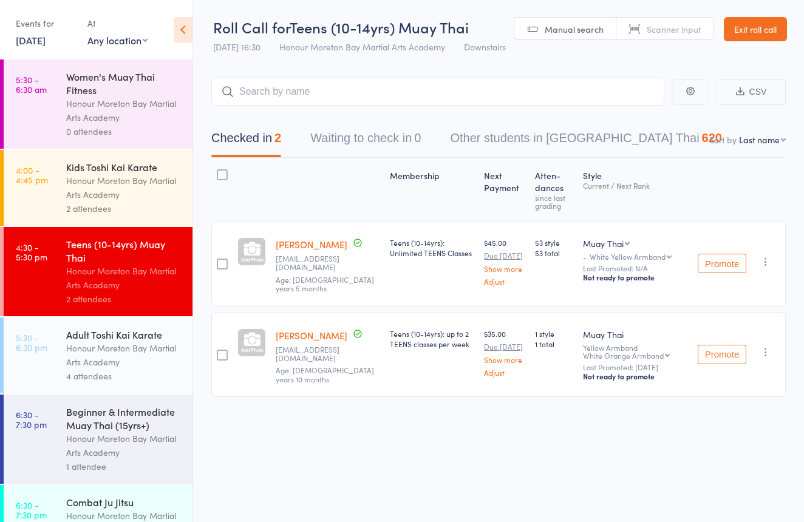
click at [168, 355] on div "Honour Moreton Bay Martial Arts Academy" at bounding box center [124, 355] width 116 height 28
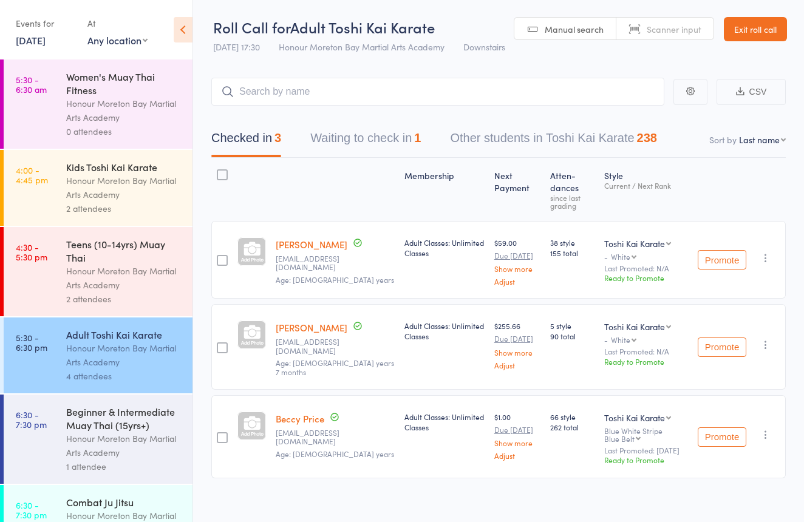
click at [682, 22] on link "Scanner input" at bounding box center [665, 29] width 97 height 23
type input "2587605"
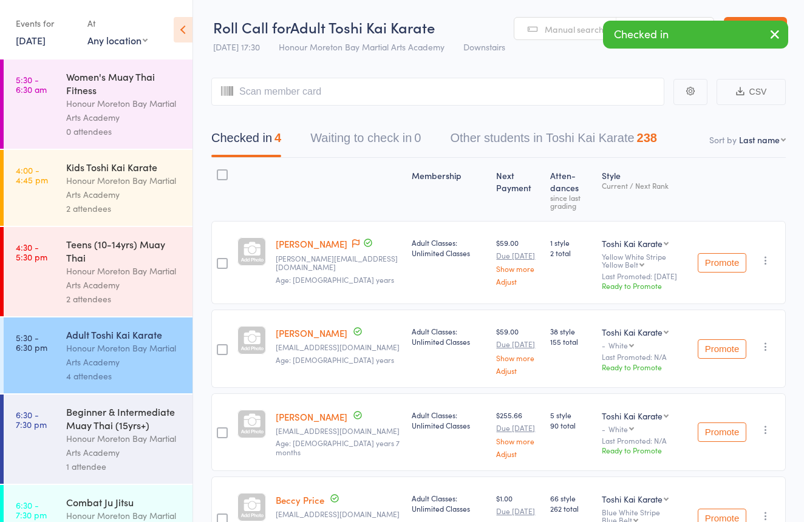
click at [331, 242] on link "[PERSON_NAME]" at bounding box center [312, 244] width 72 height 13
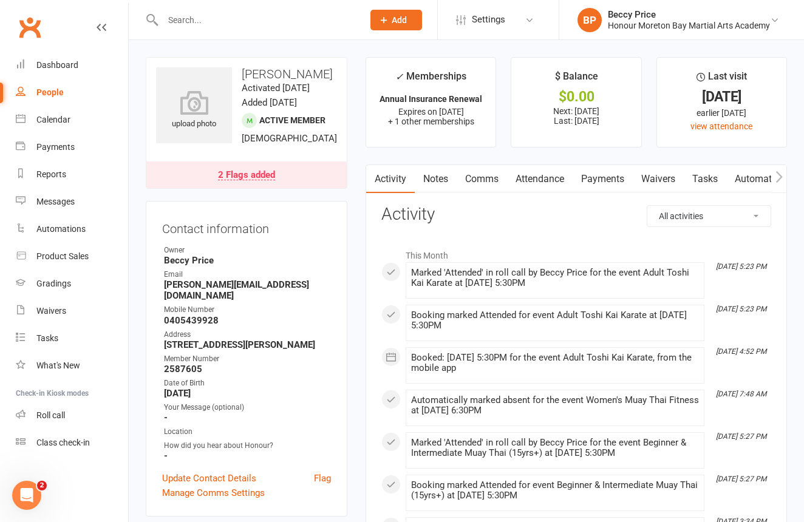
click at [607, 170] on link "Payments" at bounding box center [603, 179] width 60 height 28
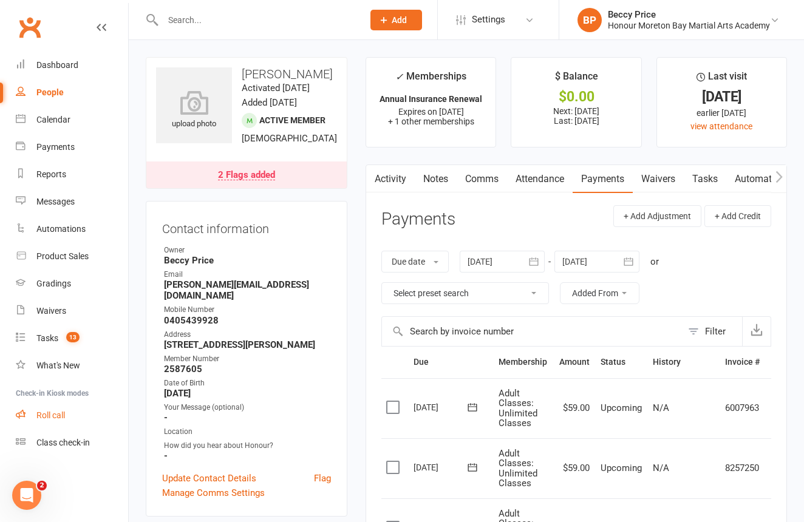
click at [57, 418] on div "Roll call" at bounding box center [50, 416] width 29 height 10
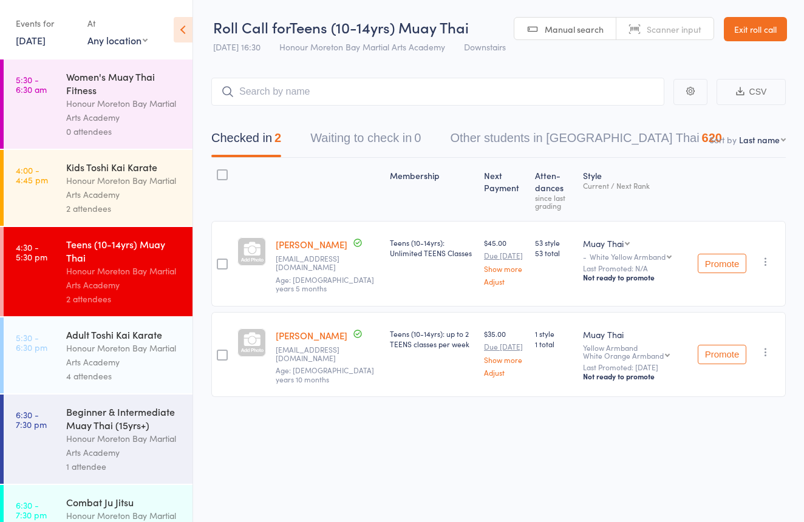
click at [126, 370] on div "4 attendees" at bounding box center [124, 376] width 116 height 14
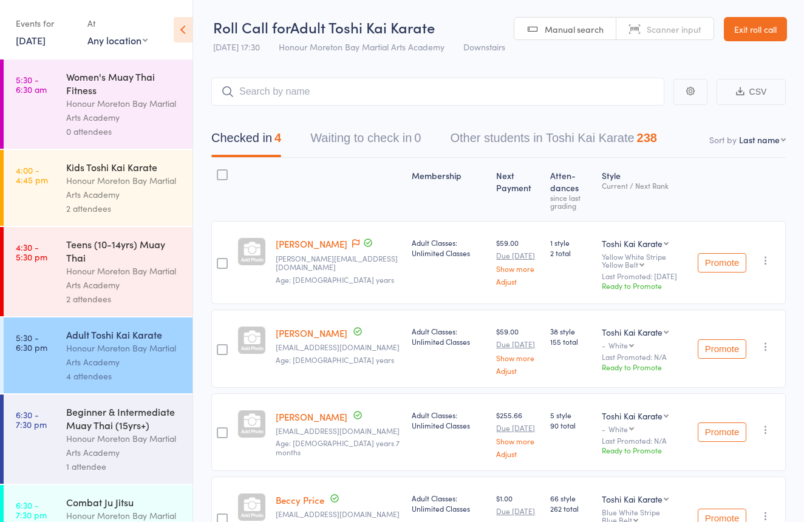
click at [338, 245] on link "[PERSON_NAME]" at bounding box center [312, 244] width 72 height 13
click at [691, 32] on span "Scanner input" at bounding box center [674, 29] width 55 height 12
type input "2702451"
type input "0558"
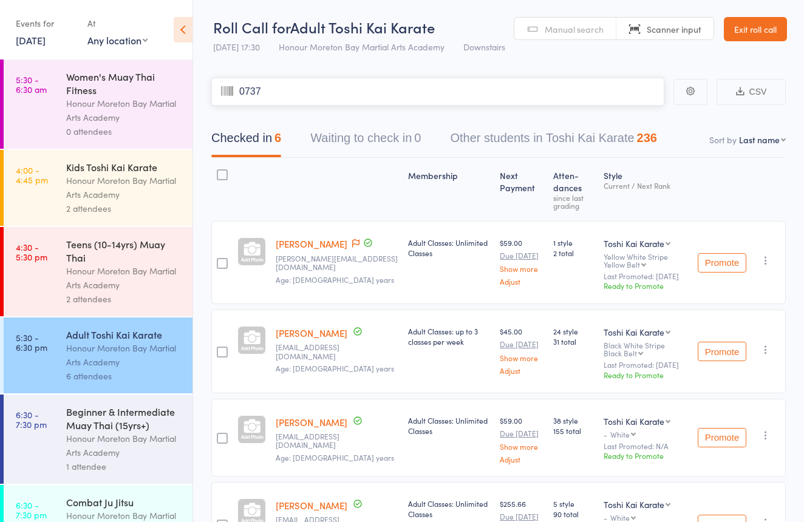
type input "0737"
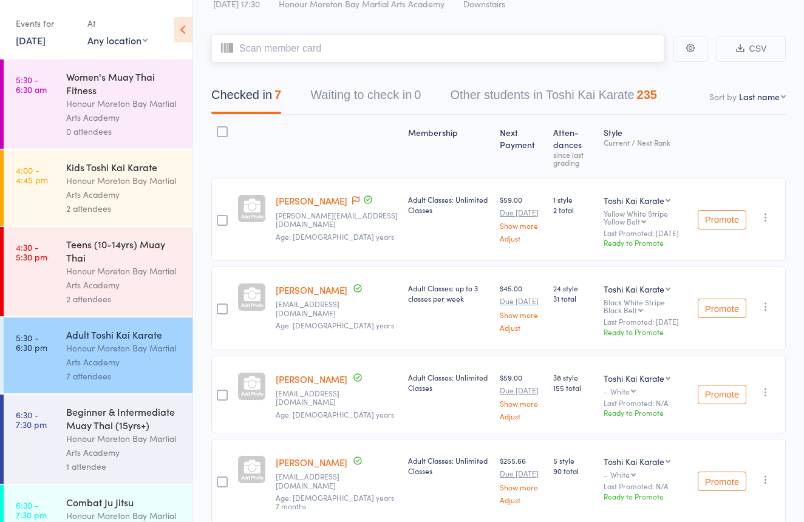
scroll to position [43, 0]
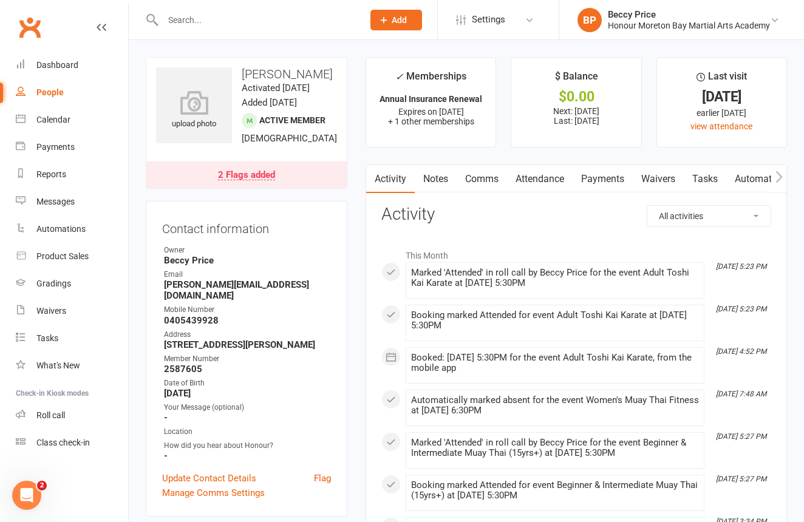
click at [488, 177] on link "Comms" at bounding box center [482, 179] width 50 height 28
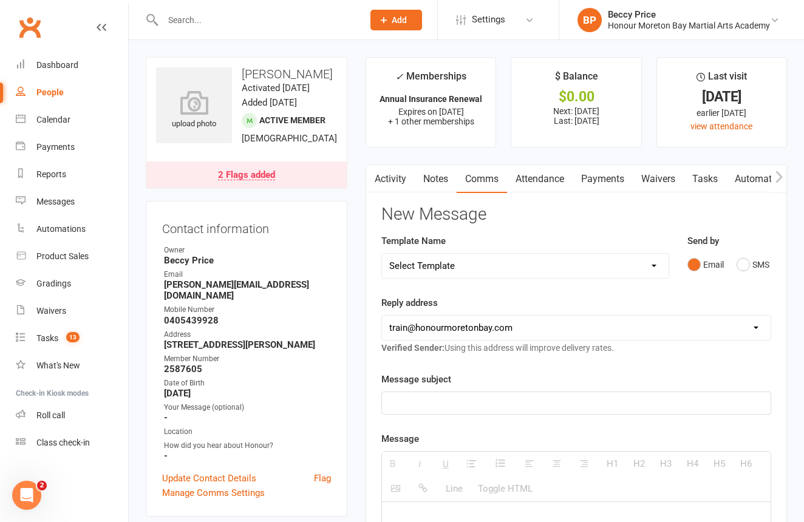
click at [420, 182] on link "Notes" at bounding box center [436, 179] width 42 height 28
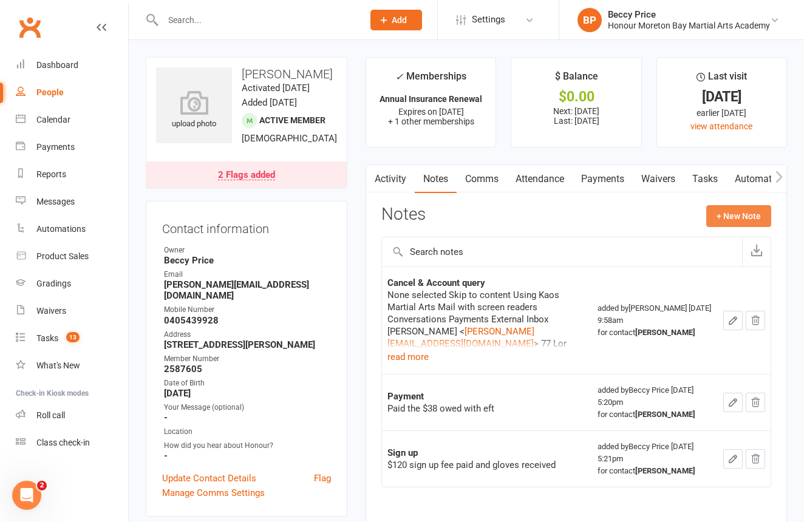
click at [731, 207] on button "+ New Note" at bounding box center [738, 216] width 65 height 22
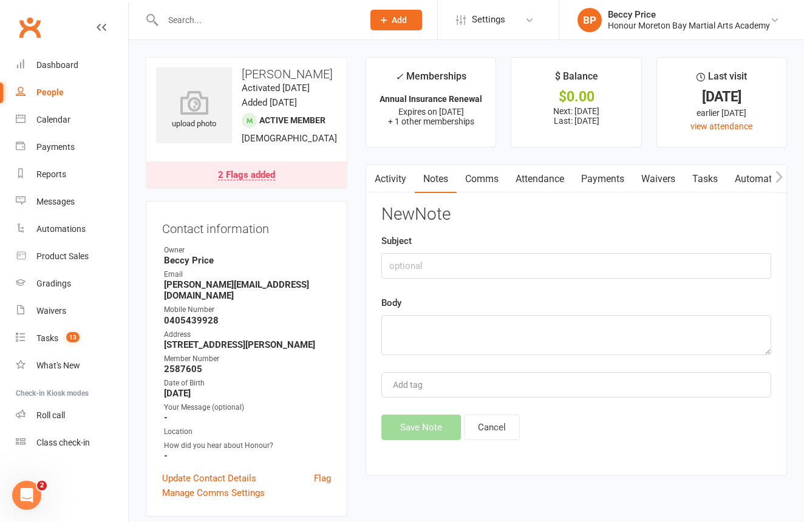
click at [579, 277] on div "New Note Subject Body Add tag Save Note Cancel" at bounding box center [576, 322] width 390 height 235
click at [603, 267] on input "text" at bounding box center [576, 266] width 390 height 26
type input "payments"
click at [588, 321] on textarea at bounding box center [576, 335] width 390 height 40
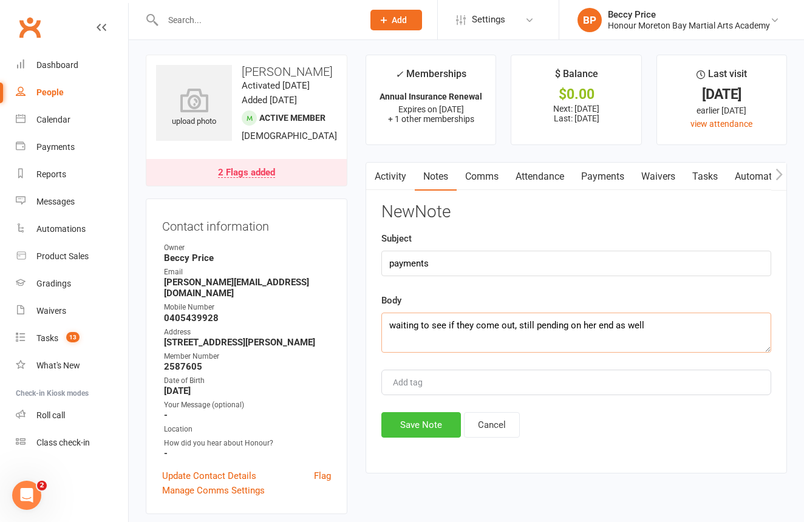
type textarea "waiting to see if they come out, still pending on her end as well"
click at [437, 420] on button "Save Note" at bounding box center [421, 425] width 80 height 26
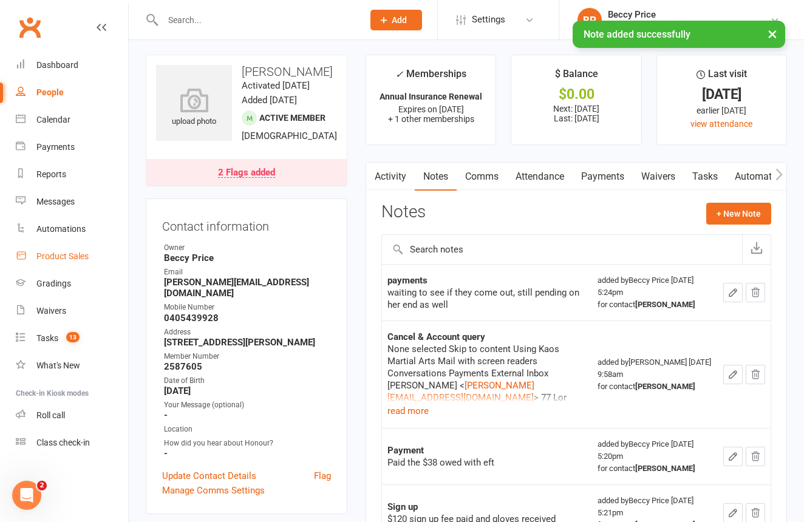
click at [59, 249] on link "Product Sales" at bounding box center [72, 256] width 112 height 27
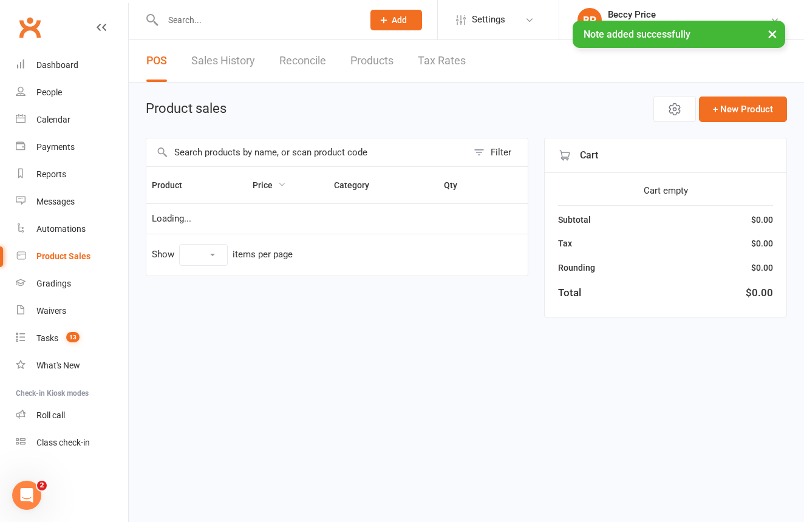
select select "10"
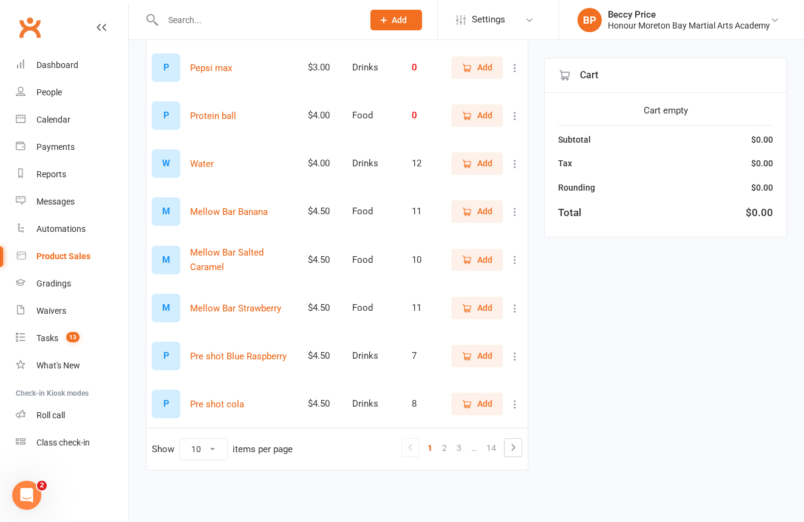
scroll to position [267, 0]
click at [465, 440] on link "3" at bounding box center [459, 448] width 15 height 17
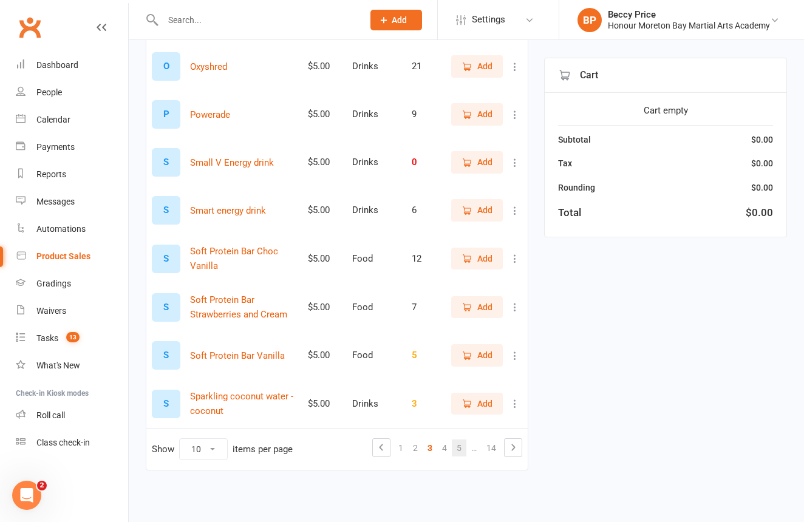
click at [462, 440] on link "5" at bounding box center [459, 448] width 15 height 17
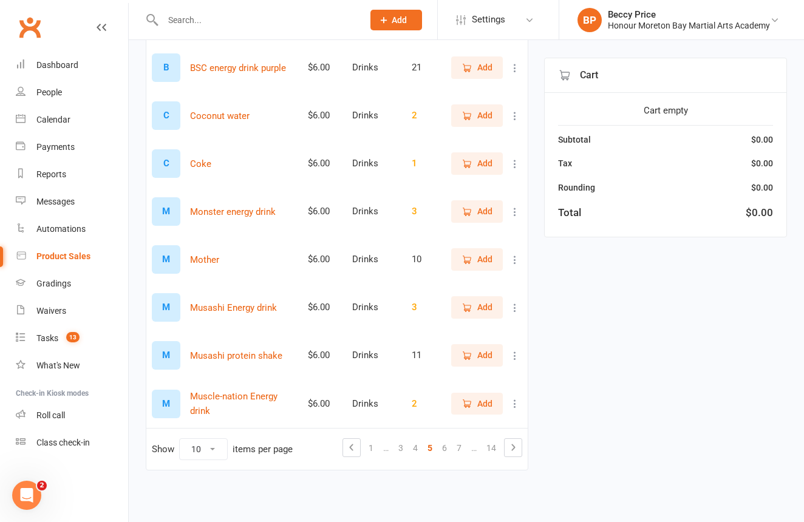
click at [462, 440] on link "7" at bounding box center [459, 448] width 15 height 17
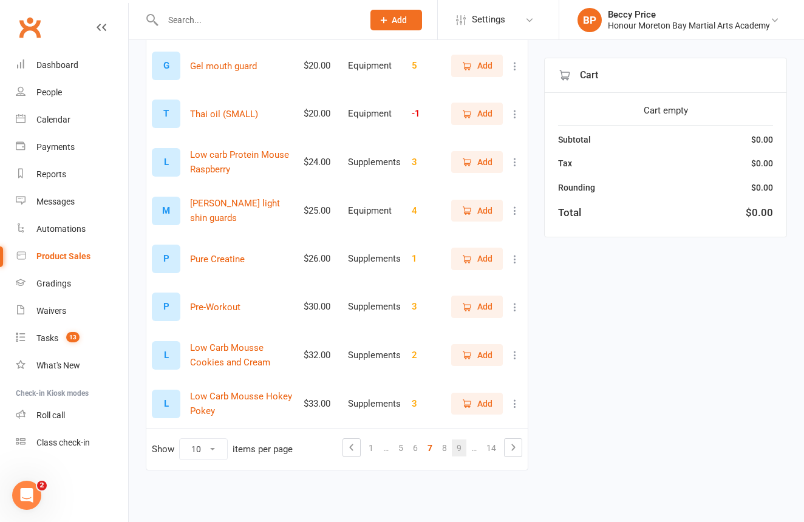
click at [460, 440] on link "9" at bounding box center [459, 448] width 15 height 17
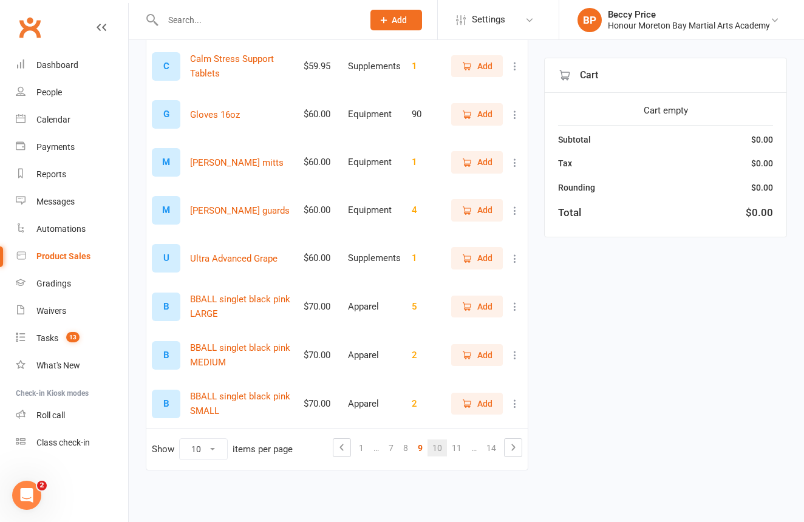
click at [441, 440] on link "10" at bounding box center [437, 448] width 19 height 17
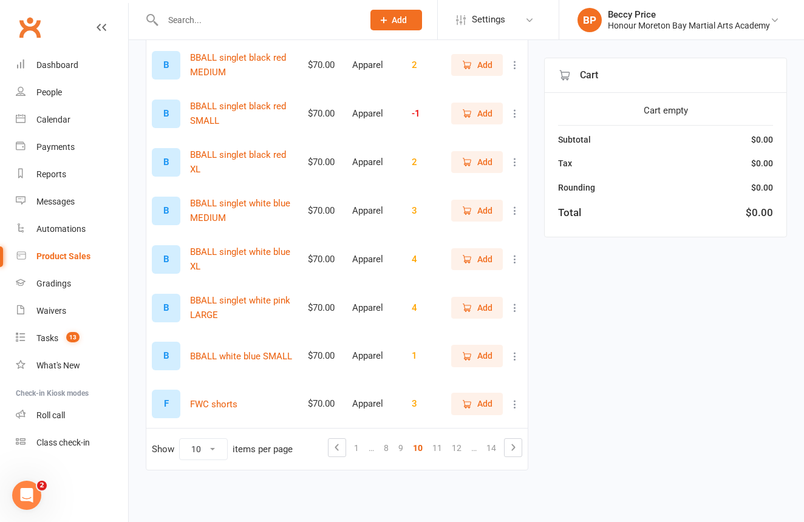
scroll to position [270, 0]
click at [298, 3] on div at bounding box center [250, 19] width 209 height 39
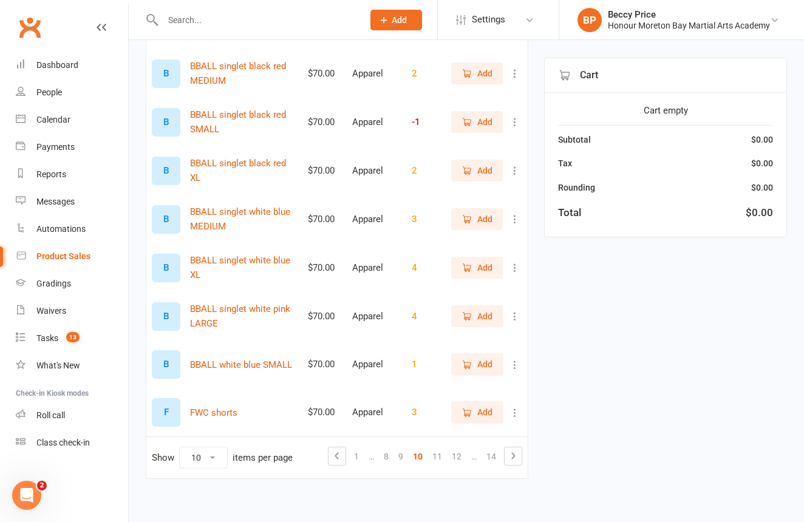
scroll to position [258, 0]
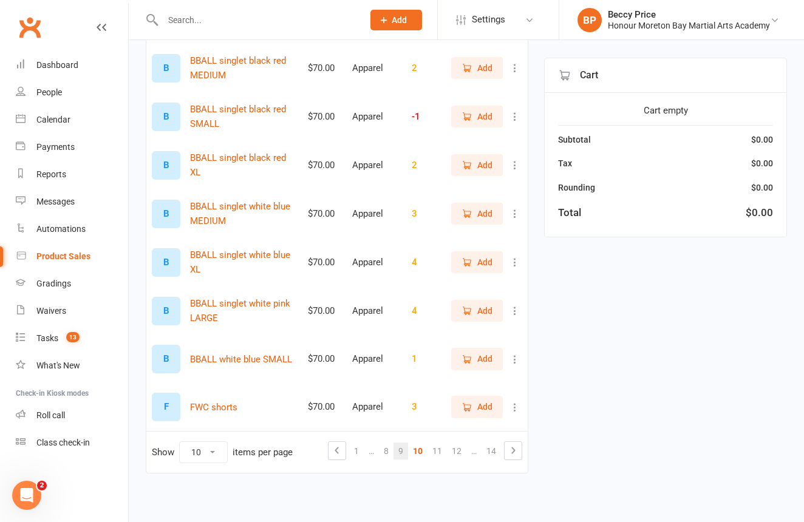
click at [406, 453] on link "9" at bounding box center [401, 451] width 15 height 17
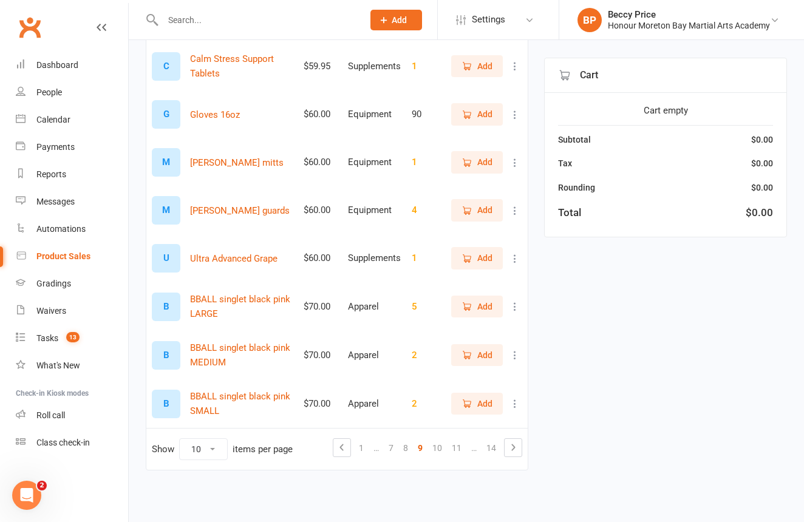
scroll to position [269, 0]
click at [408, 442] on link "8" at bounding box center [405, 448] width 15 height 17
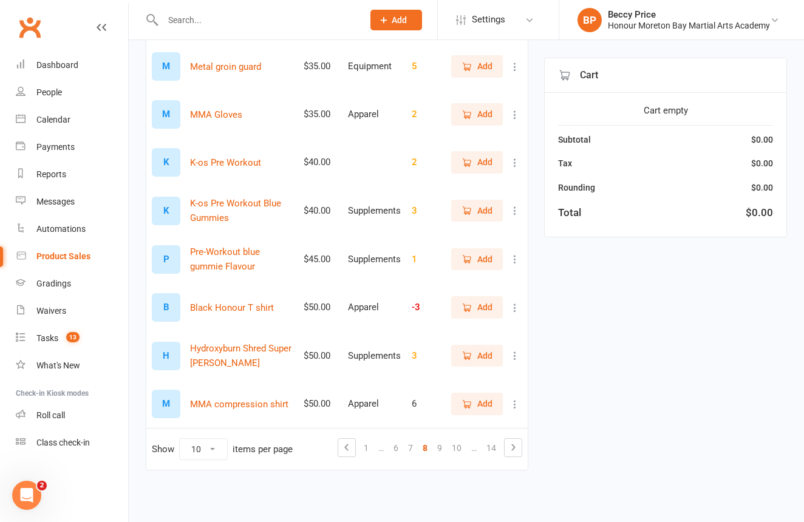
scroll to position [267, 1]
click at [479, 397] on span "Add" at bounding box center [484, 403] width 15 height 13
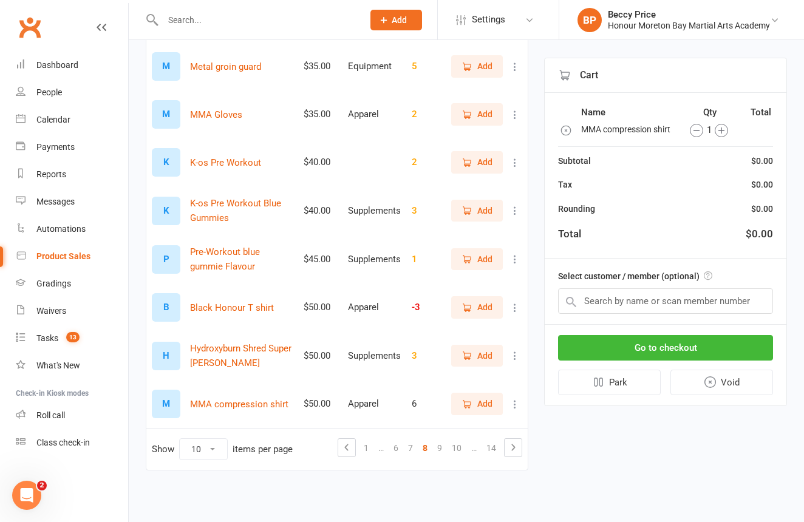
scroll to position [267, 0]
click at [683, 309] on input "text" at bounding box center [665, 302] width 215 height 26
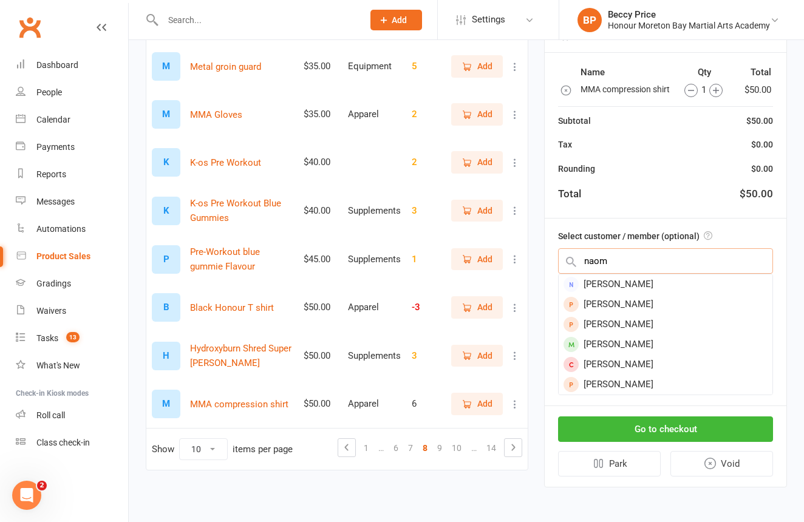
type input "[PERSON_NAME]"
drag, startPoint x: 683, startPoint y: 309, endPoint x: 658, endPoint y: 337, distance: 37.4
click at [658, 337] on div "[PERSON_NAME]" at bounding box center [666, 345] width 214 height 20
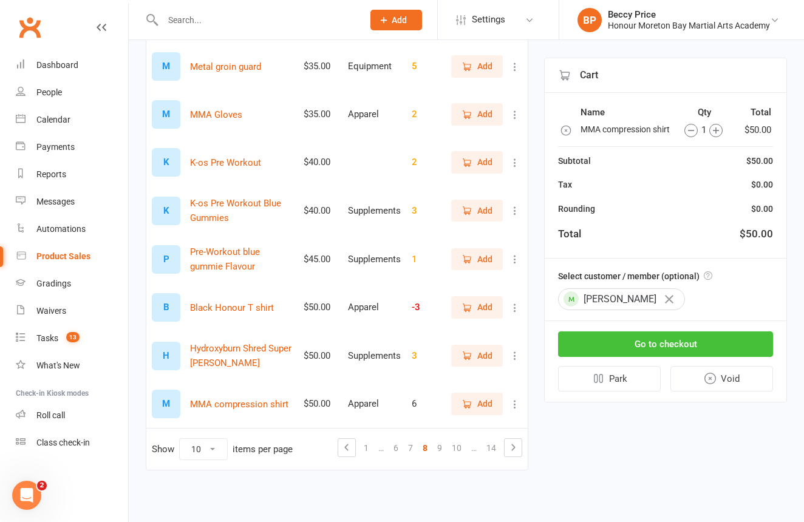
click at [681, 351] on button "Go to checkout" at bounding box center [665, 345] width 215 height 26
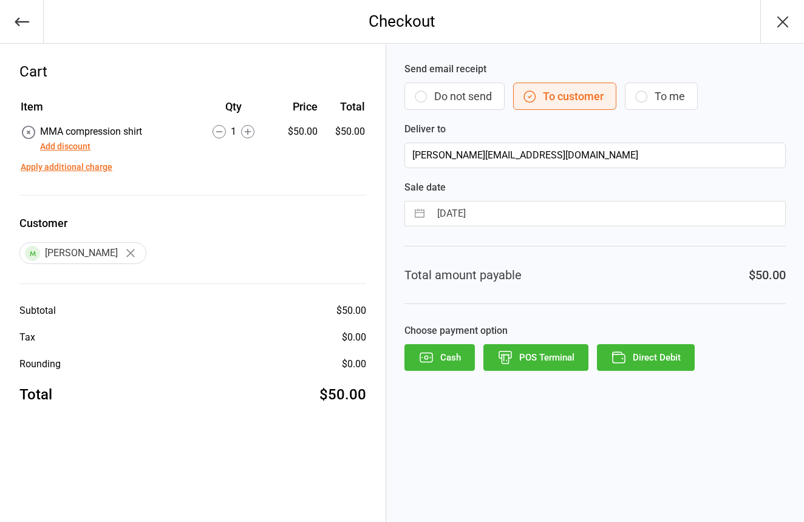
scroll to position [1, 0]
click at [430, 95] on button "Do not send" at bounding box center [455, 96] width 100 height 27
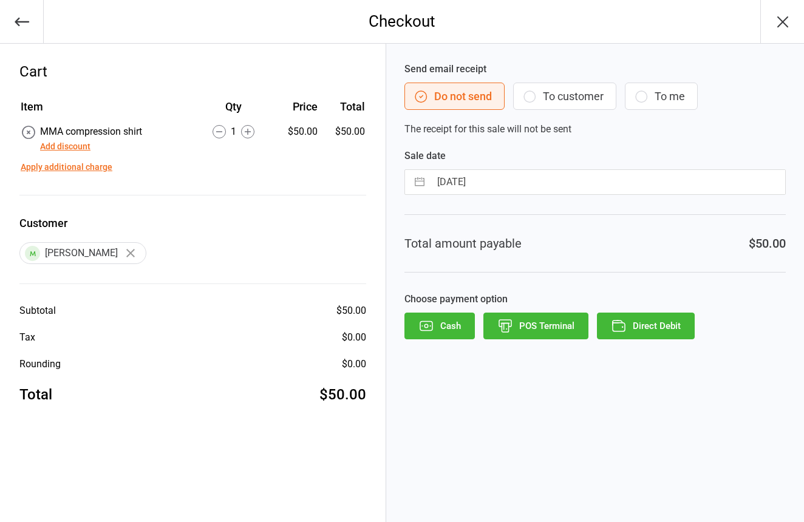
scroll to position [0, 0]
click at [553, 321] on button "POS Terminal" at bounding box center [536, 326] width 105 height 27
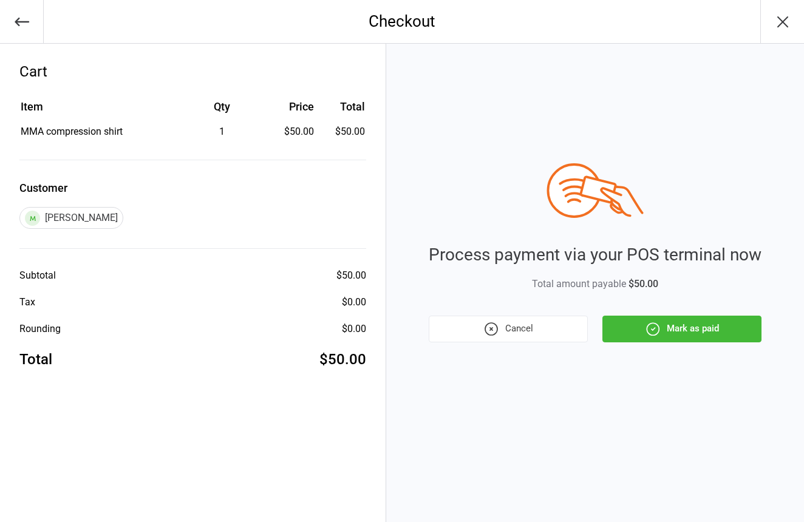
click at [692, 323] on button "Mark as paid" at bounding box center [682, 329] width 159 height 27
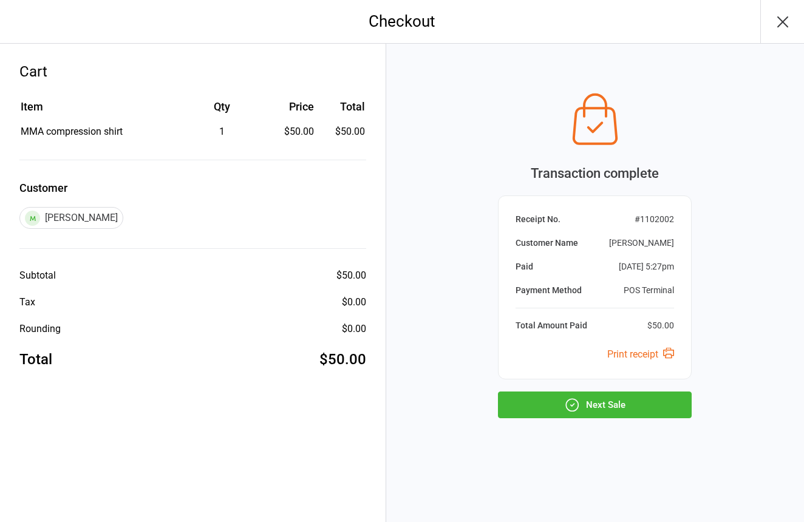
click at [661, 400] on button "Next Sale" at bounding box center [595, 405] width 194 height 27
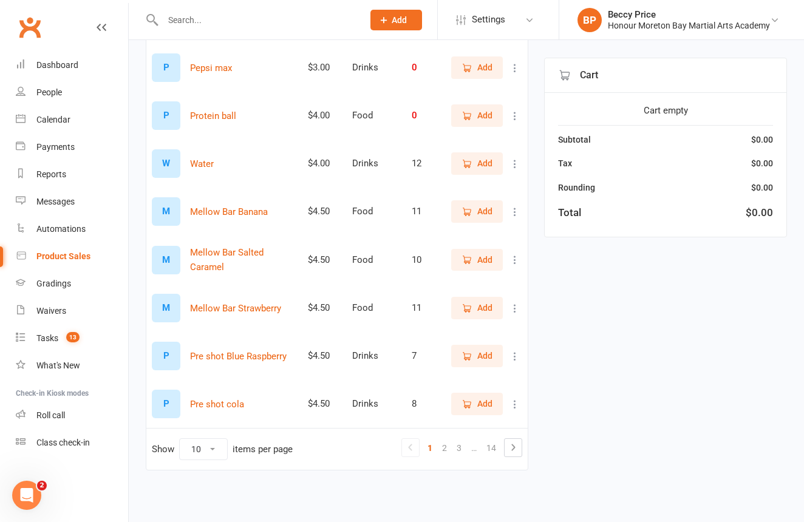
scroll to position [256, 0]
click at [458, 448] on link "3" at bounding box center [459, 448] width 15 height 17
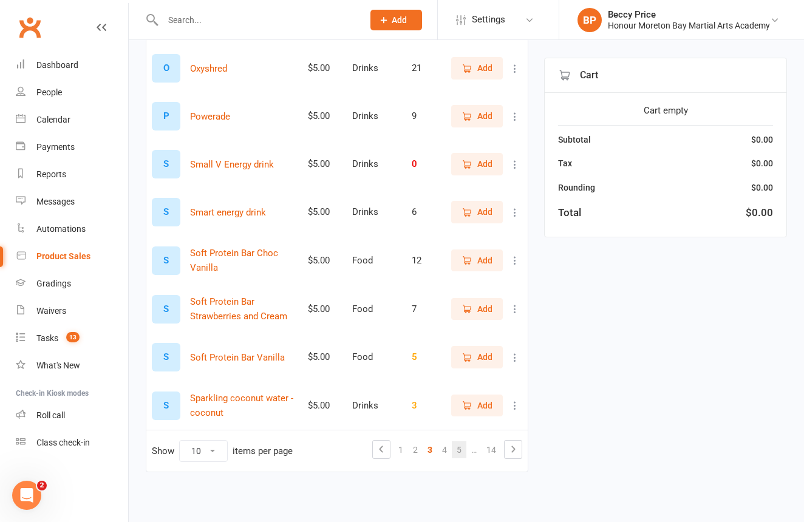
click at [463, 451] on link "5" at bounding box center [459, 450] width 15 height 17
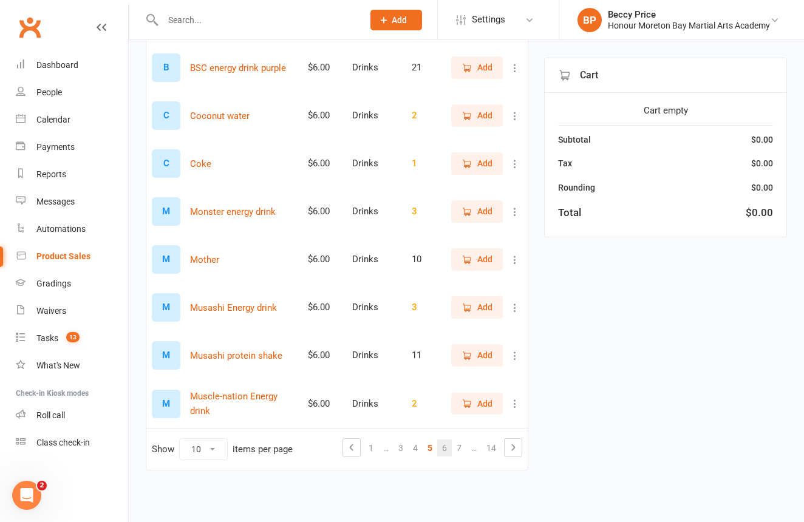
click at [449, 451] on link "6" at bounding box center [444, 448] width 15 height 17
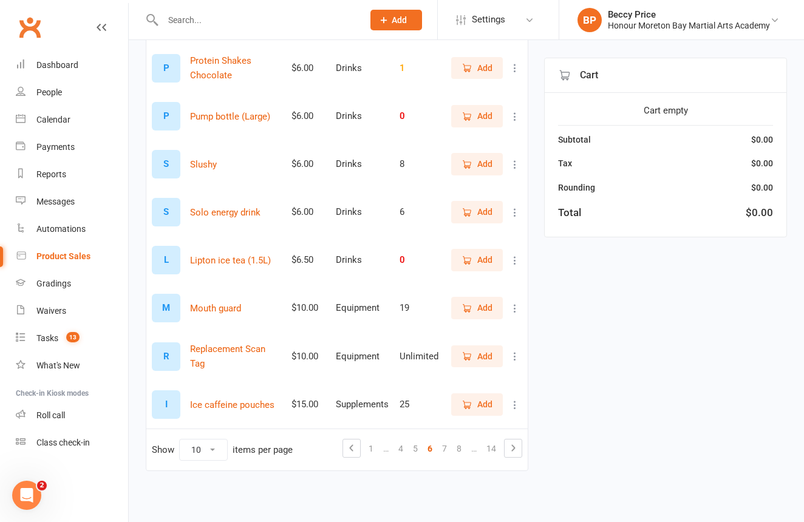
click at [488, 168] on span "Add" at bounding box center [484, 163] width 15 height 13
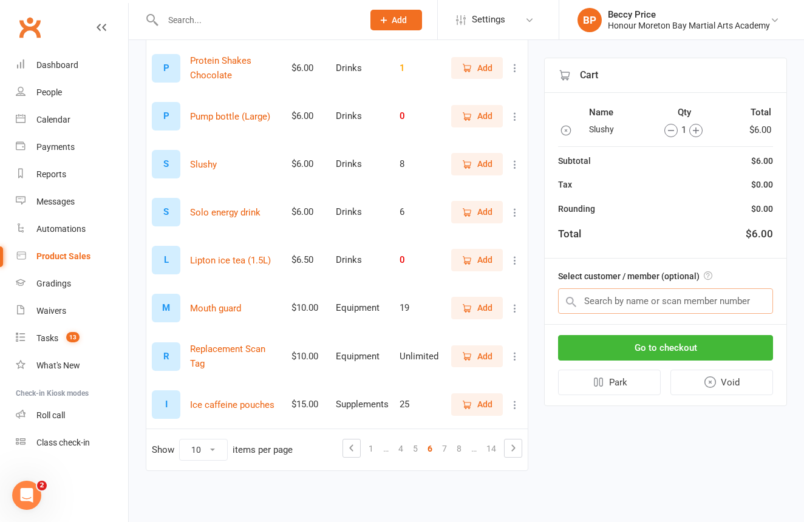
click at [752, 301] on input "text" at bounding box center [665, 302] width 215 height 26
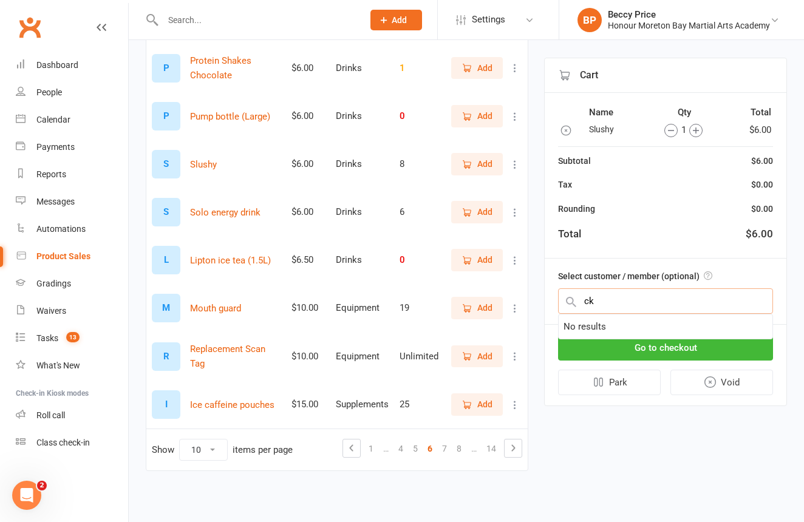
type input "c"
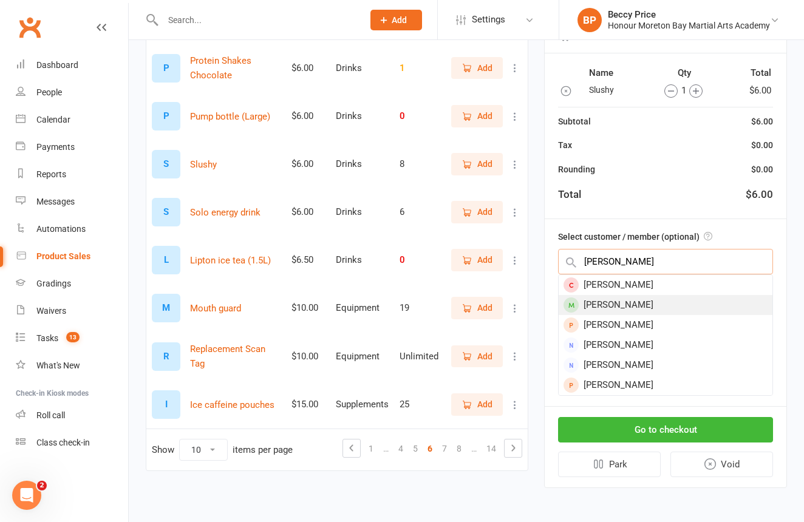
type input "clarence"
click at [759, 311] on div "Clarence Guimbatan" at bounding box center [666, 305] width 214 height 20
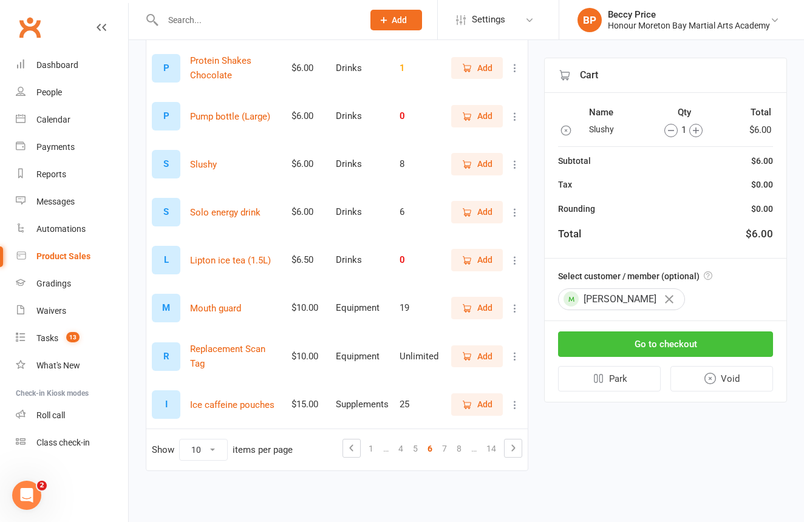
click at [717, 352] on button "Go to checkout" at bounding box center [665, 345] width 215 height 26
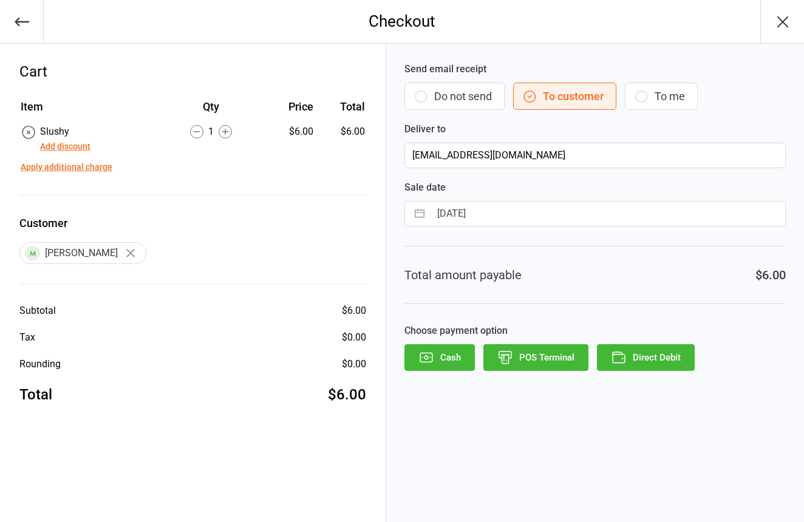
click at [455, 97] on button "Do not send" at bounding box center [455, 96] width 100 height 27
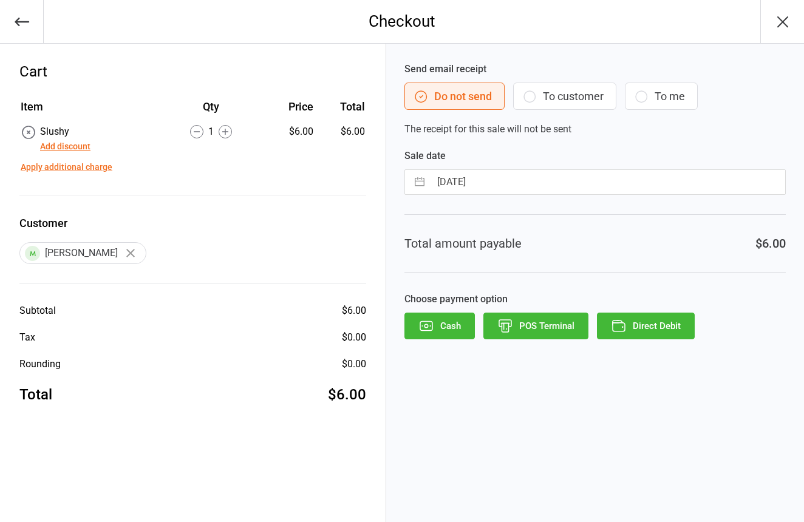
click at [538, 322] on button "POS Terminal" at bounding box center [536, 326] width 105 height 27
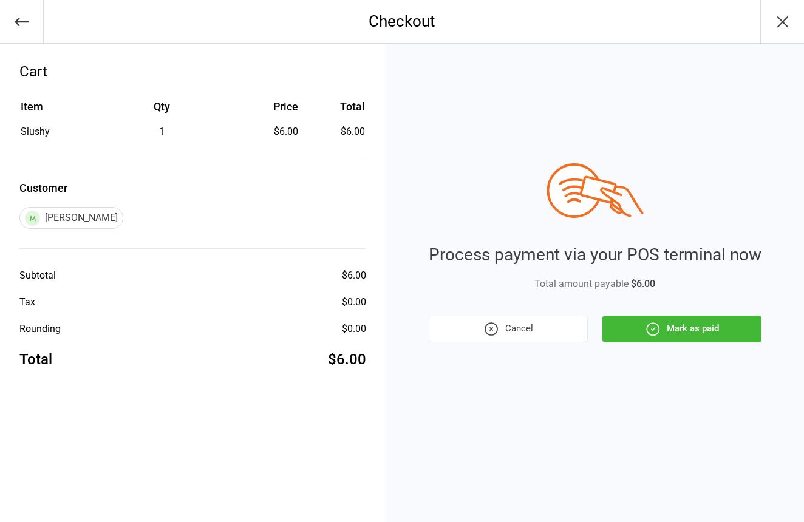
click at [710, 326] on button "Mark as paid" at bounding box center [682, 329] width 159 height 27
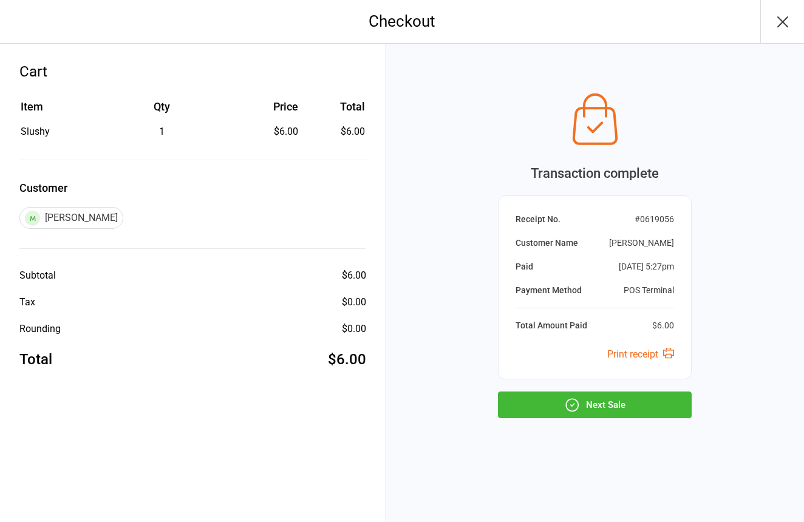
click at [551, 410] on button "Next Sale" at bounding box center [595, 405] width 194 height 27
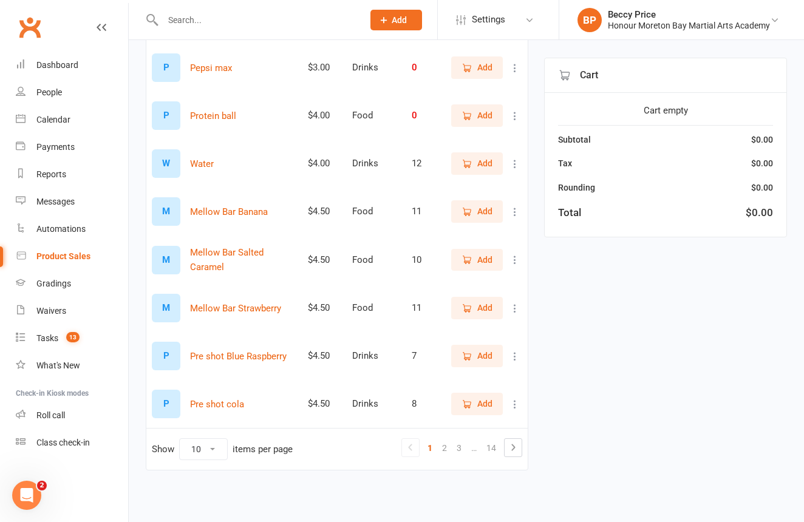
scroll to position [267, 1]
click at [459, 440] on link "3" at bounding box center [459, 448] width 15 height 17
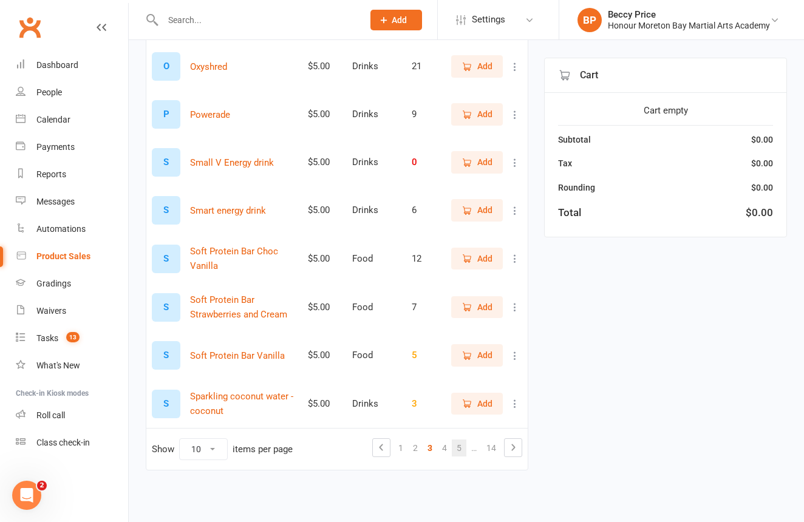
click at [457, 440] on link "5" at bounding box center [459, 448] width 15 height 17
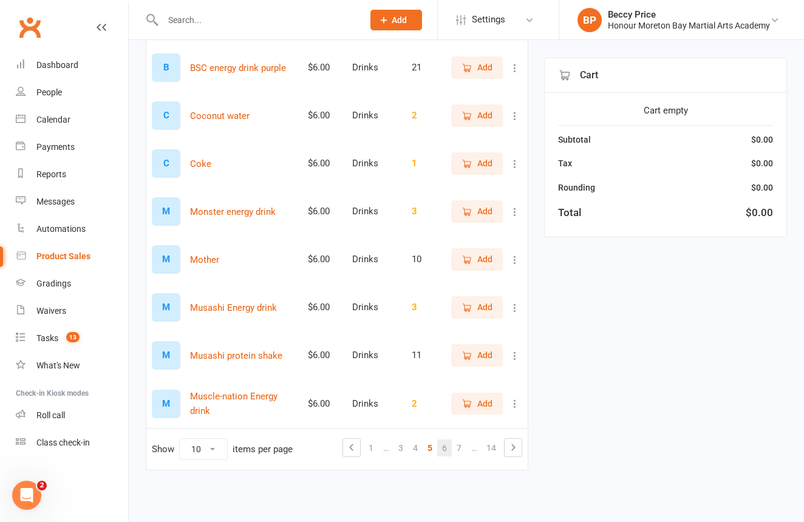
click at [443, 440] on link "6" at bounding box center [444, 448] width 15 height 17
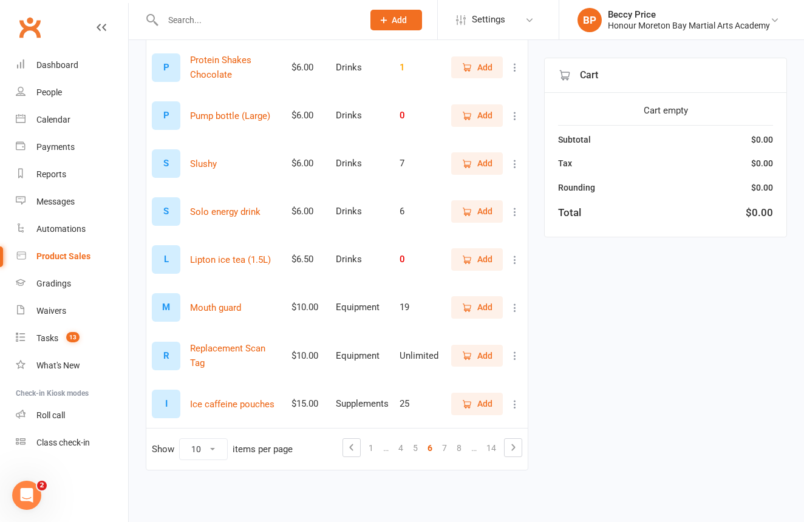
click at [476, 157] on span "Add" at bounding box center [477, 163] width 31 height 13
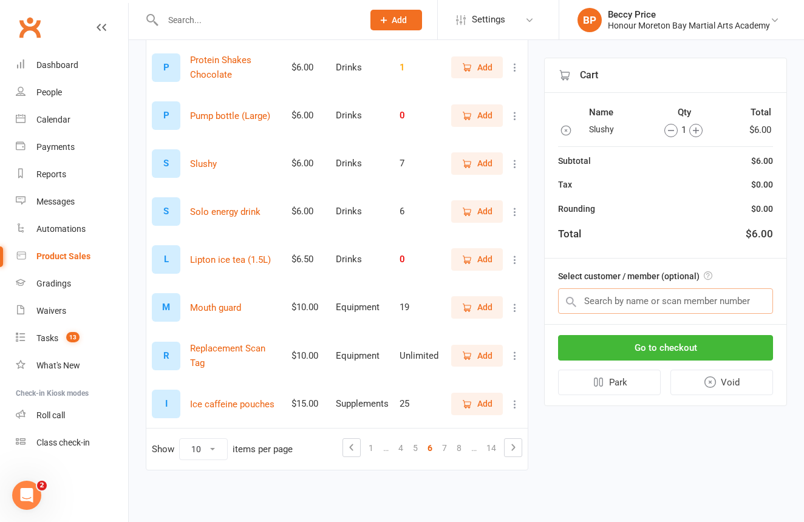
click at [688, 301] on input "text" at bounding box center [665, 302] width 215 height 26
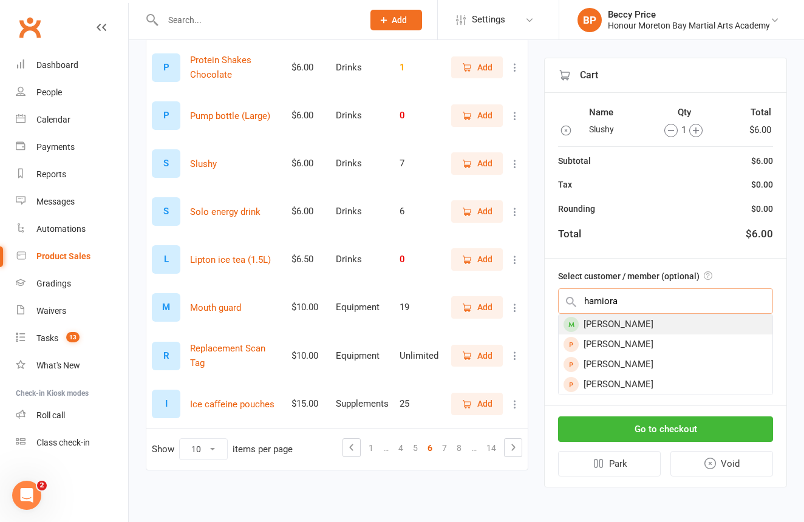
type input "hamiora"
click at [641, 315] on div "[PERSON_NAME]" at bounding box center [666, 325] width 214 height 20
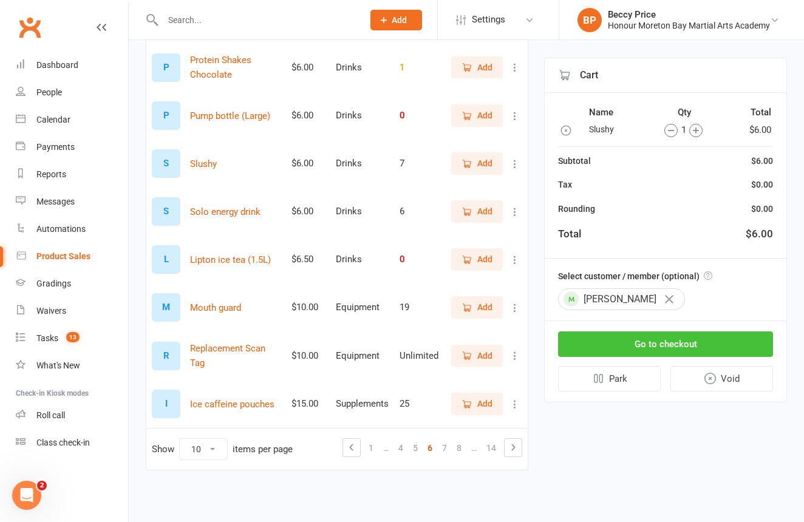
click at [663, 348] on button "Go to checkout" at bounding box center [665, 345] width 215 height 26
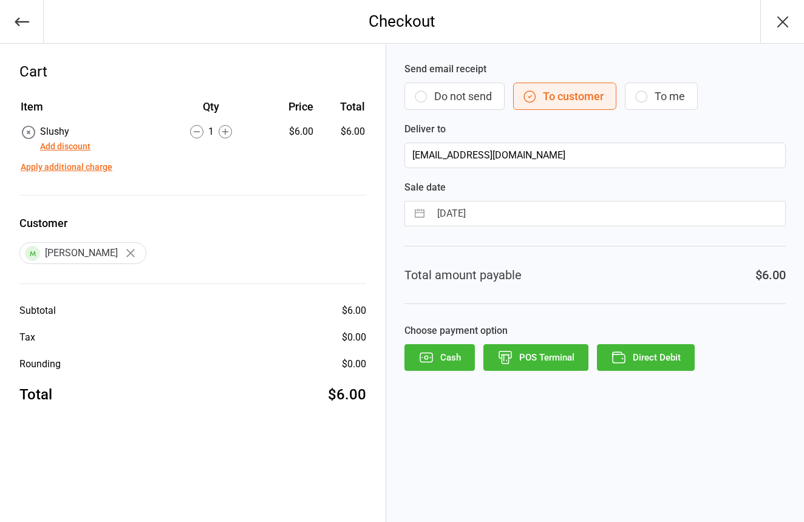
click at [460, 98] on button "Do not send" at bounding box center [455, 96] width 100 height 27
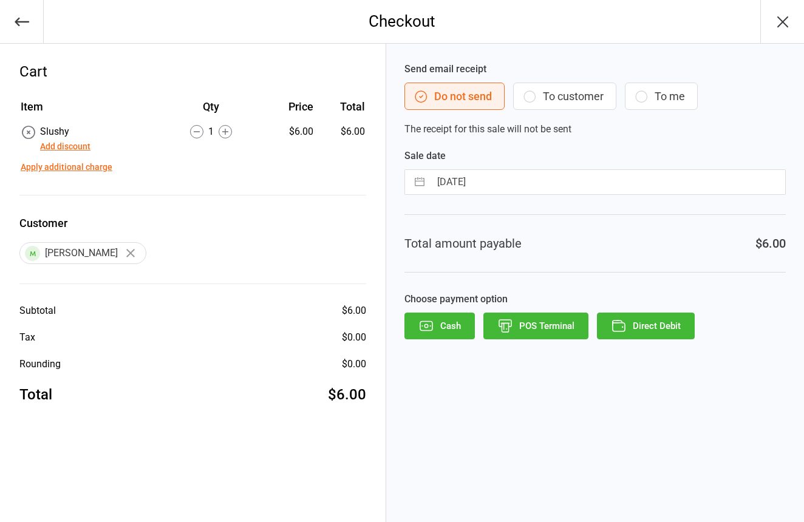
click at [507, 332] on icon "button" at bounding box center [505, 328] width 7 height 9
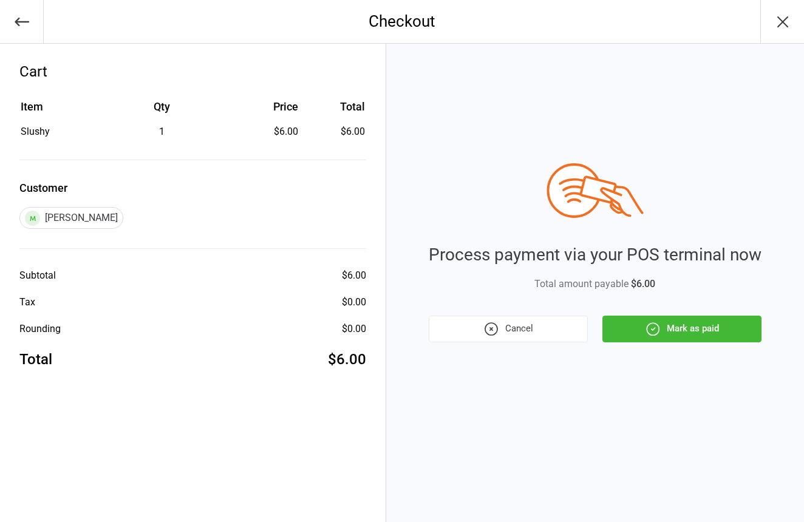
click at [699, 333] on button "Mark as paid" at bounding box center [682, 329] width 159 height 27
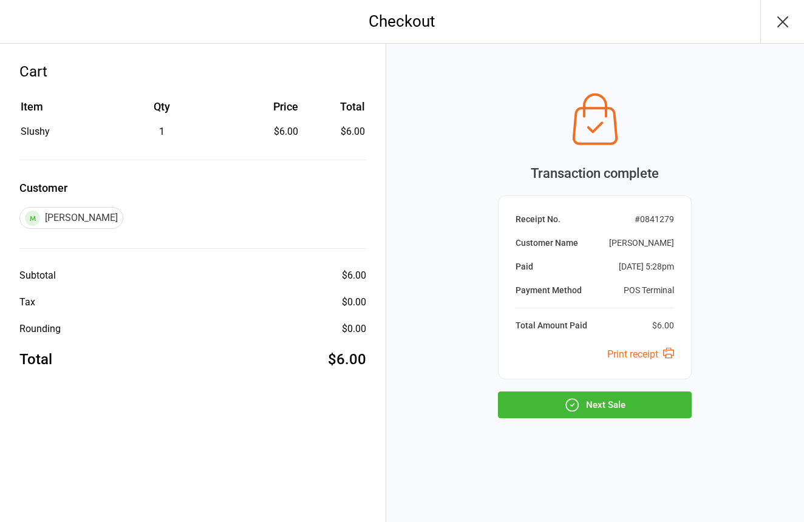
click at [649, 412] on button "Next Sale" at bounding box center [595, 405] width 194 height 27
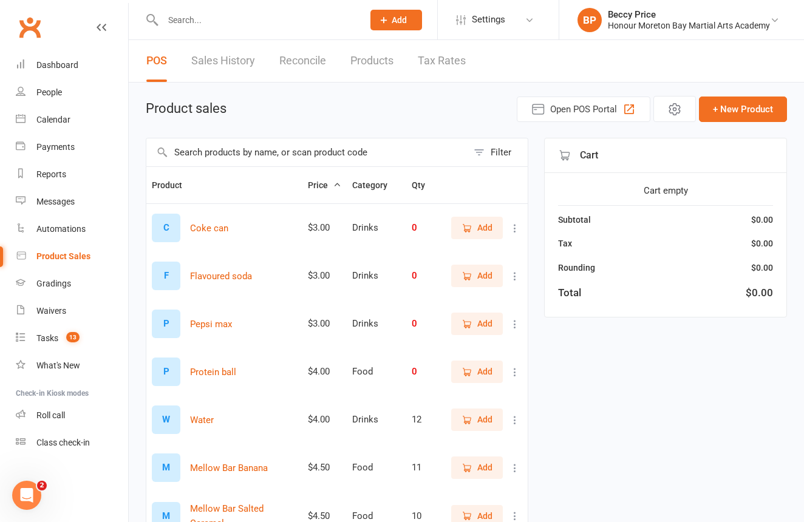
click at [275, 19] on input "text" at bounding box center [257, 20] width 196 height 17
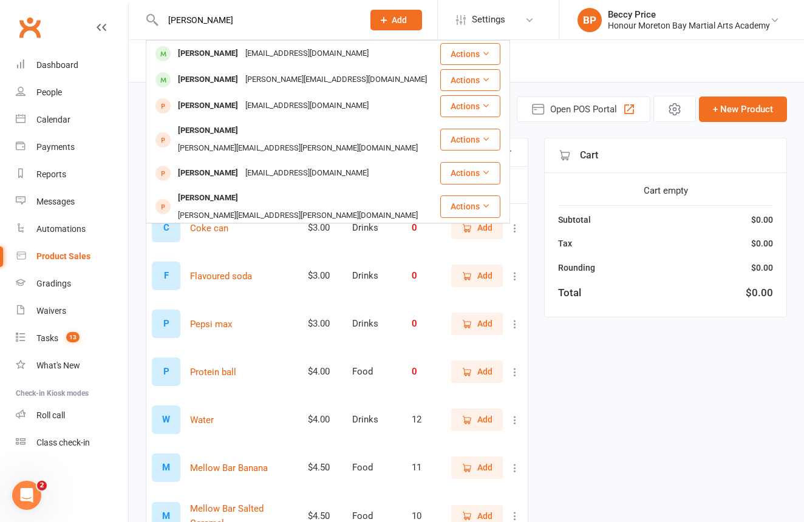
type input "Keith"
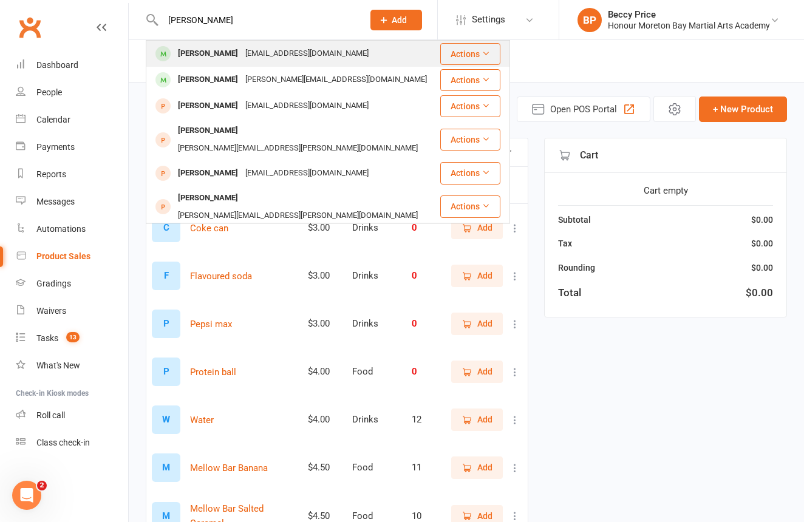
drag, startPoint x: 275, startPoint y: 19, endPoint x: 224, endPoint y: 50, distance: 60.0
click at [224, 50] on div "Keith Cowley" at bounding box center [207, 54] width 67 height 18
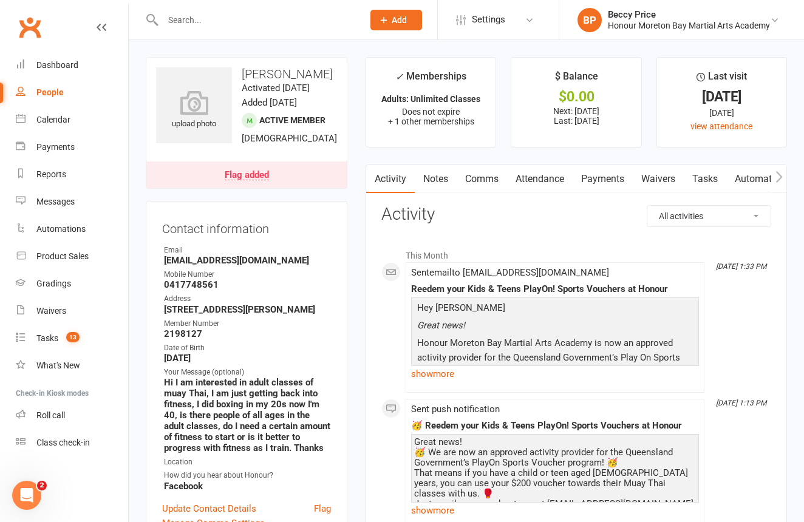
click at [608, 176] on link "Payments" at bounding box center [603, 179] width 60 height 28
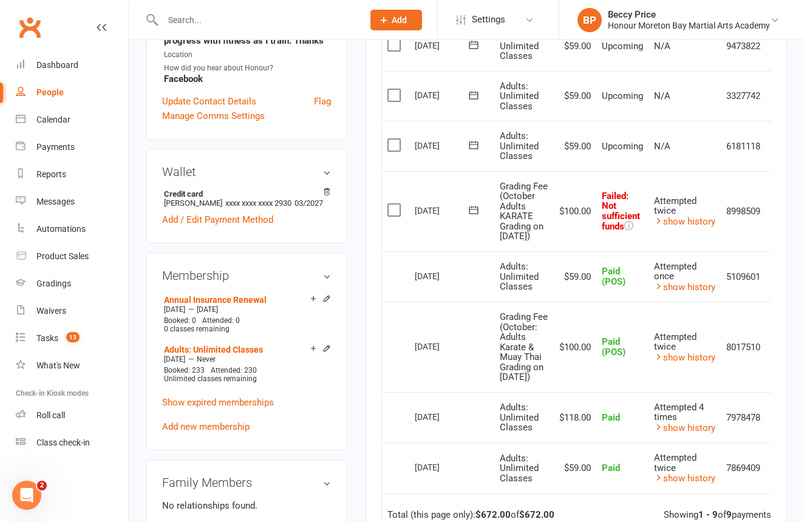
scroll to position [408, 0]
click at [44, 420] on link "Roll call" at bounding box center [72, 415] width 112 height 27
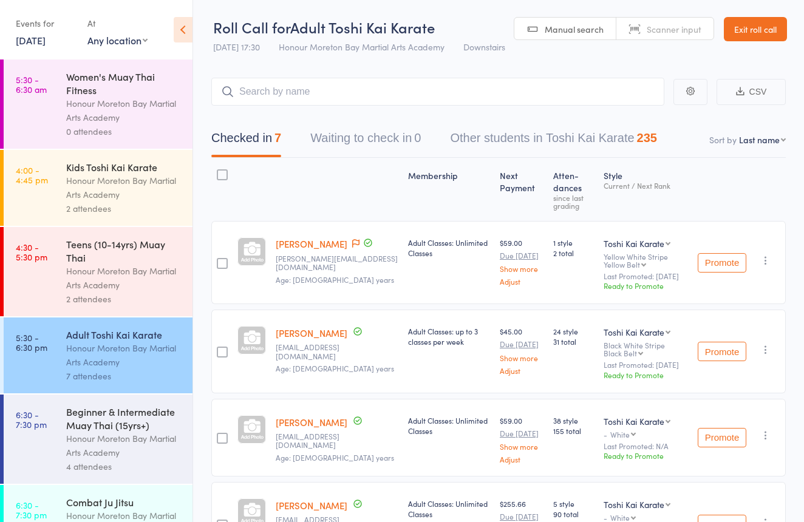
click at [113, 440] on div "Honour Moreton Bay Martial Arts Academy" at bounding box center [124, 446] width 116 height 28
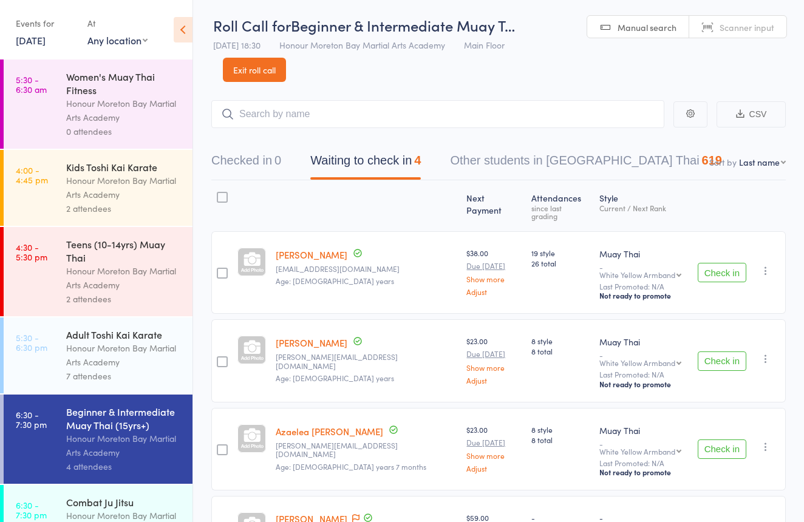
click at [713, 29] on link "Scanner input" at bounding box center [737, 27] width 97 height 23
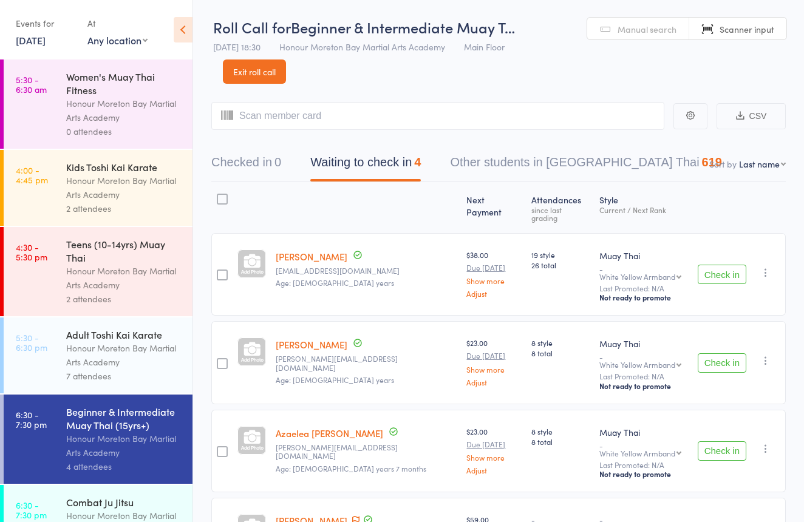
click at [663, 21] on link "Manual search" at bounding box center [638, 29] width 102 height 23
click at [247, 72] on link "Exit roll call" at bounding box center [254, 72] width 63 height 24
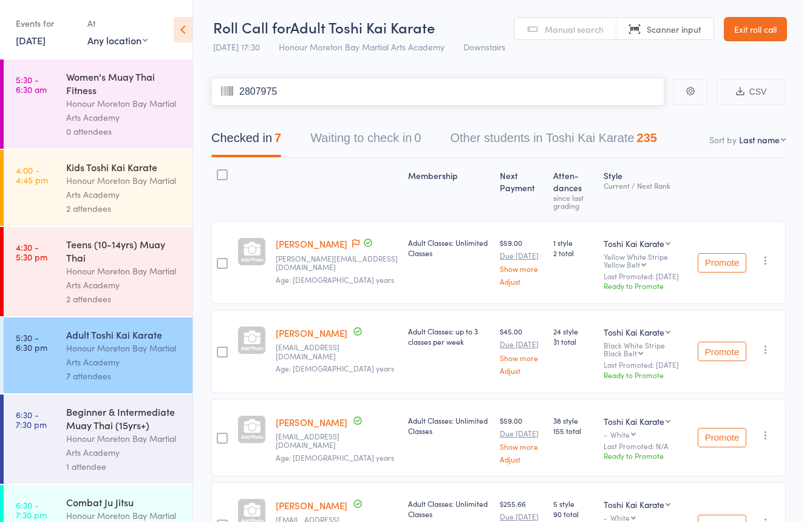
type input "2807975"
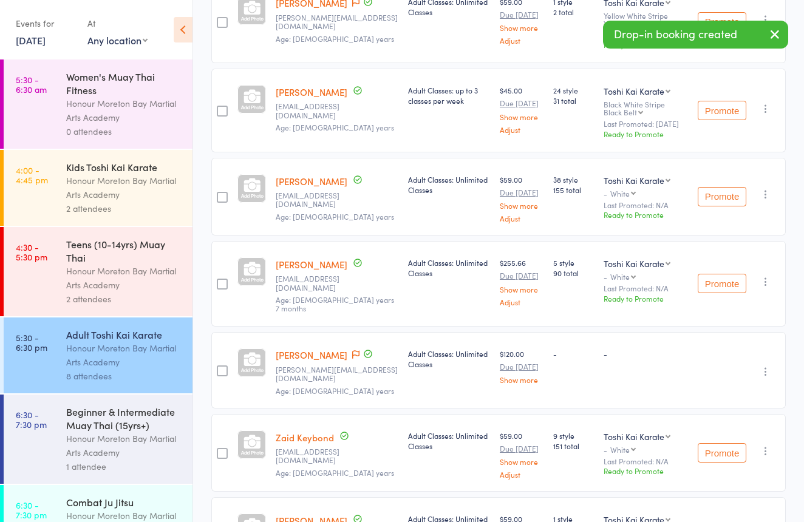
scroll to position [238, 0]
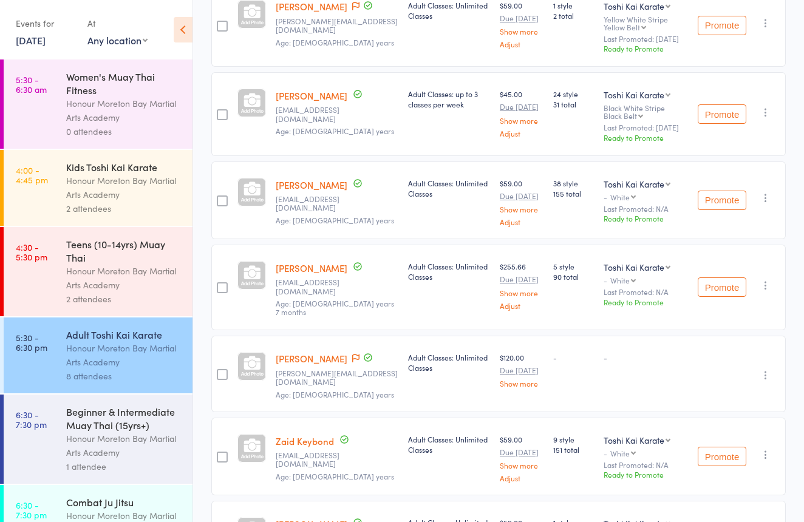
click at [156, 411] on div "Beginner & Intermediate Muay Thai (15yrs+)" at bounding box center [124, 418] width 116 height 27
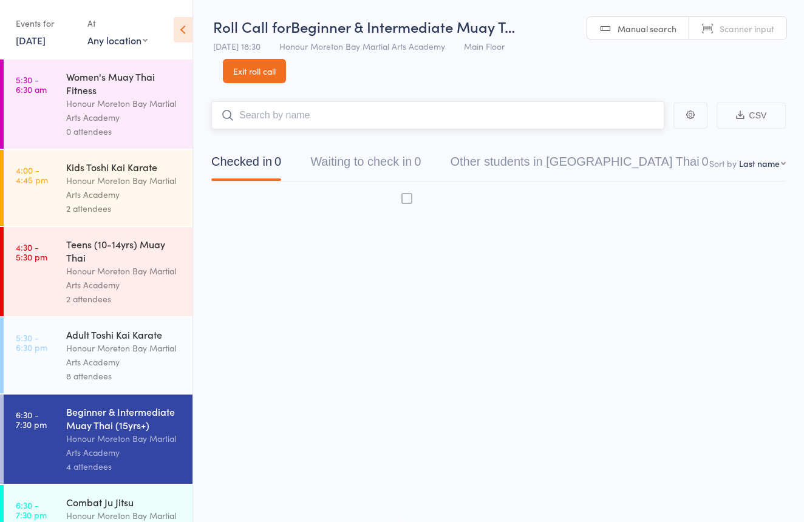
scroll to position [8, 0]
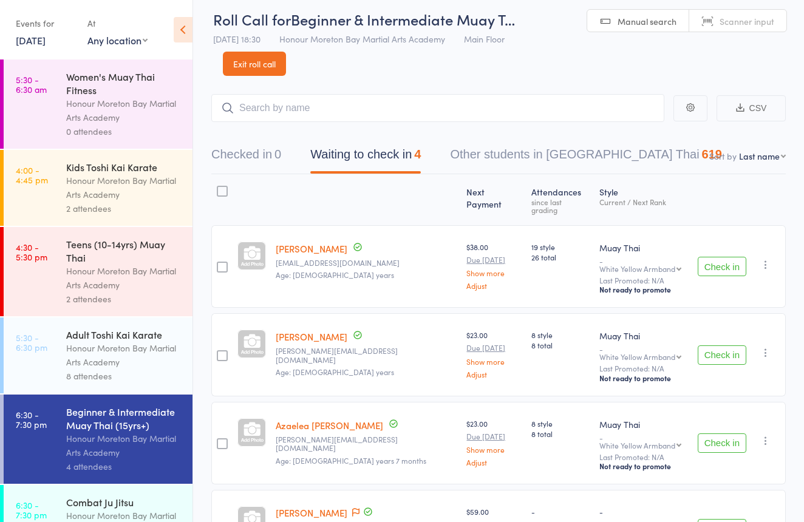
click at [729, 19] on span "Scanner input" at bounding box center [747, 21] width 55 height 12
type input "2539400"
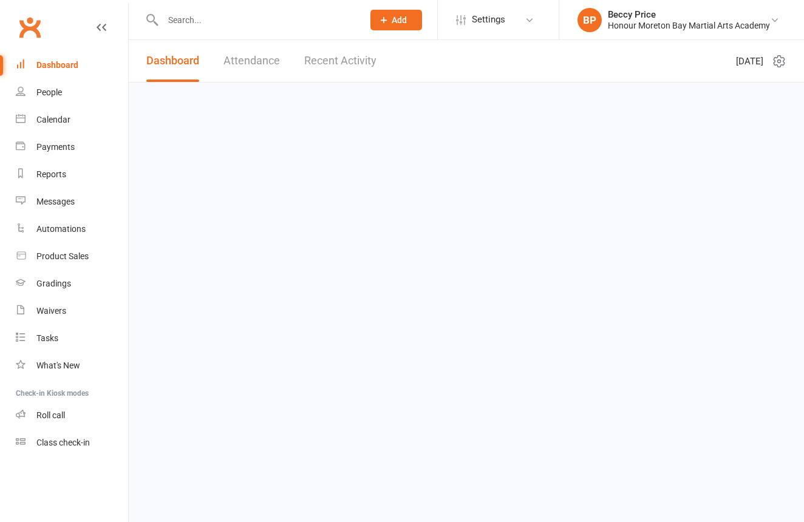
click at [219, 21] on input "text" at bounding box center [257, 20] width 196 height 17
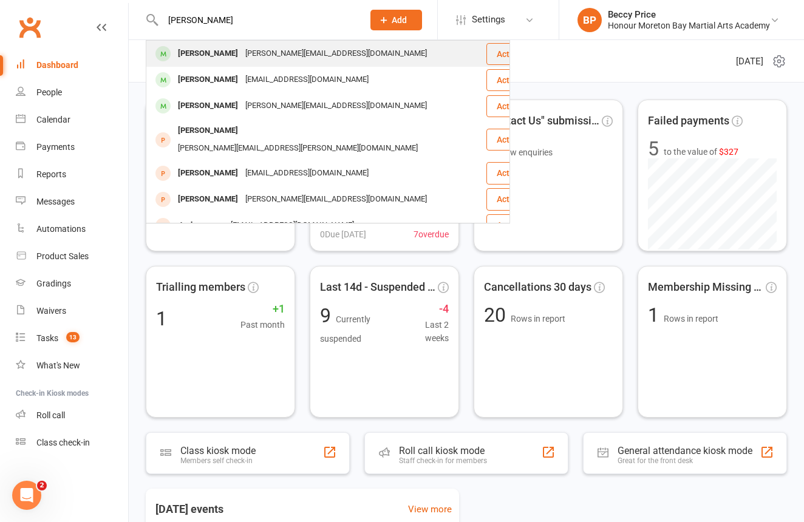
type input "Joshua"
click at [221, 53] on div "[PERSON_NAME]" at bounding box center [207, 54] width 67 height 18
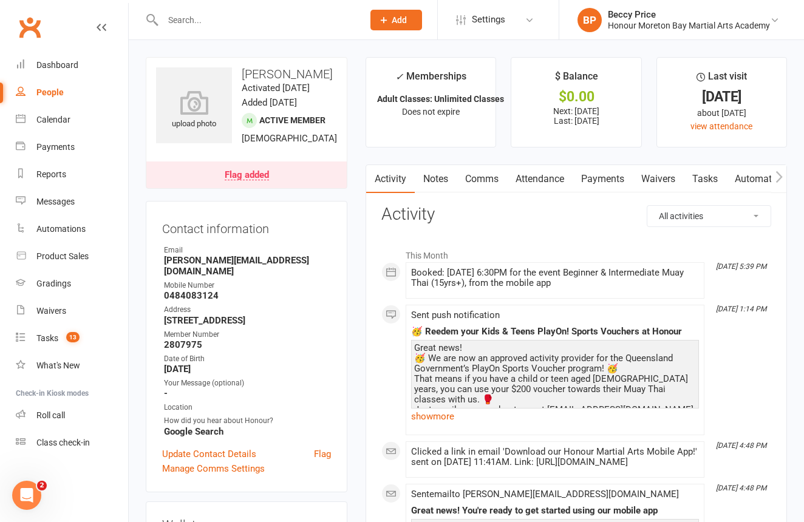
click at [618, 173] on link "Payments" at bounding box center [603, 179] width 60 height 28
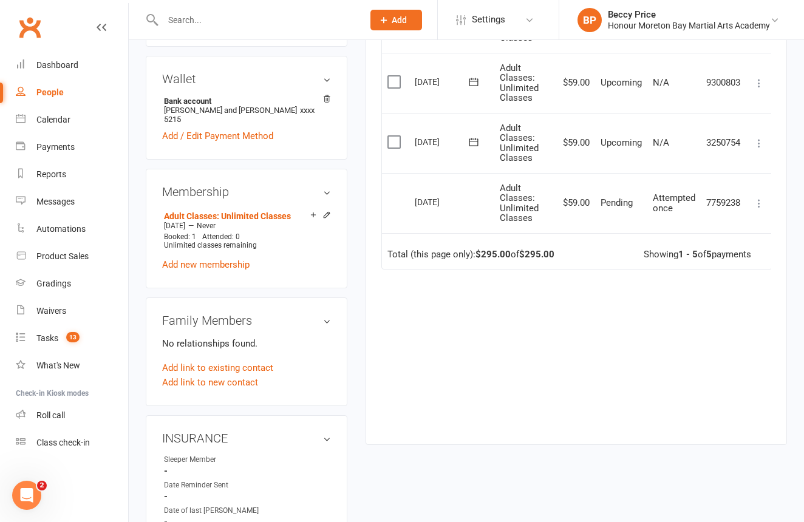
scroll to position [451, 0]
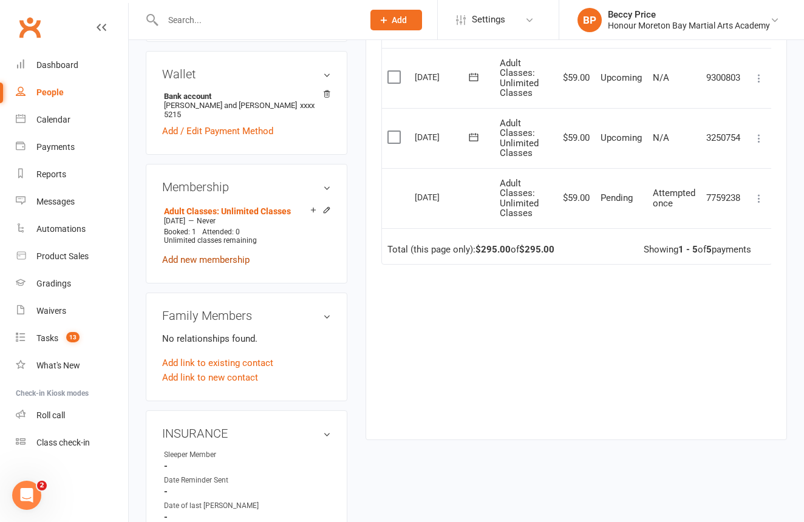
click at [230, 265] on link "Add new membership" at bounding box center [205, 260] width 87 height 11
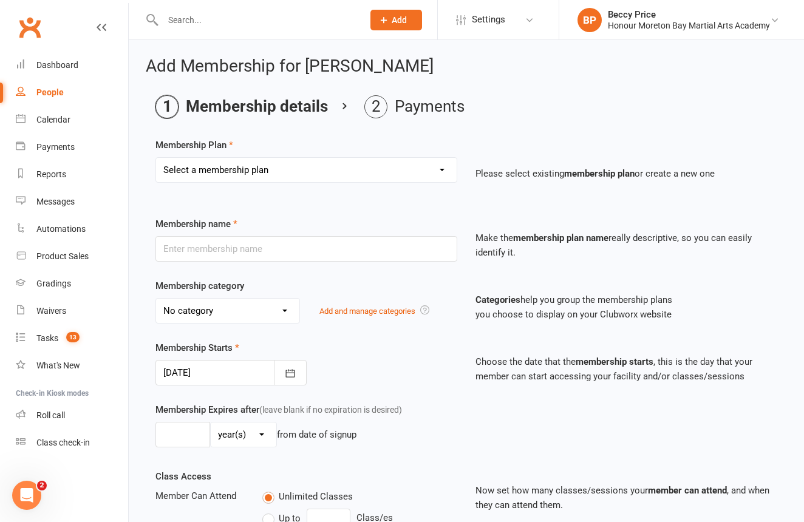
select select "0"
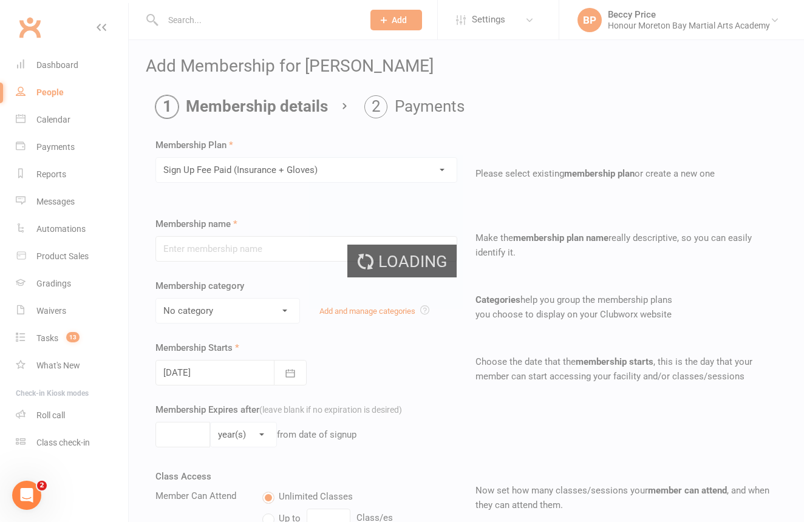
type input "Sign Up Fee Paid (Insurance + Gloves)"
select select "10"
type input "1"
type input "0"
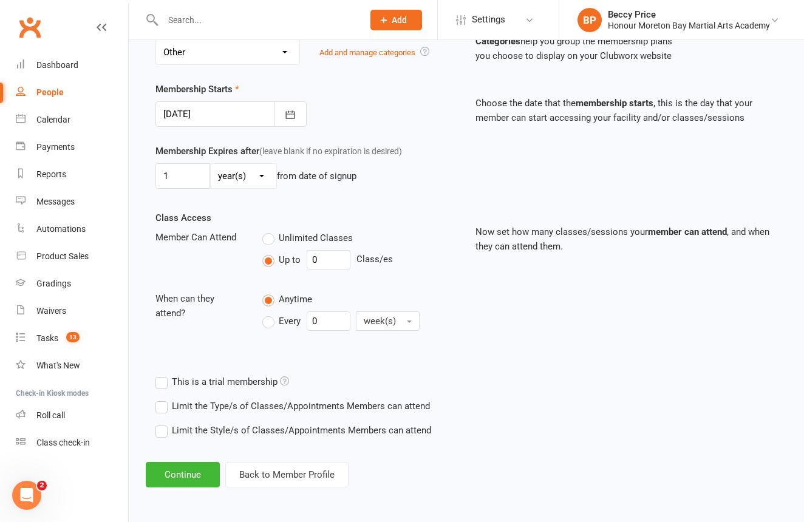
scroll to position [265, 0]
click at [194, 468] on button "Continue" at bounding box center [183, 475] width 74 height 26
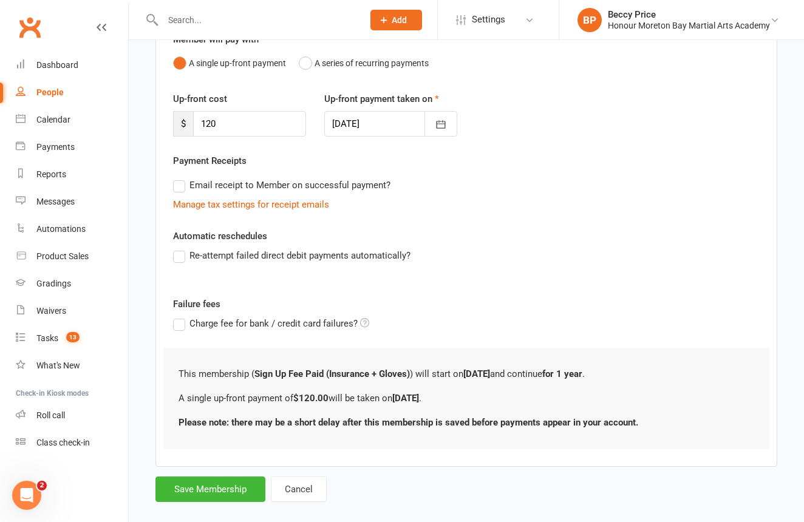
scroll to position [125, 0]
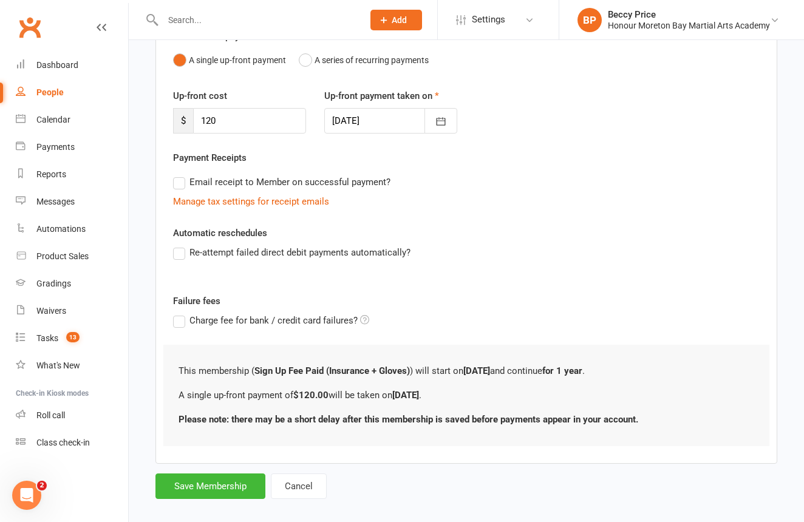
click at [245, 484] on button "Save Membership" at bounding box center [211, 487] width 110 height 26
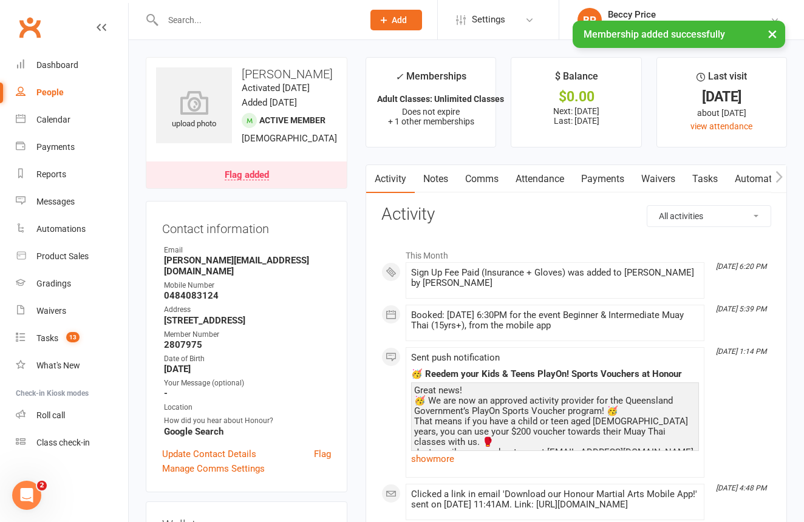
click at [609, 180] on link "Payments" at bounding box center [603, 179] width 60 height 28
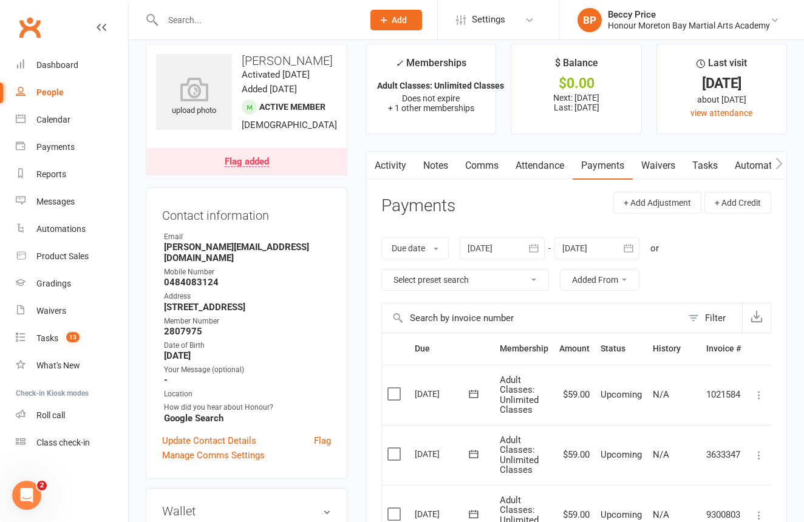
scroll to position [13, 0]
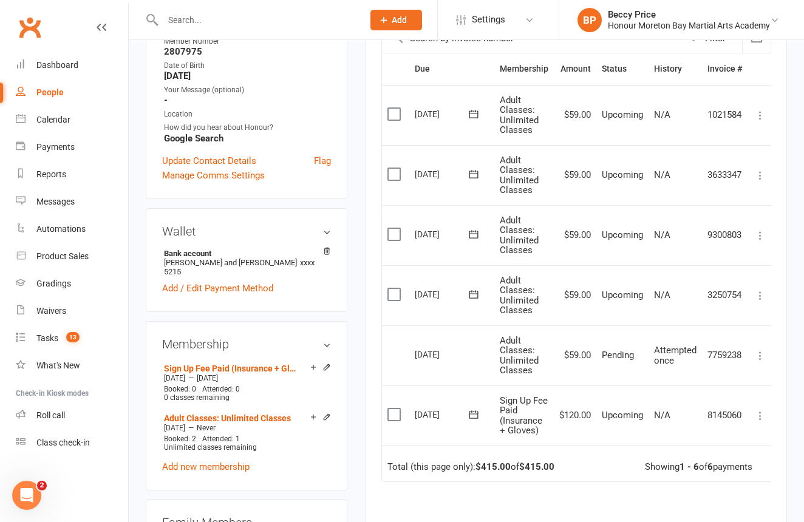
click at [764, 410] on icon at bounding box center [760, 416] width 12 height 12
click at [736, 458] on link "Mark as Paid (POS)" at bounding box center [707, 464] width 120 height 24
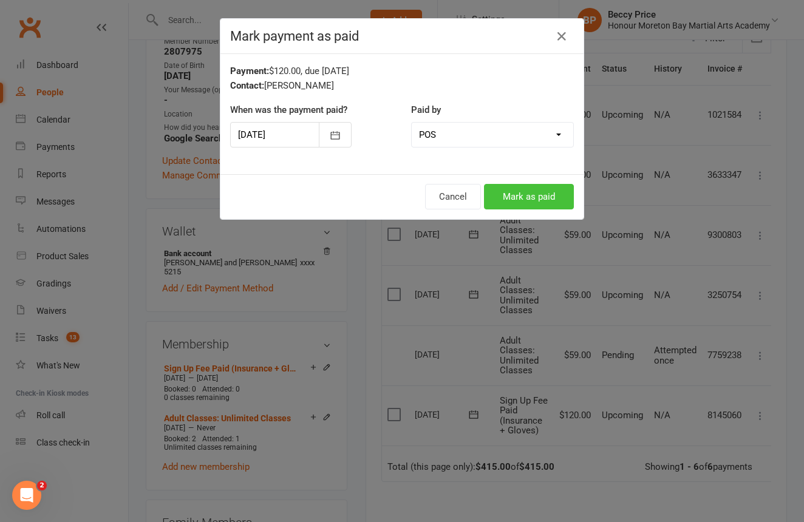
click at [549, 203] on button "Mark as paid" at bounding box center [529, 197] width 90 height 26
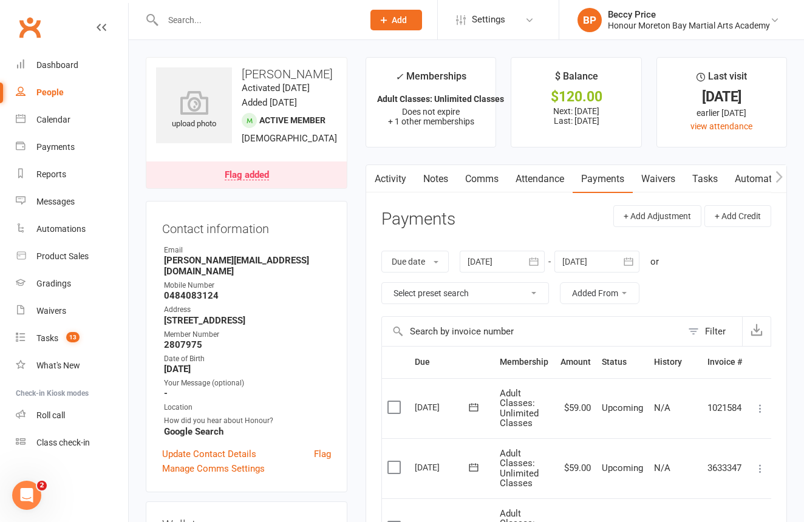
click at [454, 182] on link "Notes" at bounding box center [436, 179] width 42 height 28
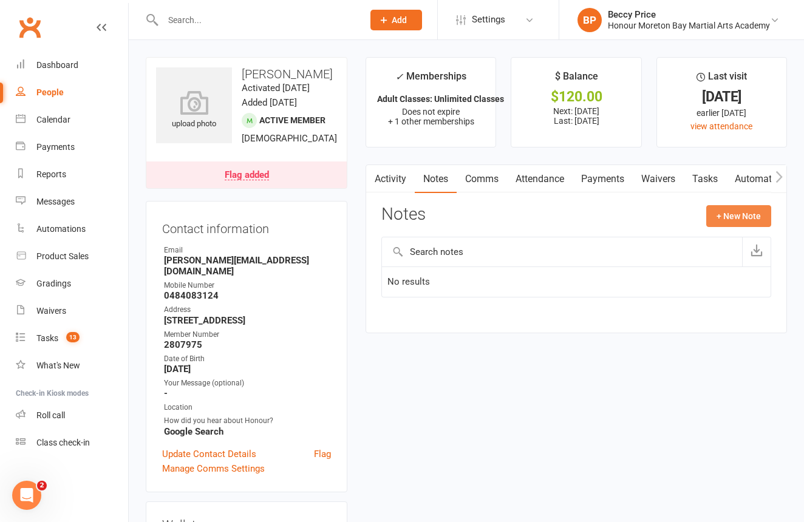
click at [740, 216] on button "+ New Note" at bounding box center [738, 216] width 65 height 22
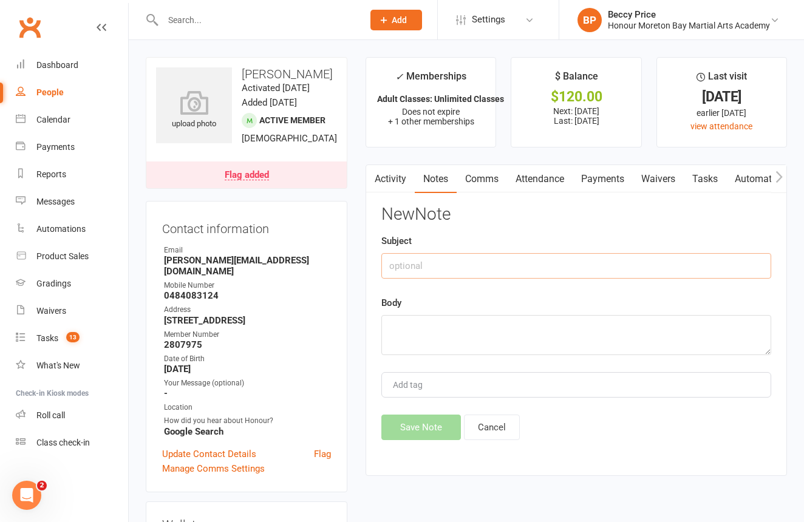
click at [578, 265] on input "text" at bounding box center [576, 266] width 390 height 26
type input "sign up"
click at [598, 321] on textarea at bounding box center [576, 335] width 390 height 40
type textarea "sign up fee paid and shirt received"
click at [436, 425] on button "Save Note" at bounding box center [421, 428] width 80 height 26
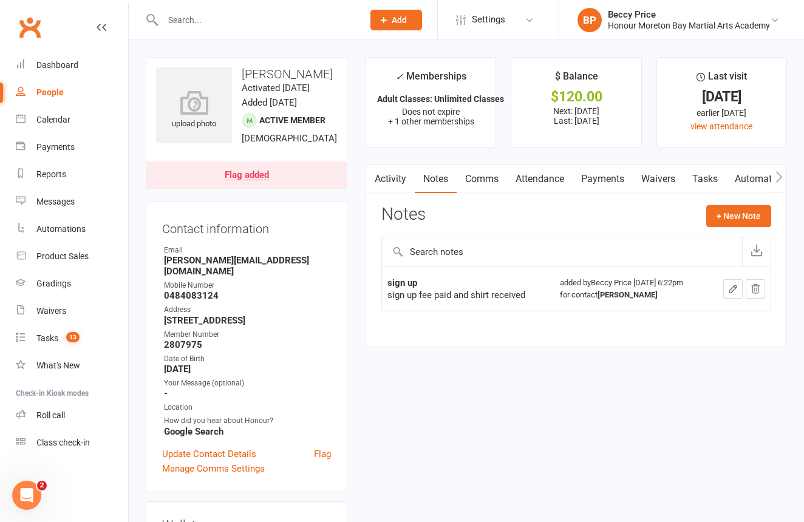
click at [262, 180] on div "Flag added" at bounding box center [247, 176] width 44 height 10
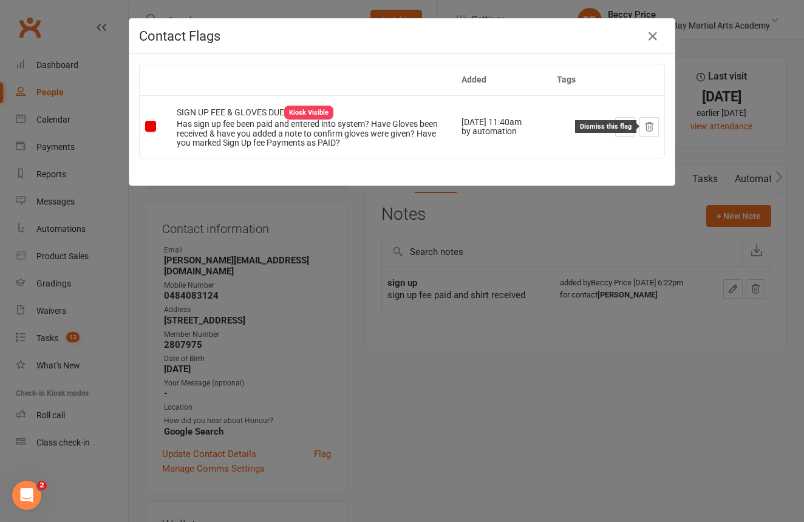
click at [655, 122] on icon at bounding box center [649, 126] width 11 height 11
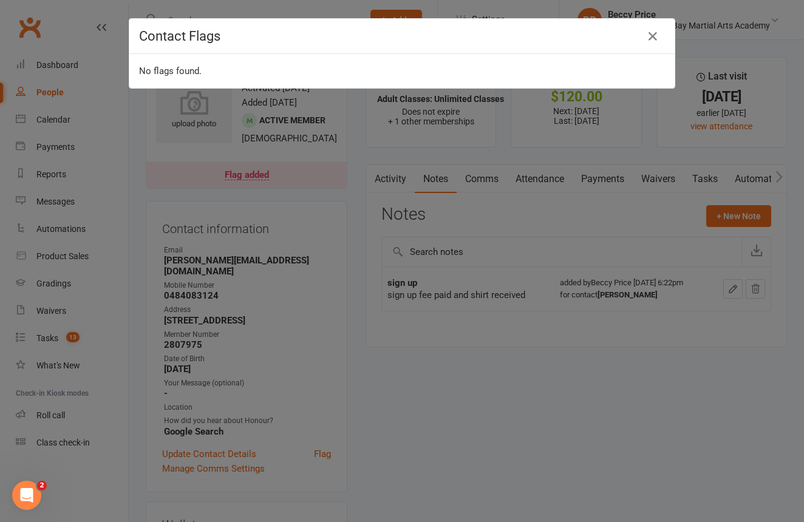
click at [621, 132] on div "Contact Flags No flags found." at bounding box center [402, 261] width 804 height 522
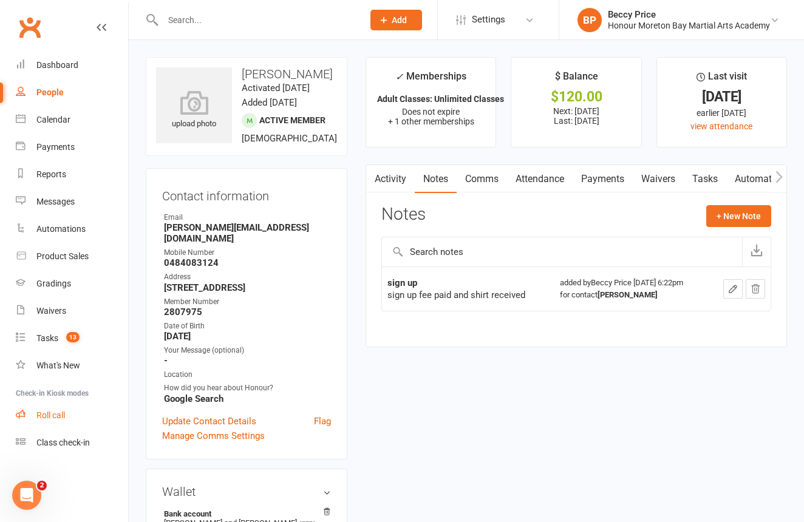
click at [47, 411] on div "Roll call" at bounding box center [50, 416] width 29 height 10
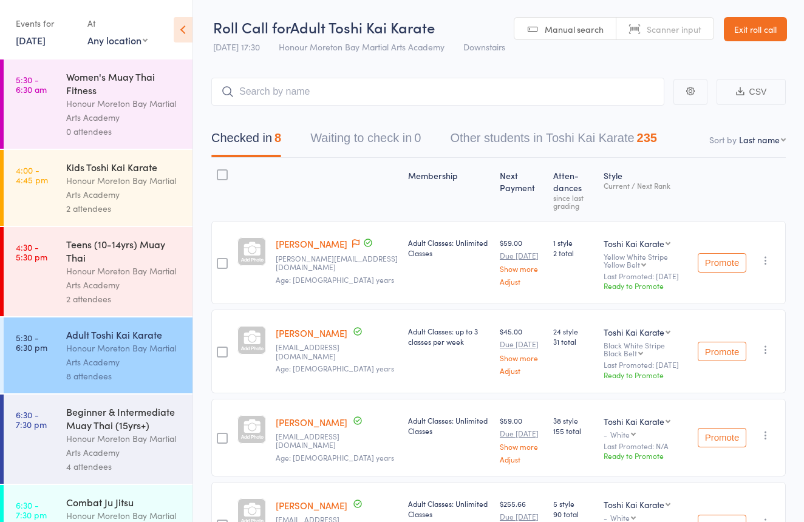
click at [117, 414] on div "Beginner & Intermediate Muay Thai (15yrs+)" at bounding box center [124, 418] width 116 height 27
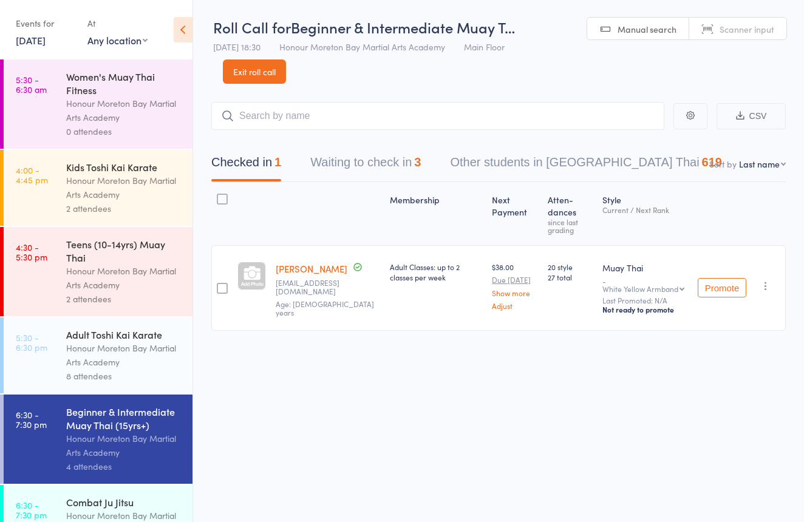
click at [716, 24] on link "Scanner input" at bounding box center [737, 29] width 97 height 23
type input "2712969"
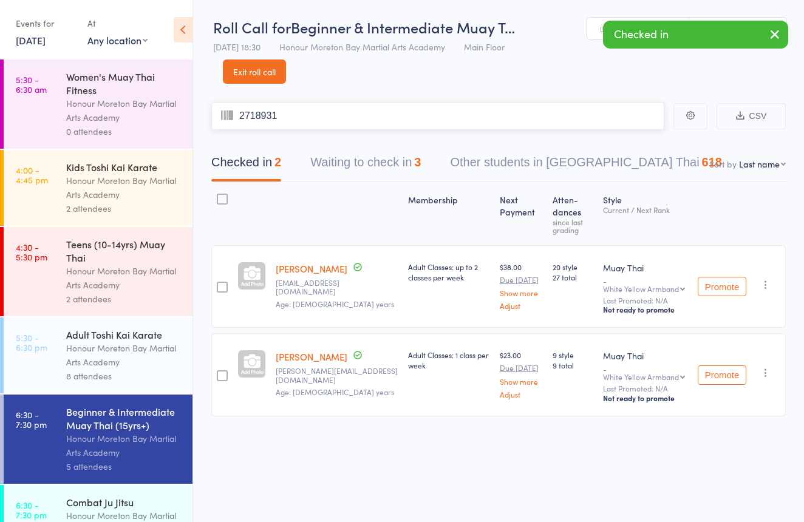
type input "2718931"
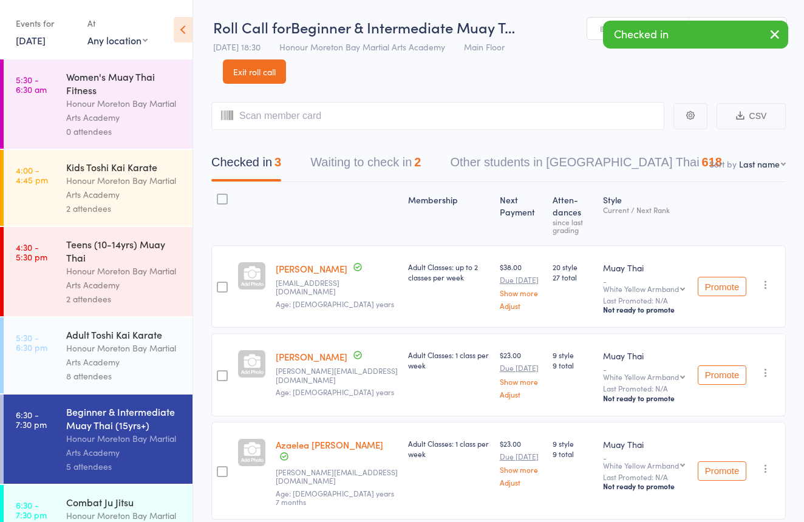
click at [594, 22] on link "Manual search" at bounding box center [638, 29] width 102 height 23
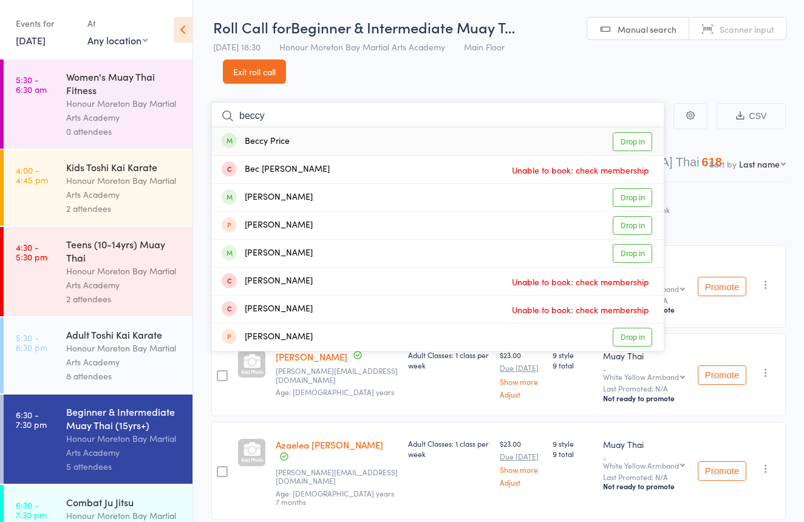
type input "beccy"
click at [397, 151] on div "Beccy Price Drop in" at bounding box center [438, 142] width 452 height 28
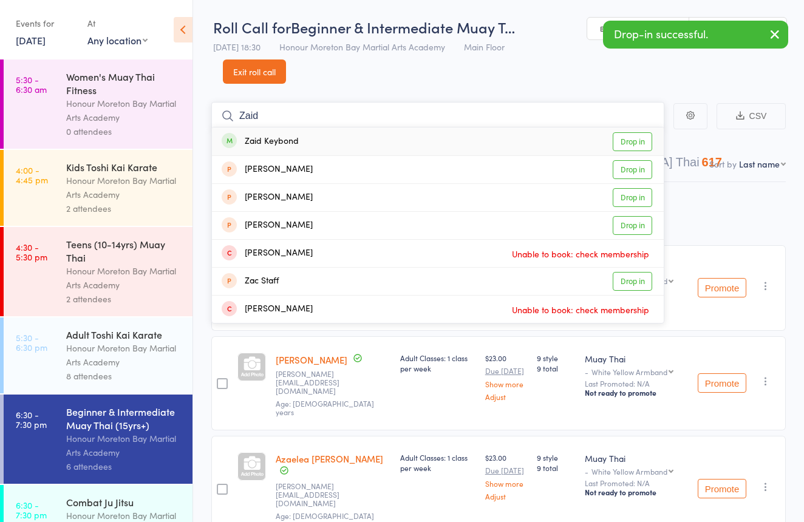
type input "Zaid"
drag, startPoint x: 598, startPoint y: 129, endPoint x: 510, endPoint y: 137, distance: 88.4
click at [510, 137] on div "Zaid Keybond Drop in" at bounding box center [438, 142] width 452 height 28
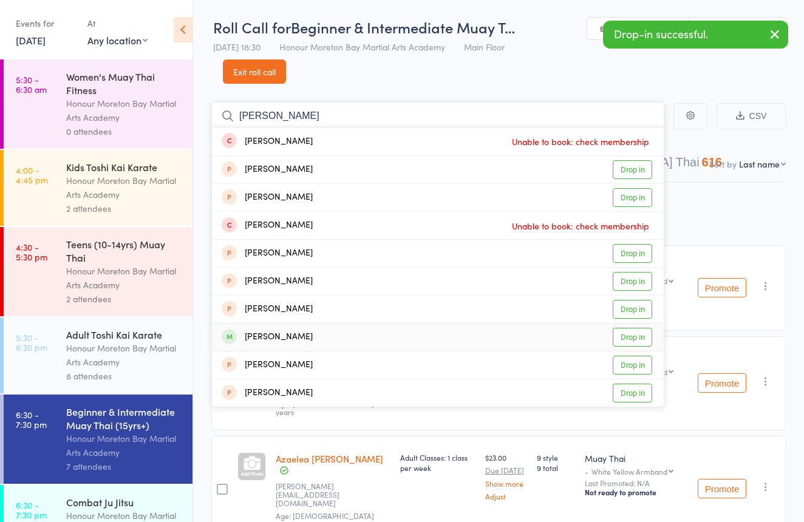
type input "[PERSON_NAME]"
click at [313, 332] on div "[PERSON_NAME] Drop in" at bounding box center [438, 337] width 452 height 27
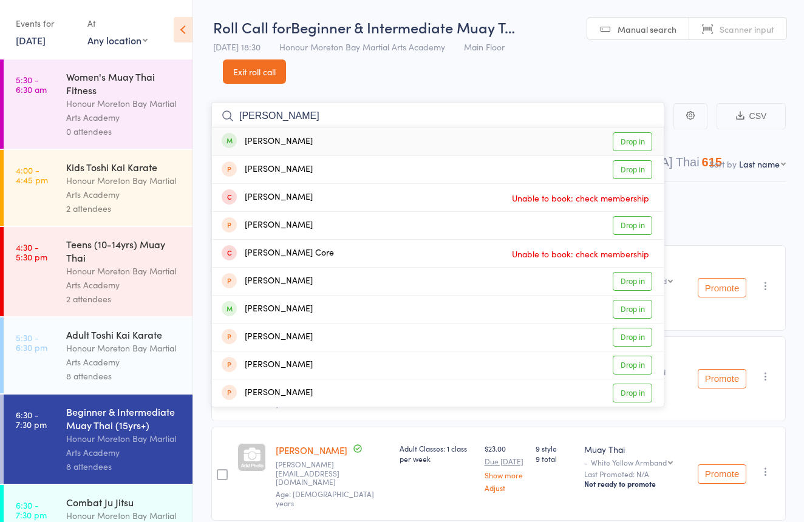
type input "[PERSON_NAME]"
click at [337, 147] on div "[PERSON_NAME] Drop in" at bounding box center [438, 142] width 452 height 28
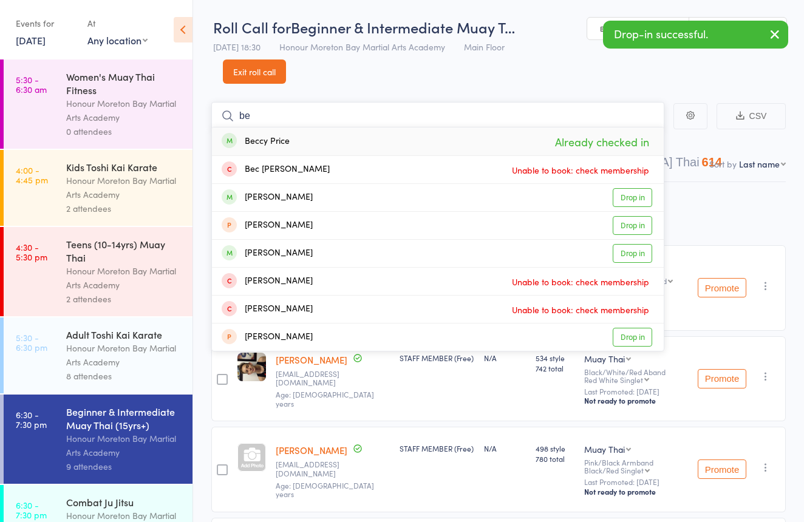
type input "b"
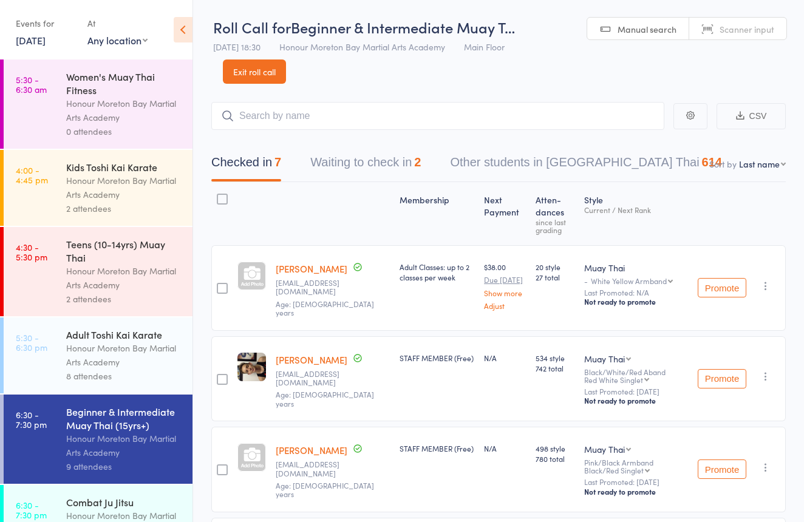
click at [138, 516] on div "Honour Moreton Bay Martial Arts Academy" at bounding box center [124, 523] width 116 height 28
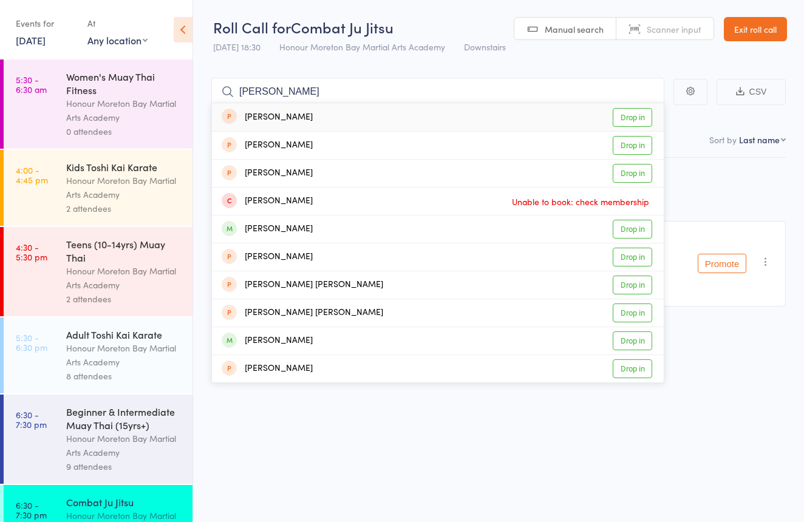
type input "[PERSON_NAME]"
drag, startPoint x: 343, startPoint y: 92, endPoint x: 278, endPoint y: 235, distance: 156.9
click at [278, 235] on div "[PERSON_NAME]" at bounding box center [267, 229] width 91 height 14
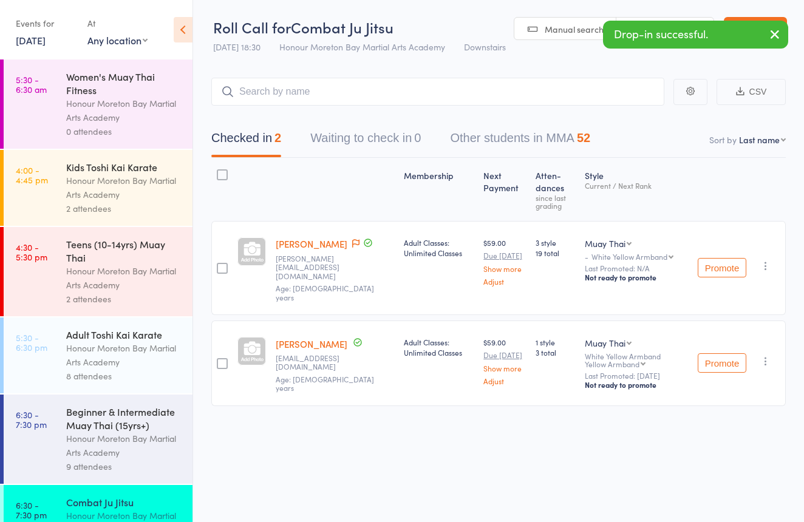
drag, startPoint x: 165, startPoint y: 408, endPoint x: 309, endPoint y: 289, distance: 186.0
click at [165, 408] on div "Beginner & Intermediate Muay Thai (15yrs+)" at bounding box center [124, 418] width 116 height 27
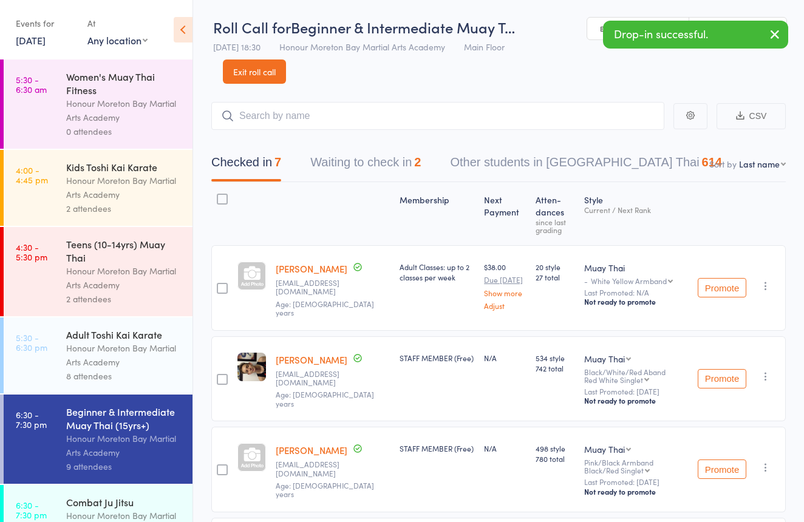
click at [740, 21] on div "Drop-in successful." at bounding box center [695, 35] width 185 height 28
drag, startPoint x: 742, startPoint y: 15, endPoint x: 745, endPoint y: 24, distance: 9.8
click at [742, 15] on header "Roll Call for Beginner & Intermediate Muay T… [DATE] 18:30 Honour Moreton Bay M…" at bounding box center [498, 42] width 611 height 84
click at [746, 25] on div "Drop-in successful." at bounding box center [695, 35] width 185 height 28
click at [749, 19] on link "Scanner input" at bounding box center [737, 29] width 97 height 23
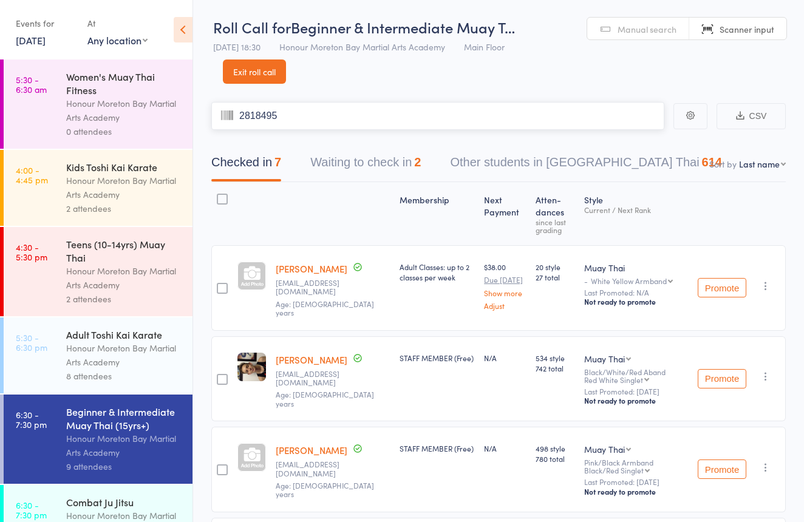
type input "2818495"
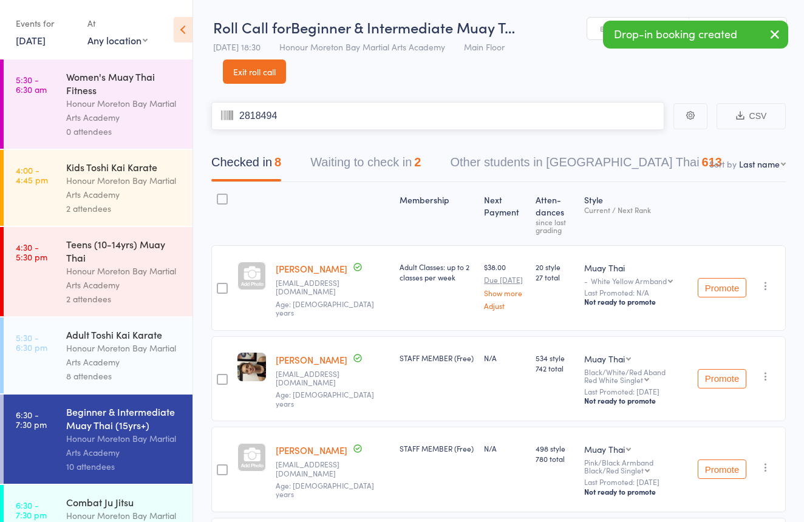
type input "2818494"
click at [597, 22] on link "Manual search" at bounding box center [638, 29] width 102 height 23
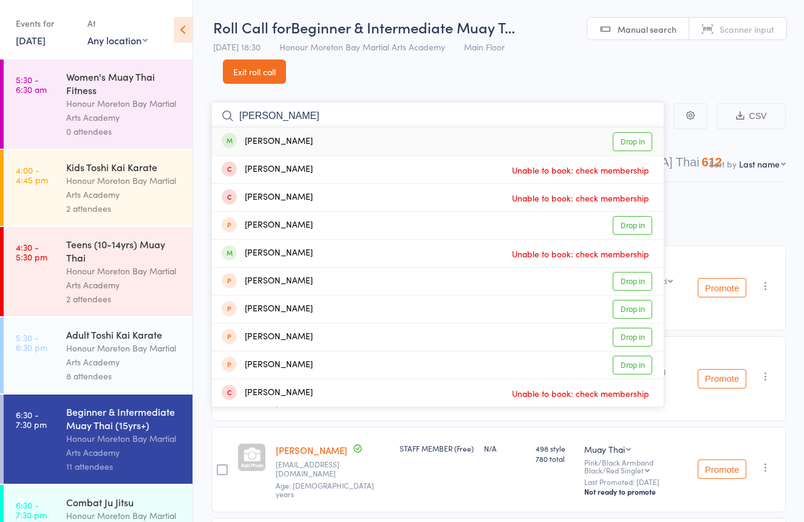
type input "[PERSON_NAME]"
drag, startPoint x: 597, startPoint y: 22, endPoint x: 443, endPoint y: 138, distance: 192.6
click at [443, 138] on div "[PERSON_NAME] Drop in" at bounding box center [438, 142] width 452 height 28
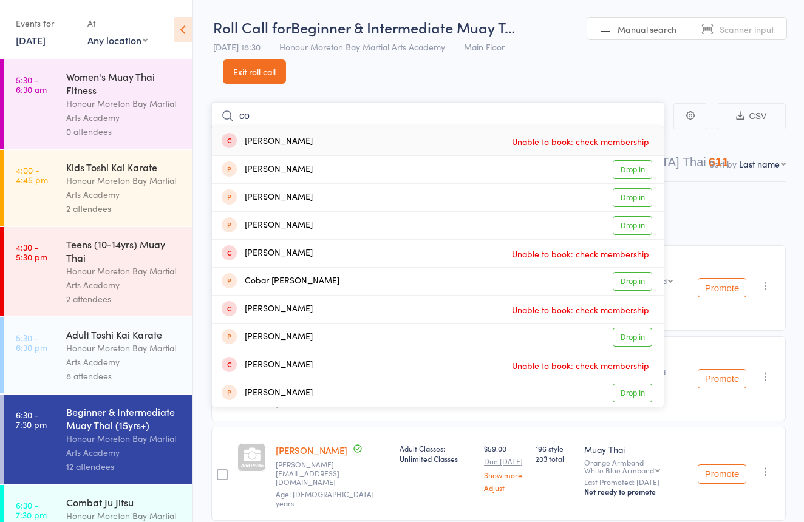
type input "c"
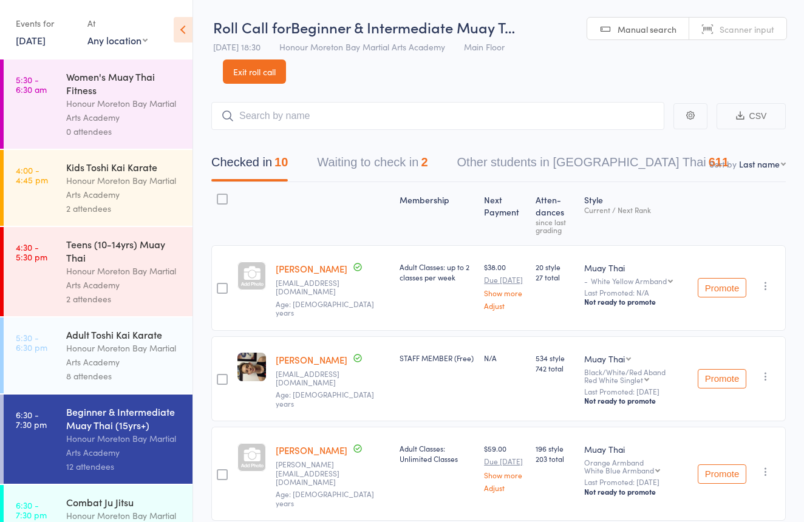
click at [747, 24] on span "Scanner input" at bounding box center [747, 29] width 55 height 12
type input "2636873"
click at [632, 24] on span "Manual search" at bounding box center [647, 29] width 59 height 12
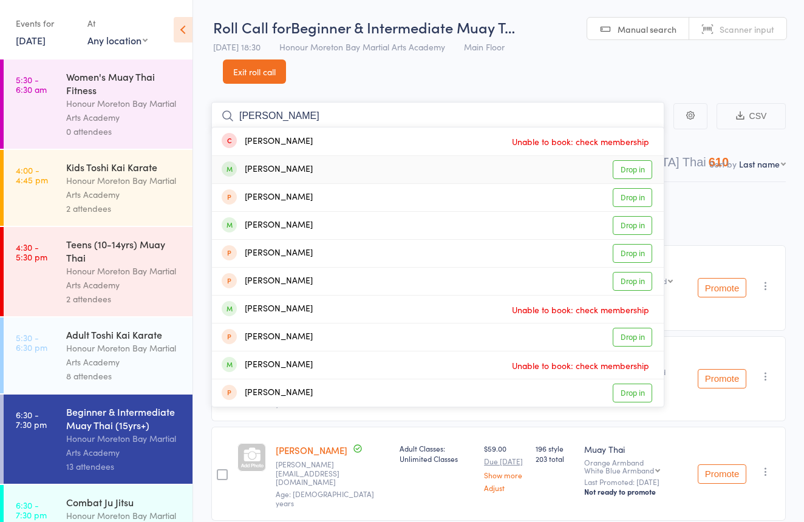
type input "[PERSON_NAME]"
click at [524, 160] on div "[PERSON_NAME] Drop in" at bounding box center [438, 169] width 452 height 27
